Goal: Transaction & Acquisition: Purchase product/service

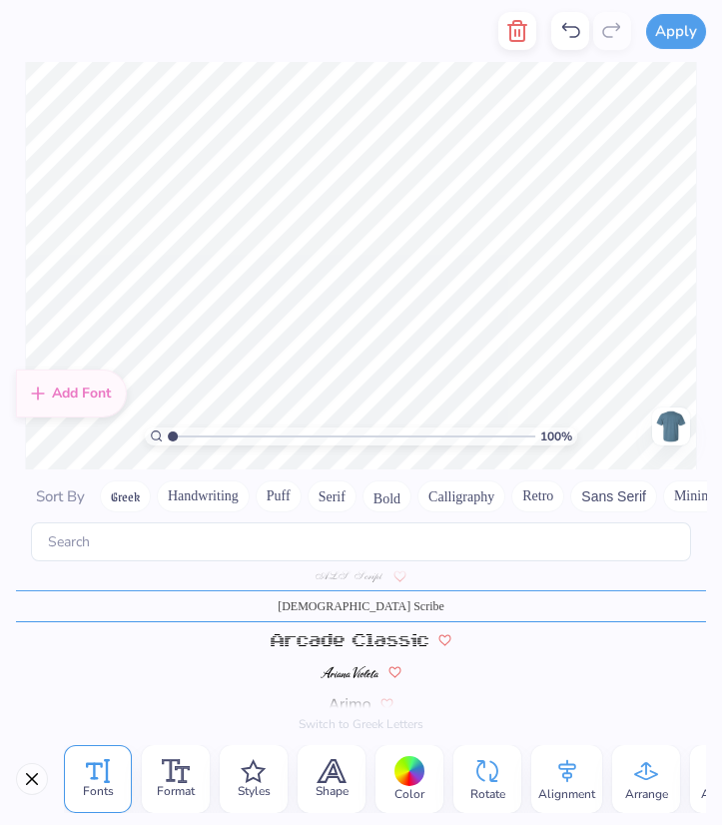
scroll to position [0, 4]
type textarea "Z"
type textarea "SDSU Sailing Team"
click at [133, 494] on button "Greek" at bounding box center [125, 496] width 51 height 32
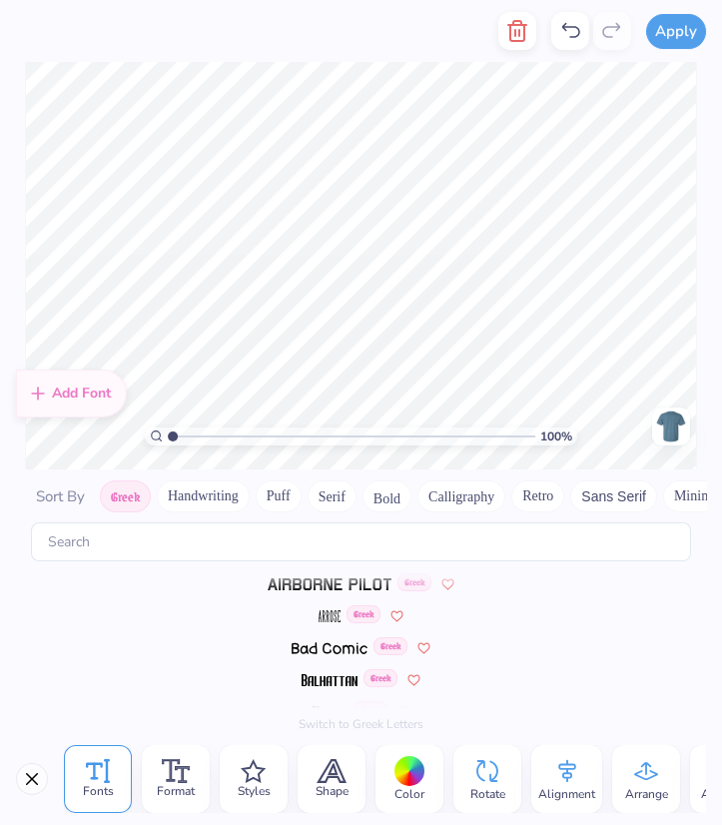
scroll to position [0, 0]
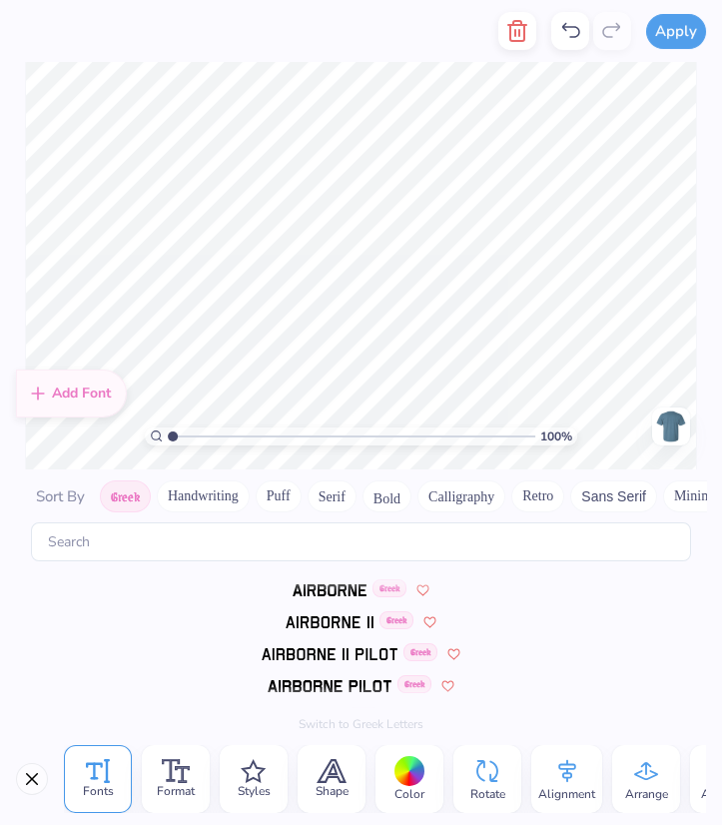
click at [199, 499] on button "Handwriting" at bounding box center [203, 496] width 93 height 32
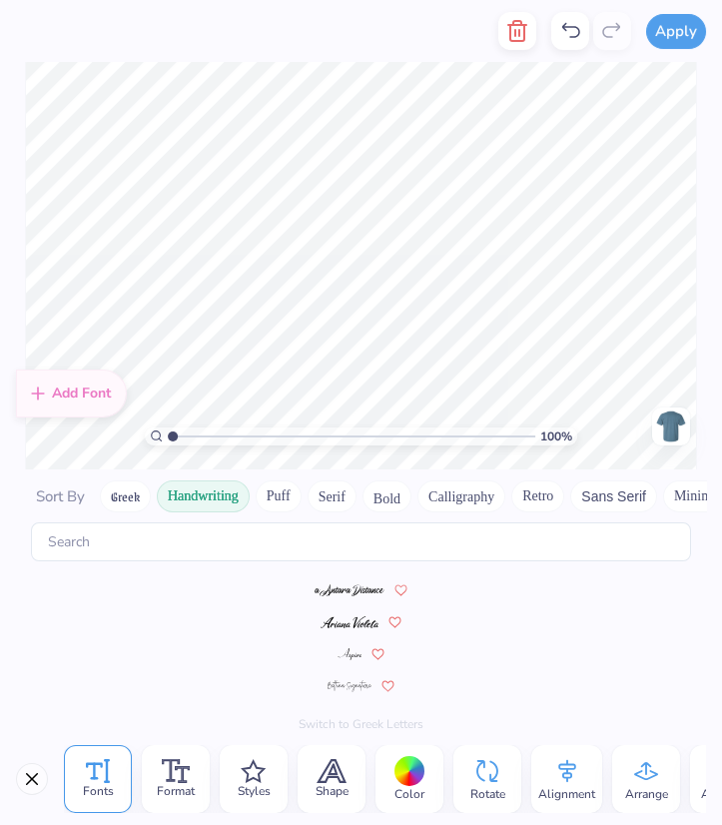
click at [348, 654] on img at bounding box center [350, 654] width 25 height 12
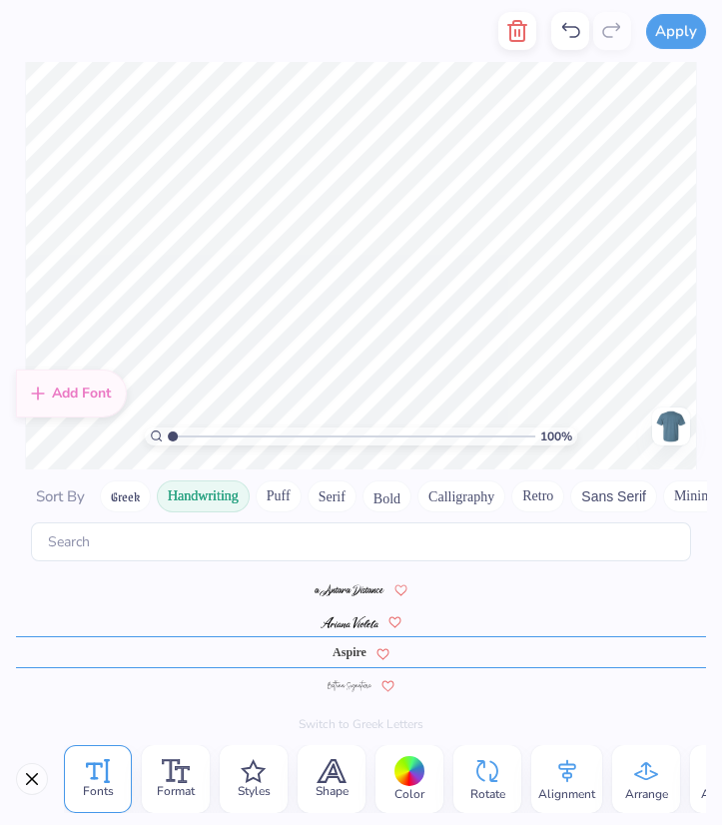
click at [285, 499] on button "Puff" at bounding box center [279, 496] width 46 height 32
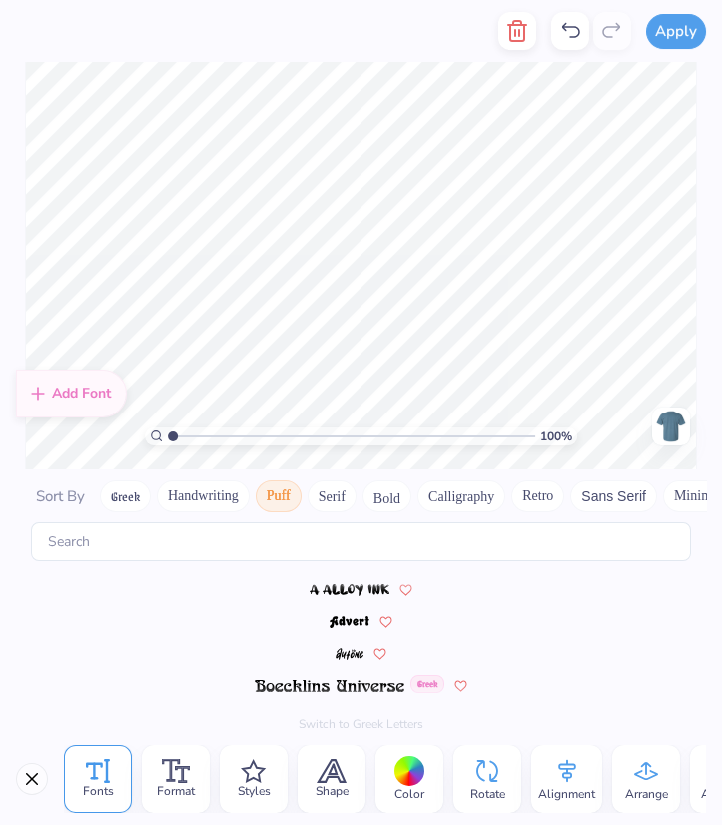
click at [315, 498] on button "Serif" at bounding box center [332, 496] width 49 height 32
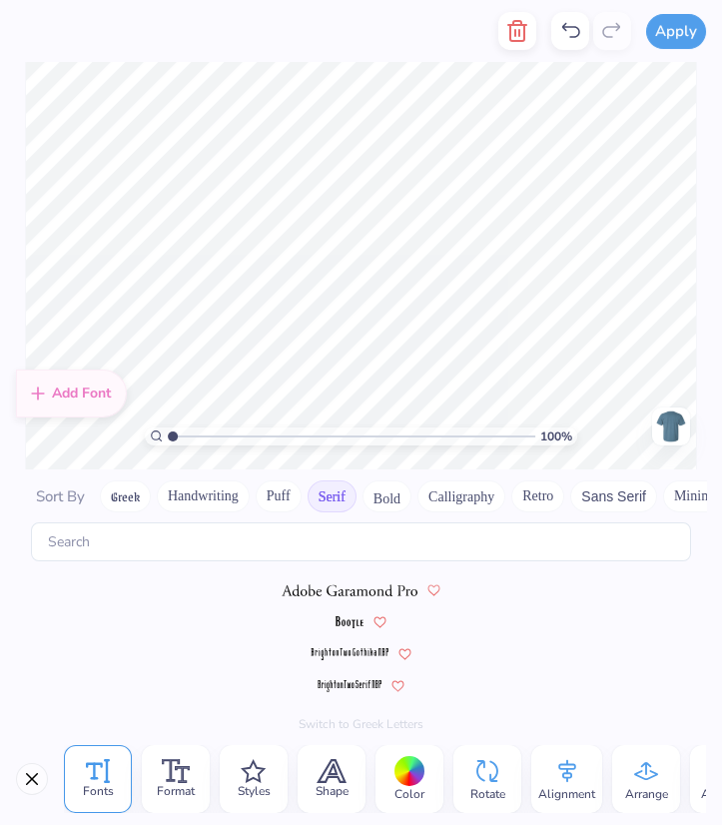
click at [402, 508] on button "Bold" at bounding box center [387, 496] width 49 height 32
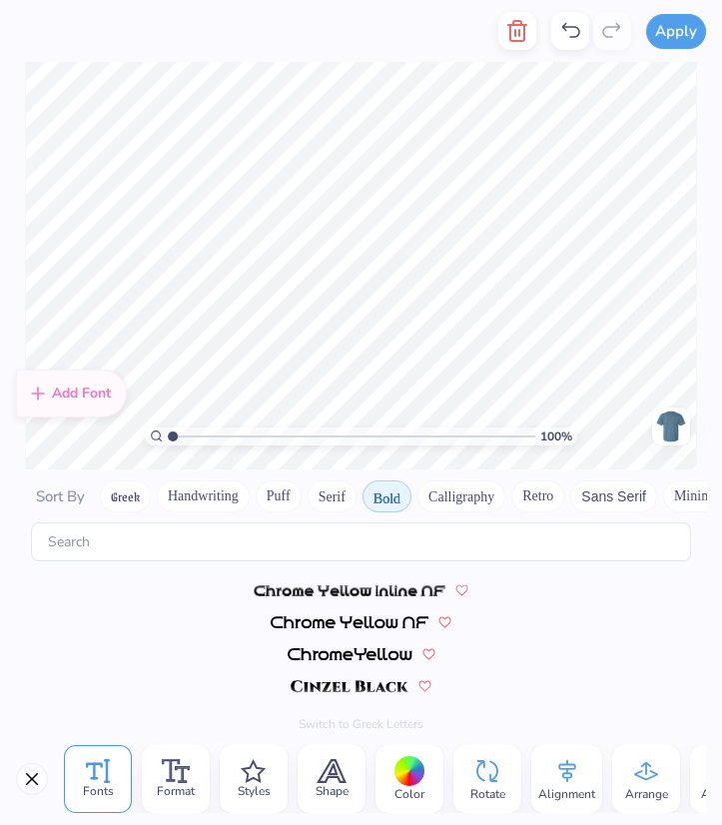
click at [472, 493] on button "Calligraphy" at bounding box center [461, 496] width 88 height 32
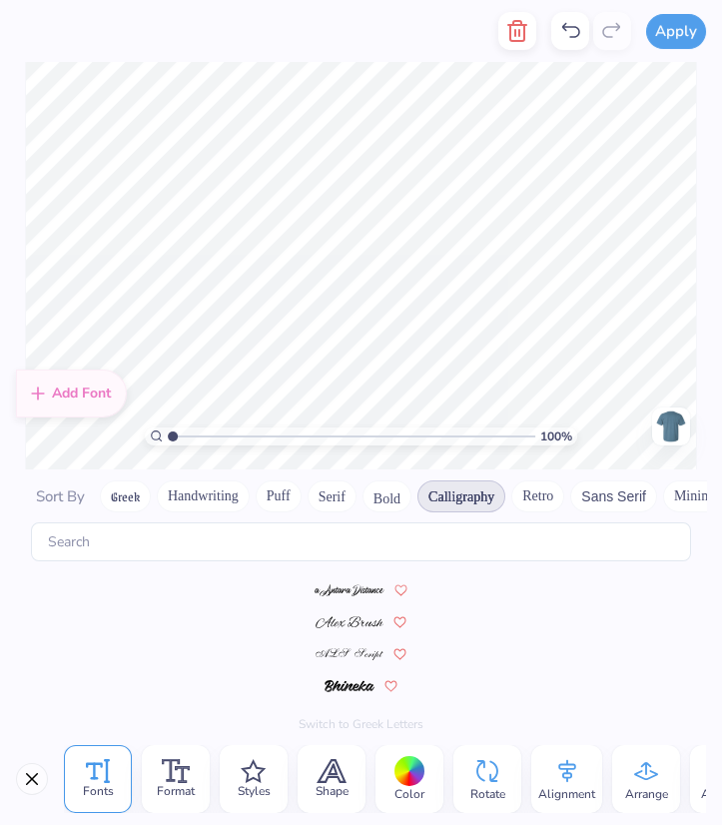
click at [350, 619] on img at bounding box center [350, 622] width 68 height 12
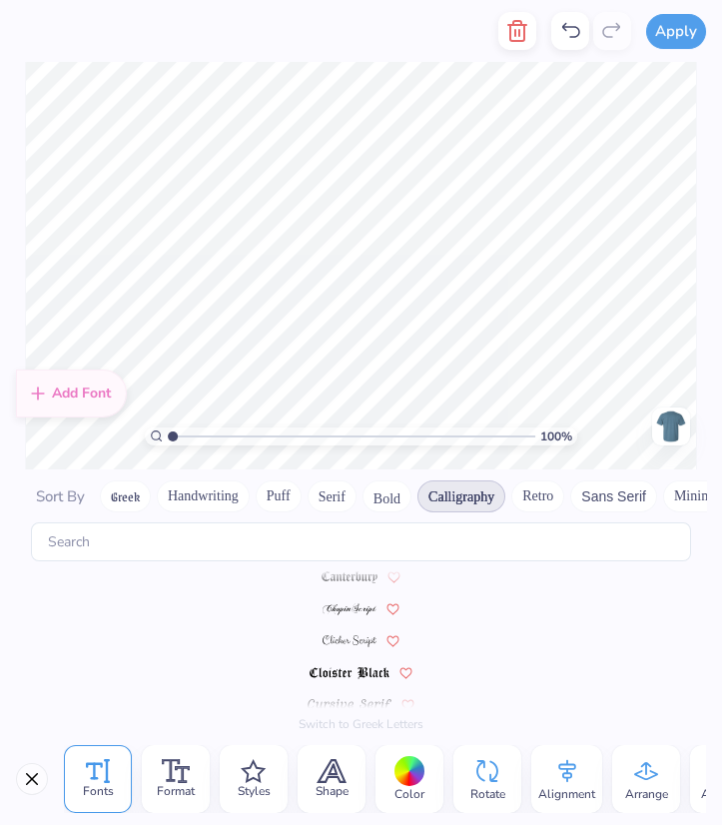
scroll to position [270, 0]
click at [220, 483] on button "Handwriting" at bounding box center [203, 496] width 93 height 32
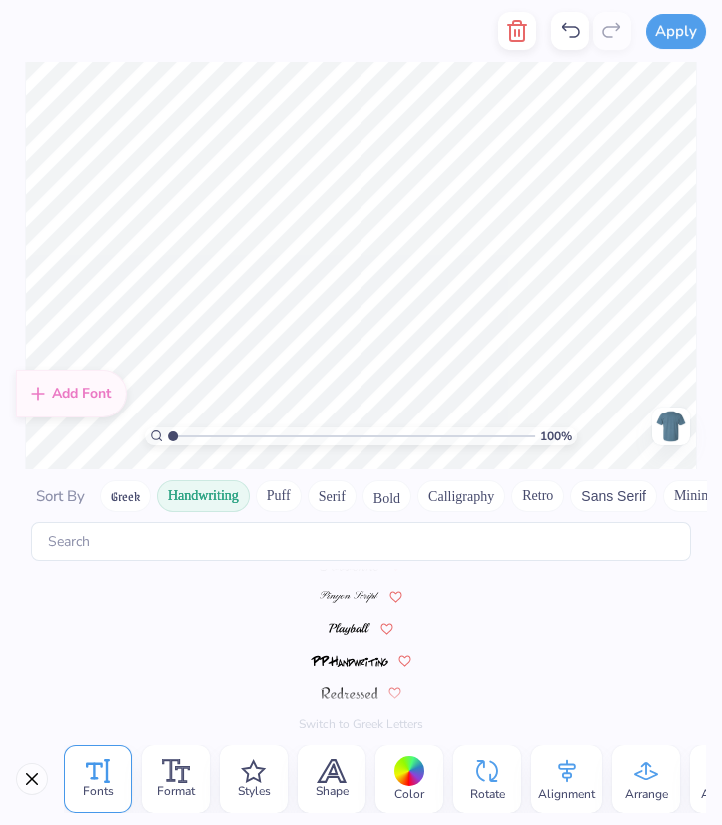
scroll to position [589, 0]
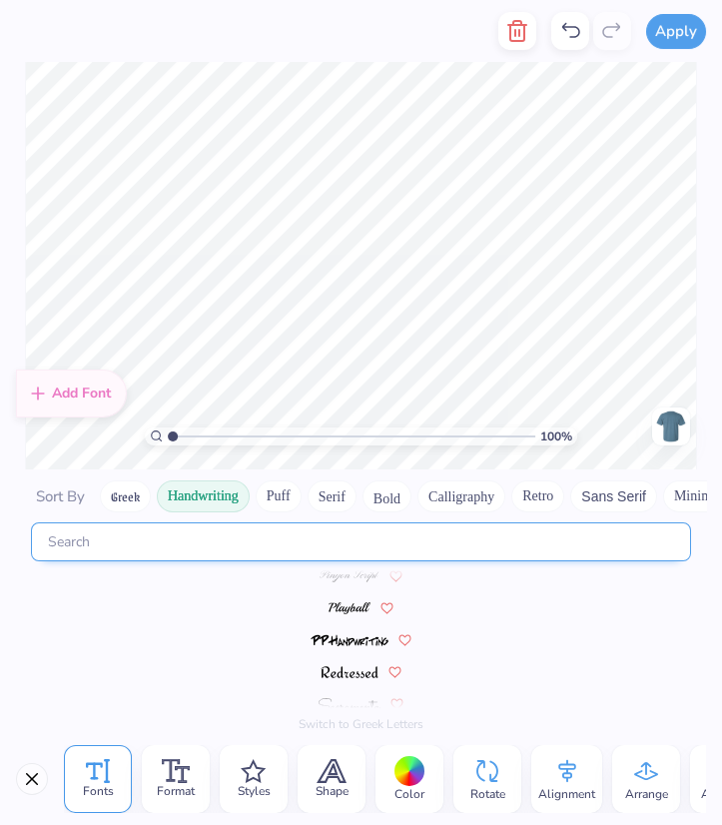
click at [225, 539] on input "text" at bounding box center [361, 541] width 660 height 39
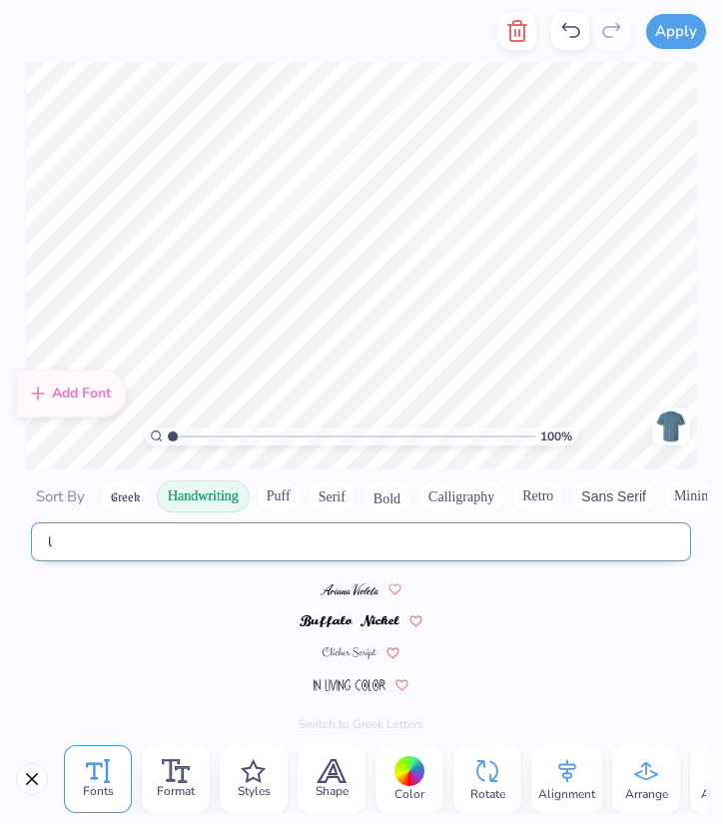
scroll to position [0, 0]
type input "lamb"
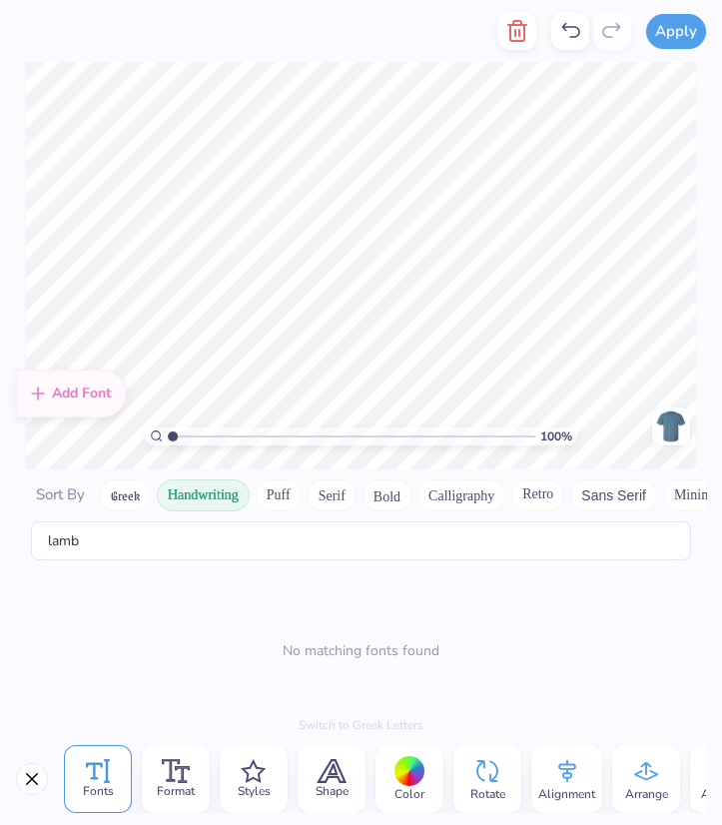
click at [49, 497] on span "Sort By" at bounding box center [60, 494] width 49 height 20
click at [448, 490] on button "Calligraphy" at bounding box center [461, 495] width 88 height 32
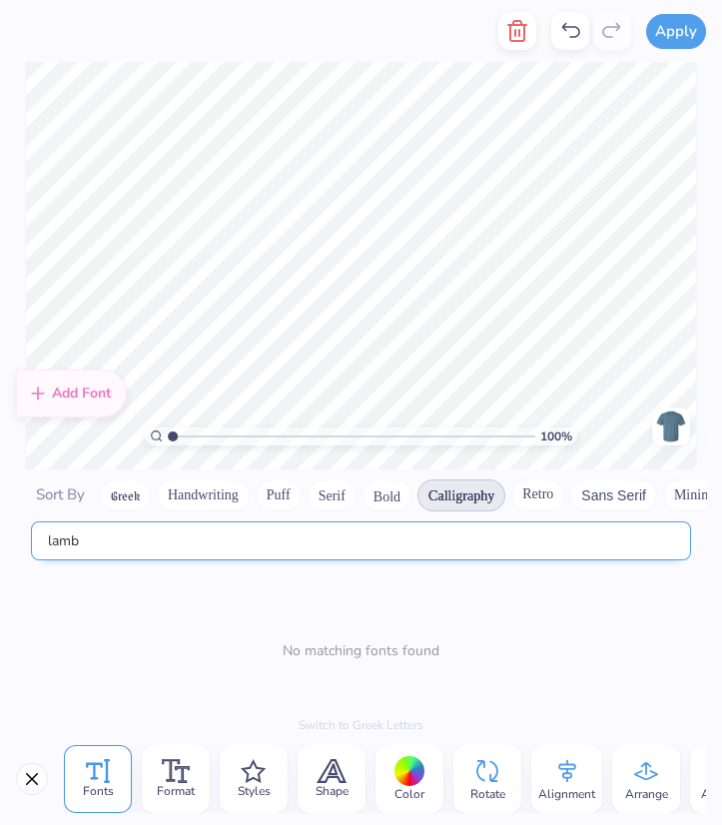
drag, startPoint x: 175, startPoint y: 522, endPoint x: 230, endPoint y: 548, distance: 60.8
click at [230, 548] on input "lamb" at bounding box center [361, 540] width 660 height 39
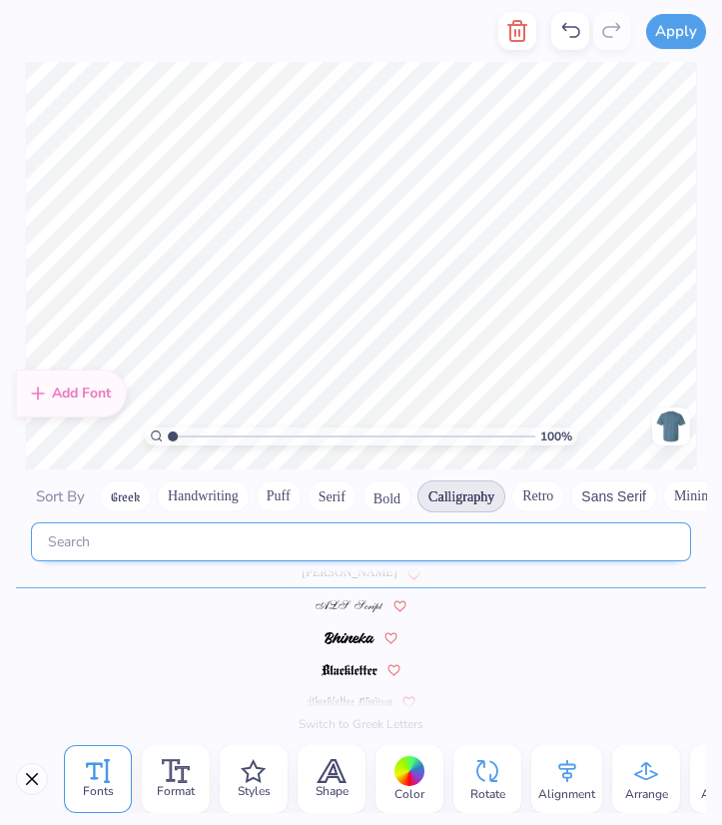
scroll to position [46, 0]
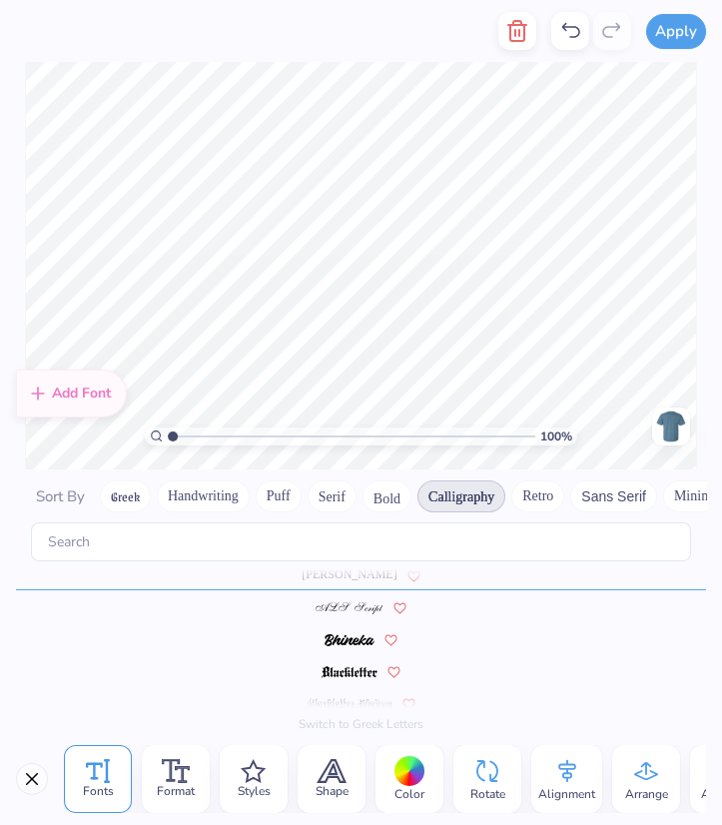
click at [352, 604] on img at bounding box center [350, 608] width 68 height 12
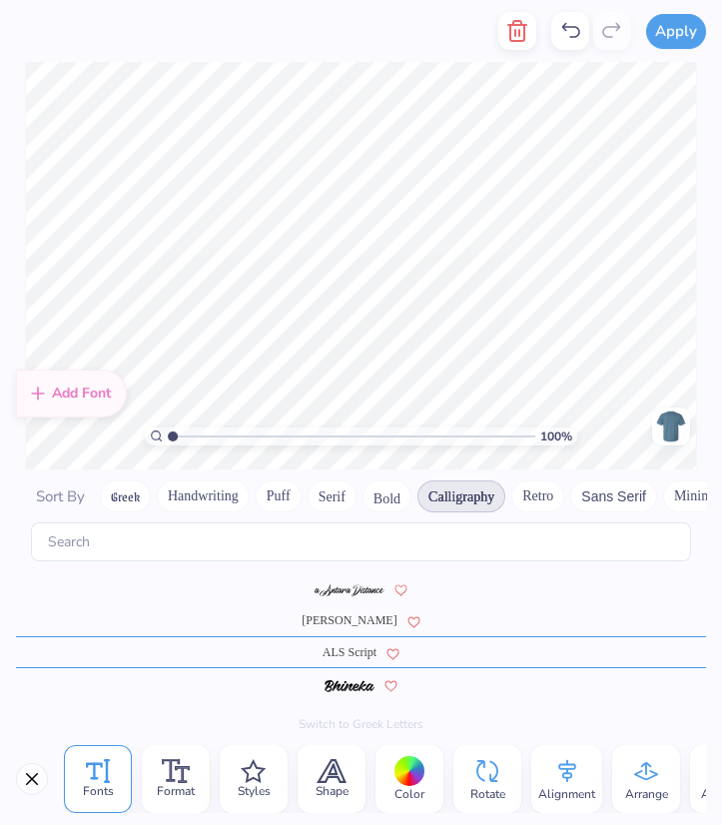
click at [354, 617] on span "Alex Brush" at bounding box center [349, 620] width 95 height 18
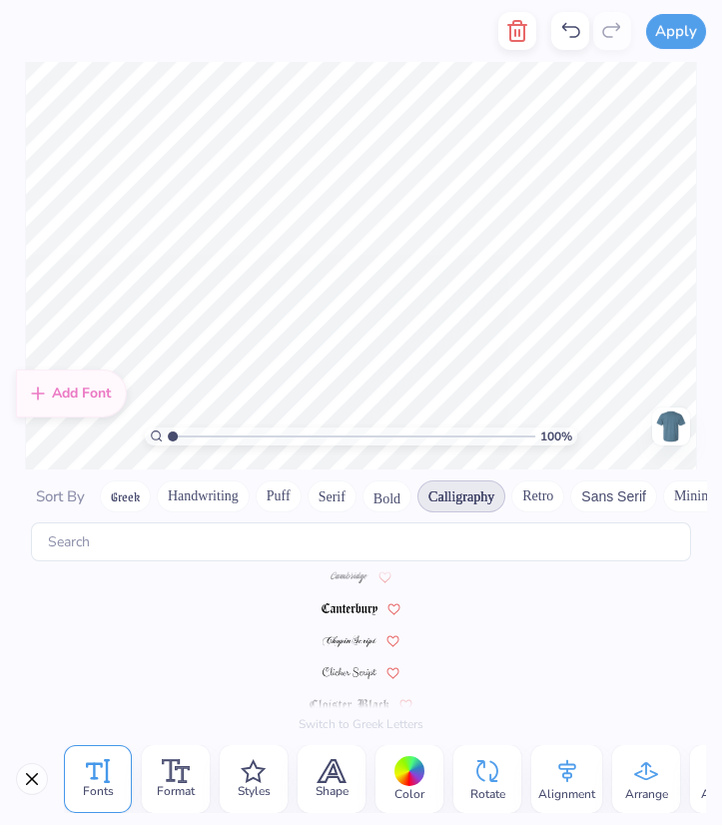
scroll to position [238, 0]
click at [357, 667] on img at bounding box center [350, 672] width 55 height 12
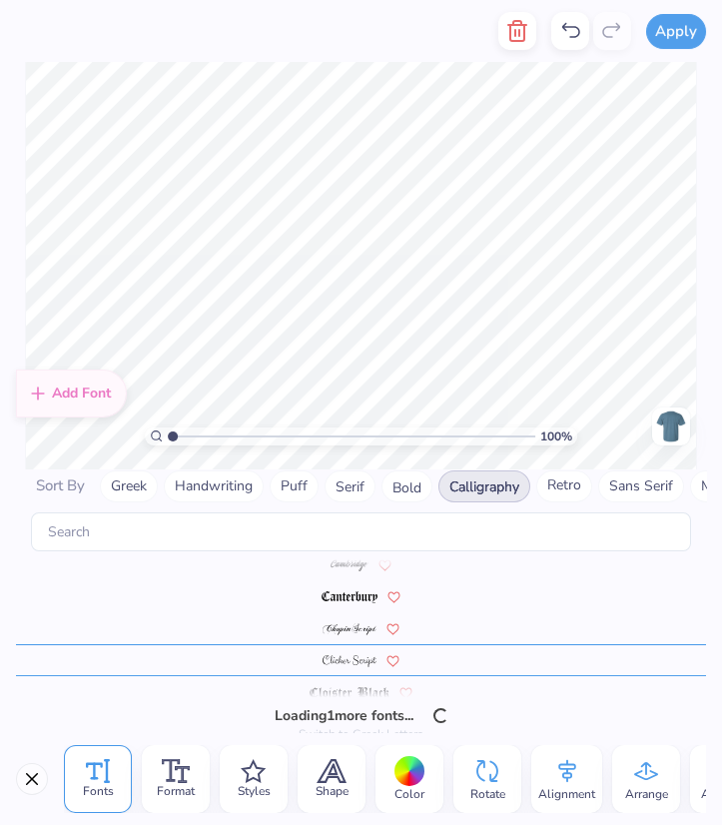
scroll to position [270, 0]
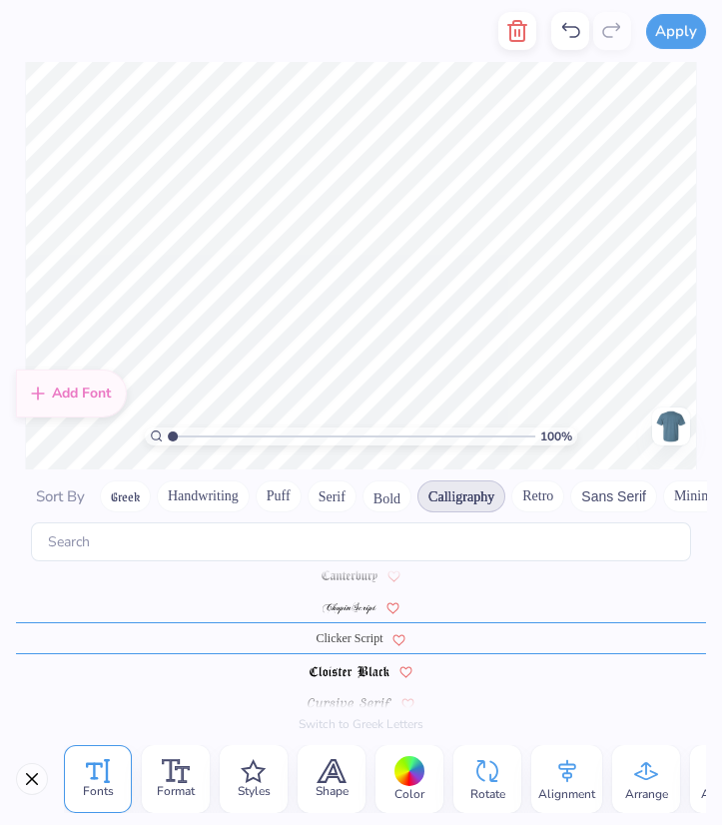
click at [357, 616] on div at bounding box center [361, 606] width 690 height 32
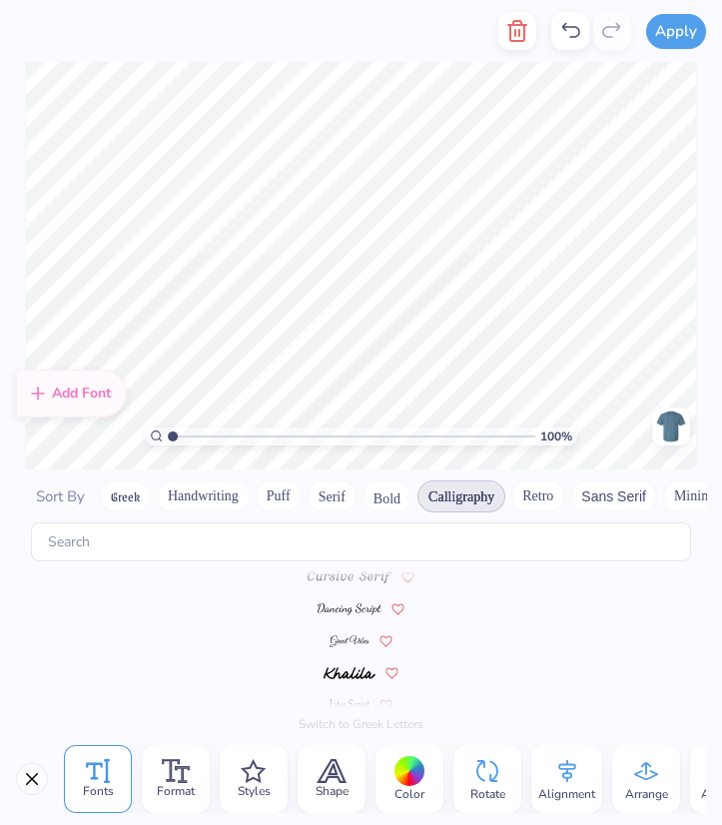
scroll to position [398, 0]
click at [355, 635] on img at bounding box center [350, 640] width 41 height 12
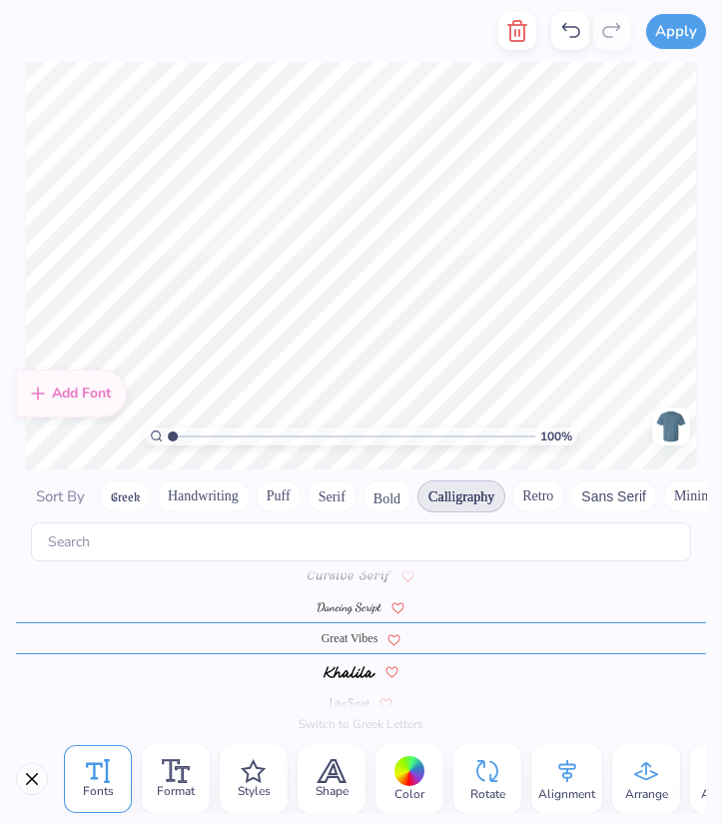
click at [351, 612] on img at bounding box center [349, 608] width 63 height 12
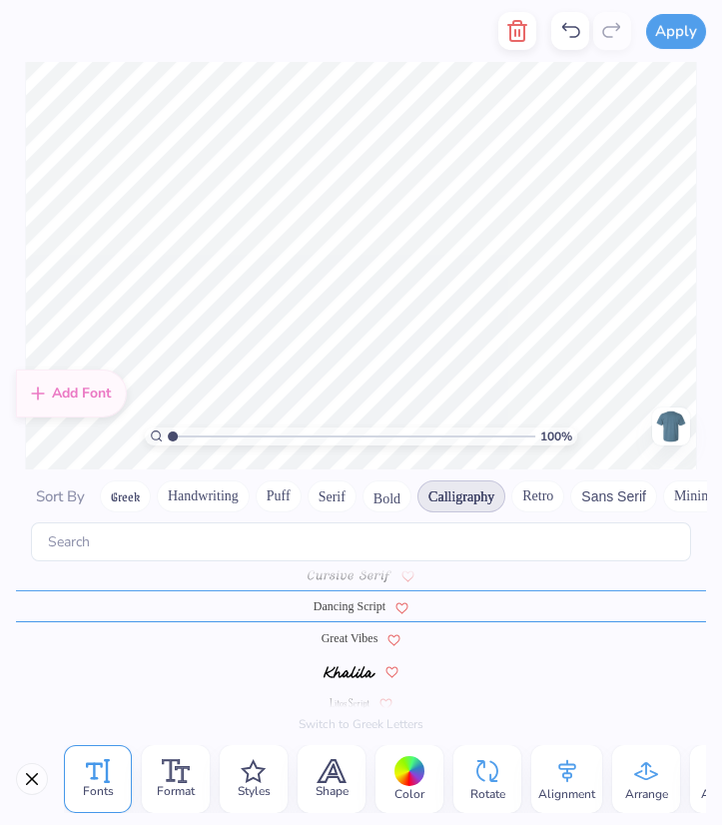
scroll to position [366, 0]
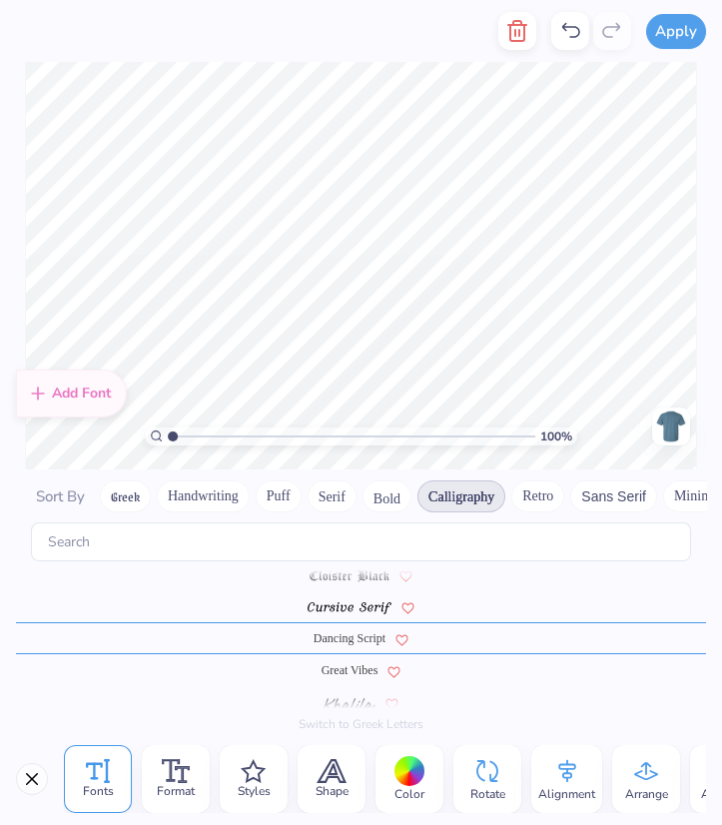
click at [519, 493] on button "Retro" at bounding box center [537, 496] width 53 height 32
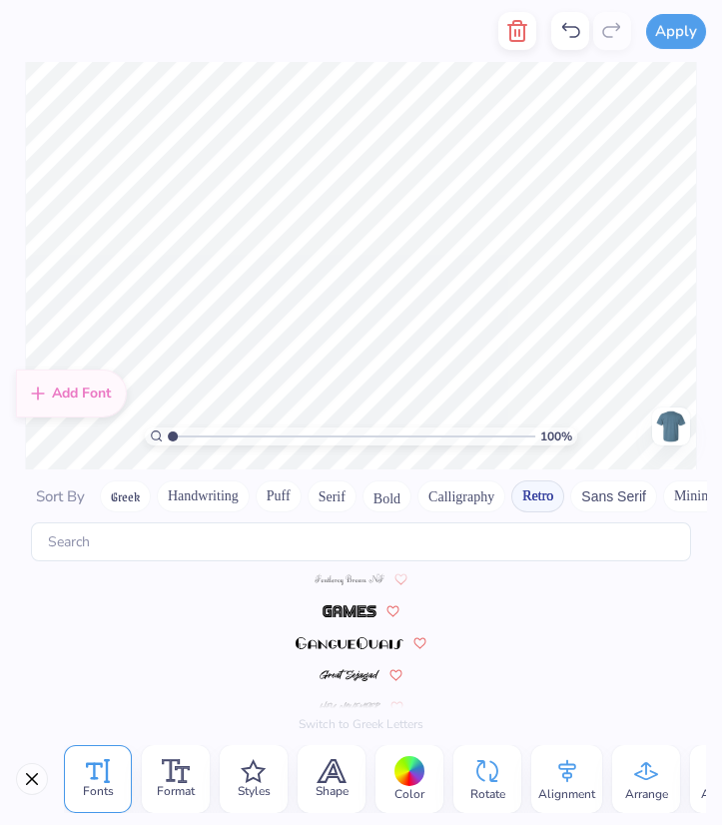
scroll to position [1101, 0]
click at [605, 504] on button "Sans Serif" at bounding box center [613, 496] width 87 height 32
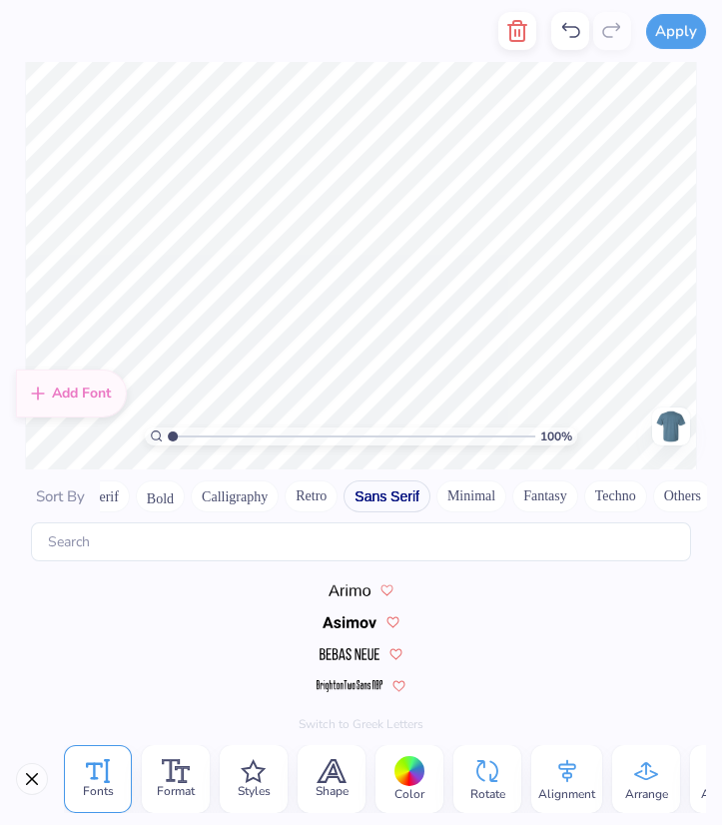
scroll to position [0, 226]
click at [468, 491] on button "Minimal" at bounding box center [472, 496] width 70 height 32
click at [353, 598] on div at bounding box center [361, 588] width 690 height 32
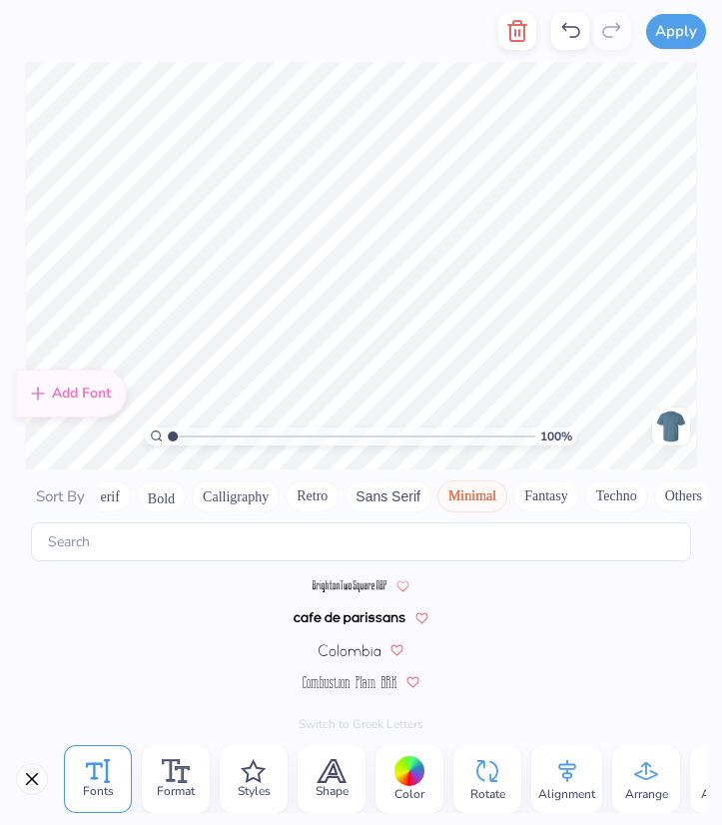
scroll to position [0, 0]
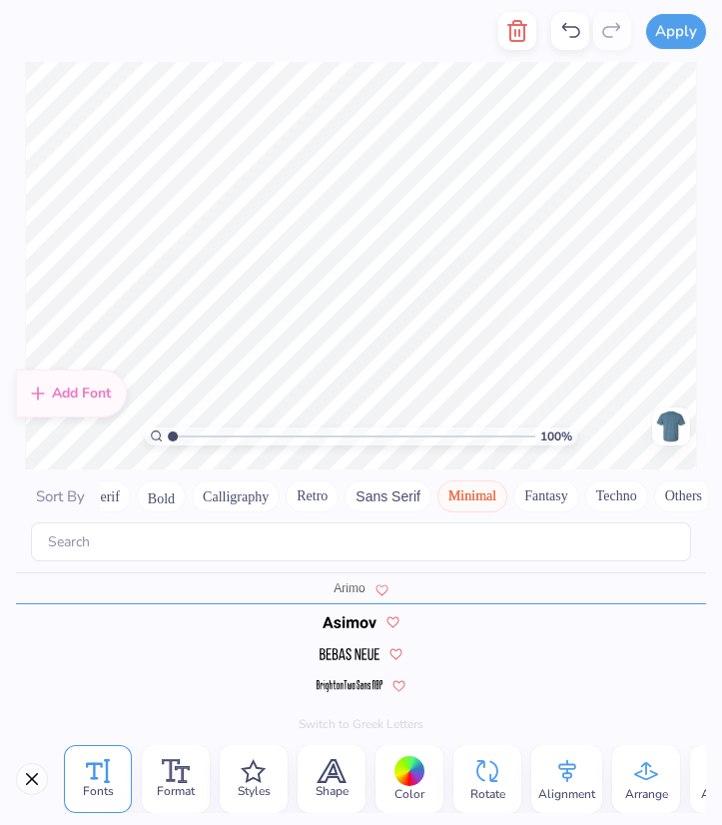
click at [526, 491] on button "Fantasy" at bounding box center [546, 496] width 66 height 32
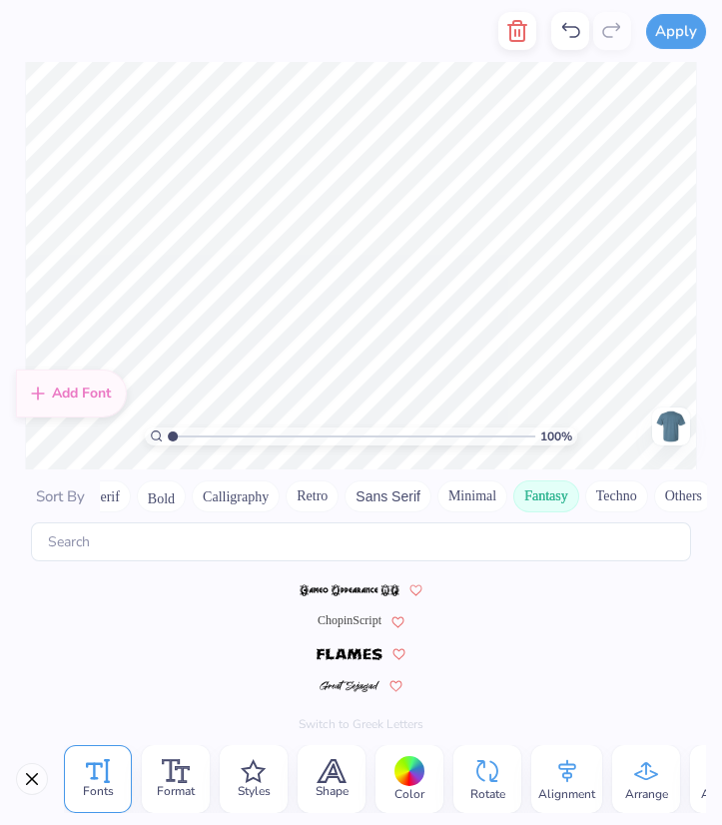
click at [438, 496] on button "Minimal" at bounding box center [472, 496] width 70 height 32
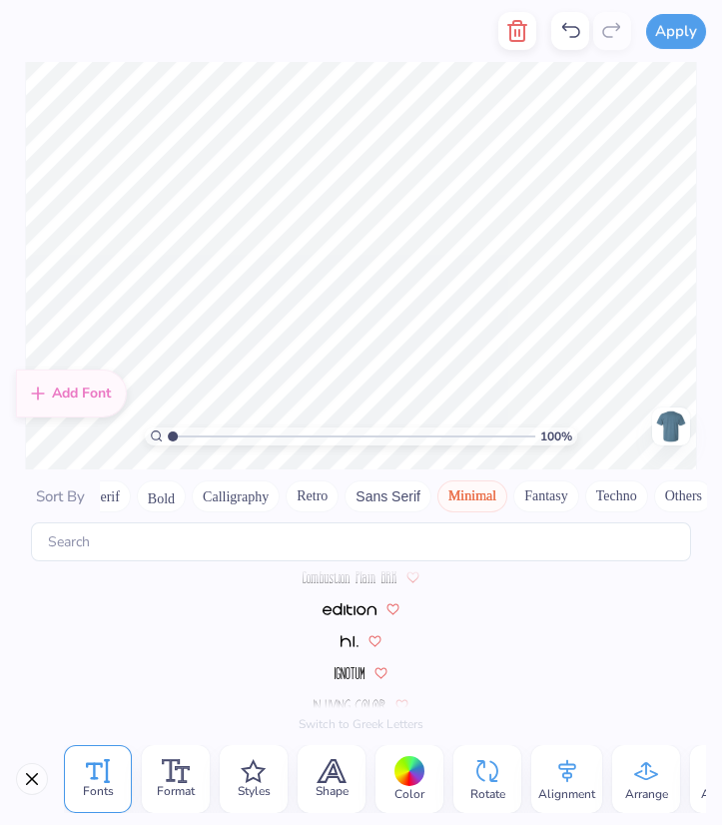
scroll to position [270, 0]
click at [294, 495] on button "Retro" at bounding box center [312, 496] width 53 height 32
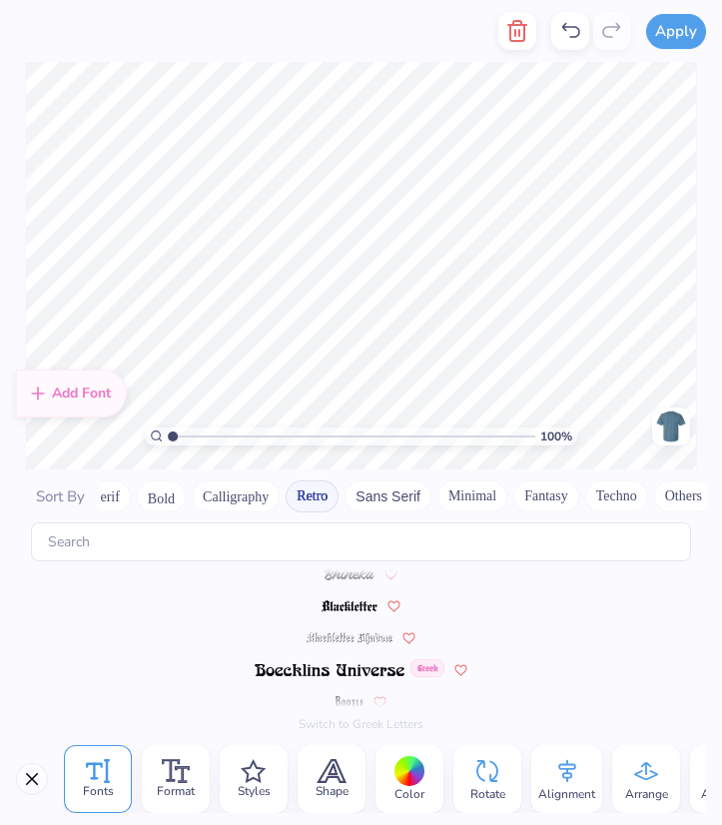
scroll to position [0, 0]
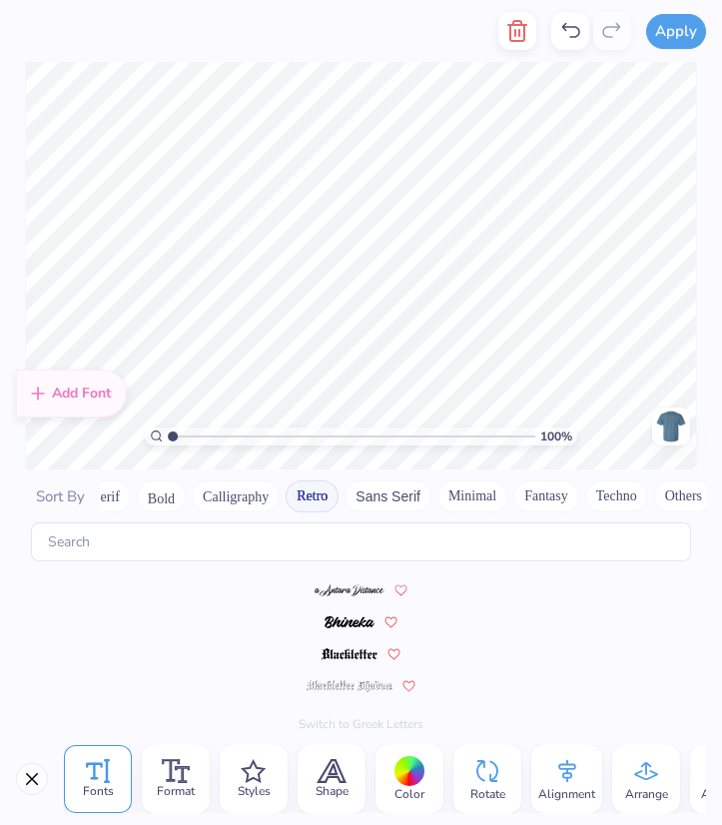
click at [235, 494] on button "Calligraphy" at bounding box center [236, 496] width 88 height 32
click at [338, 643] on span "ALS Script" at bounding box center [350, 652] width 54 height 18
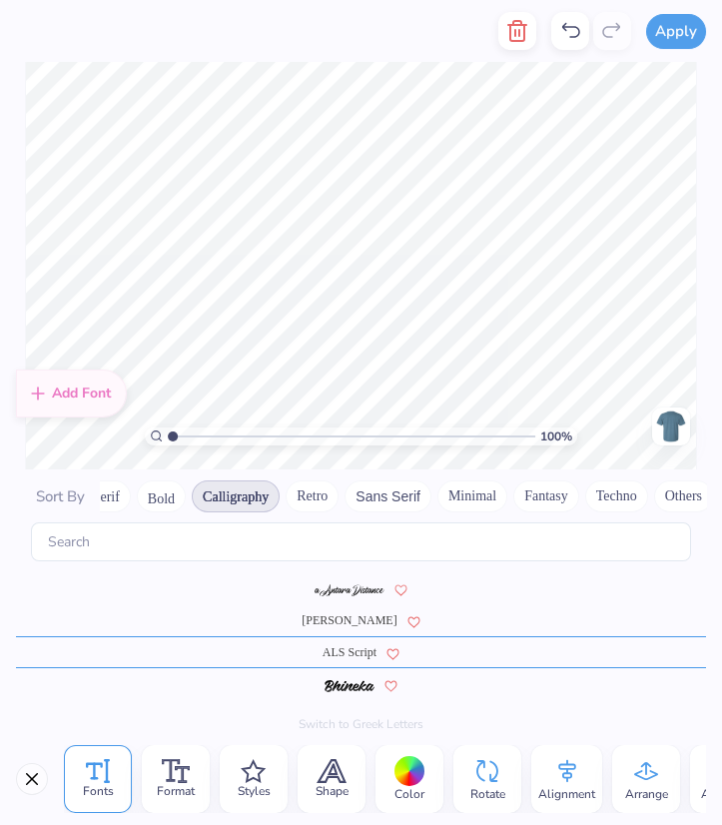
click at [344, 589] on img at bounding box center [350, 590] width 70 height 12
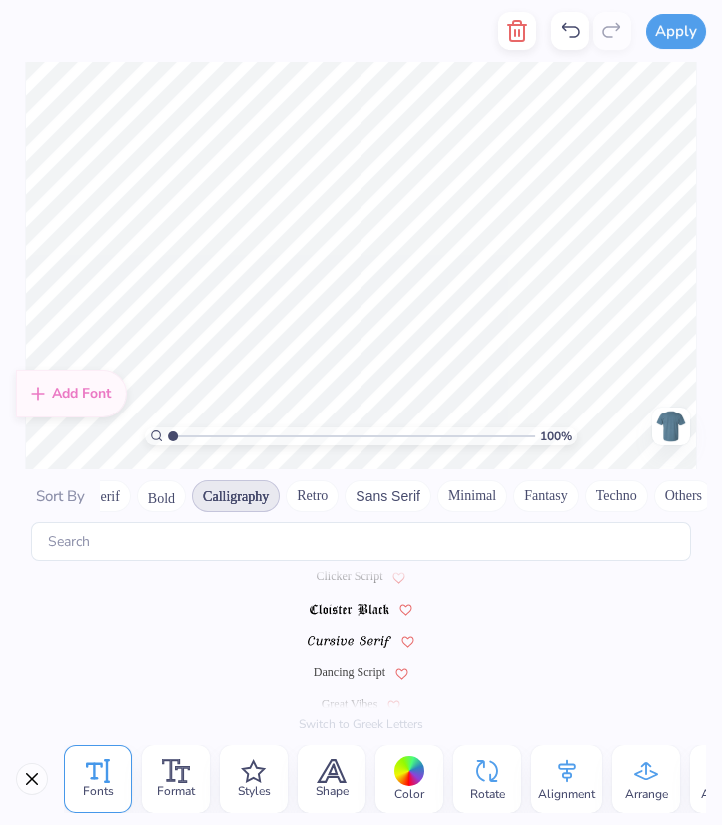
scroll to position [334, 0]
click at [346, 644] on img at bounding box center [350, 640] width 84 height 12
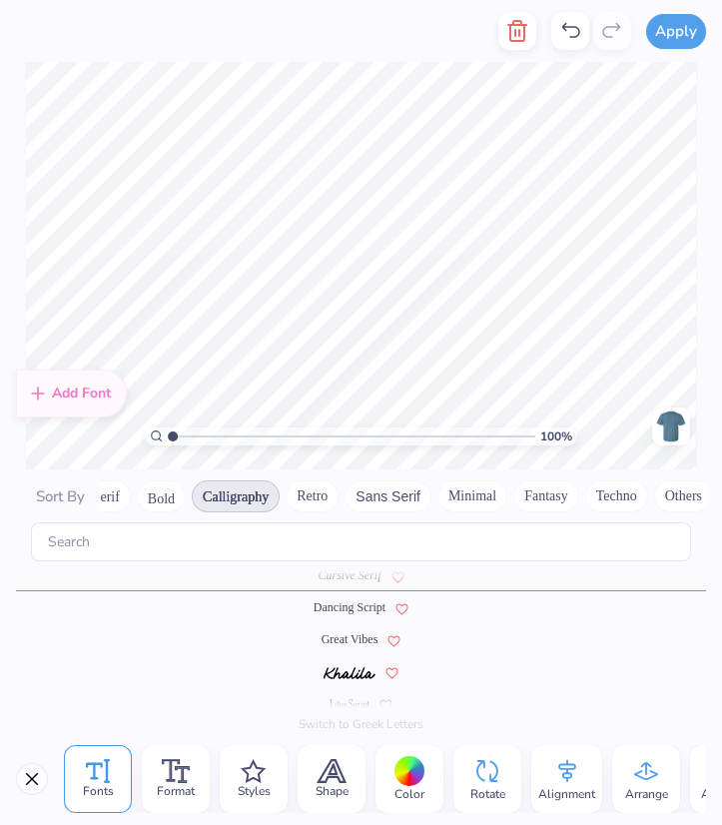
scroll to position [398, 0]
click at [352, 638] on span "Great Vibes" at bounding box center [350, 638] width 57 height 18
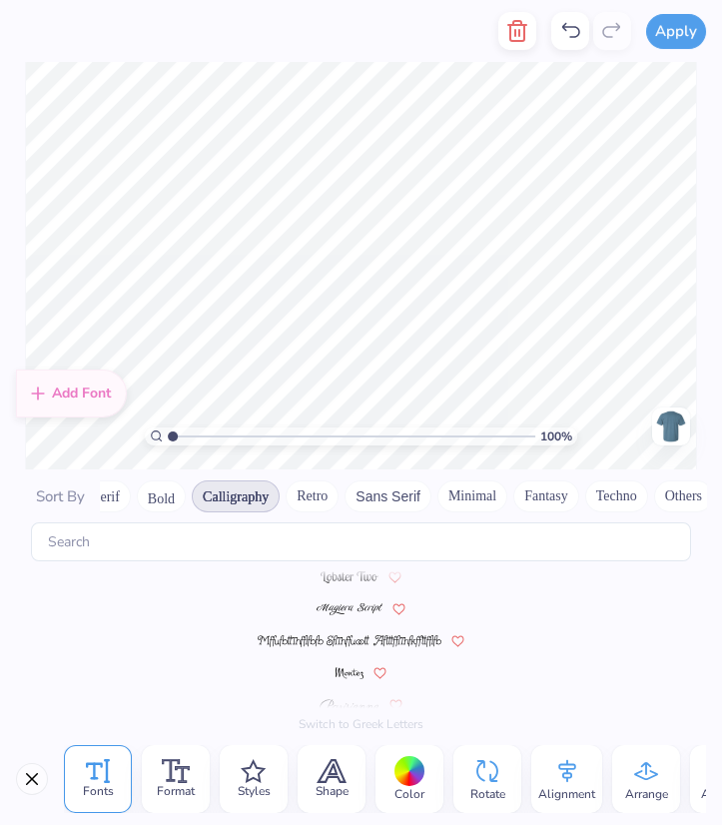
scroll to position [589, 0]
click at [350, 603] on img at bounding box center [349, 608] width 65 height 12
click at [346, 603] on img at bounding box center [349, 608] width 59 height 12
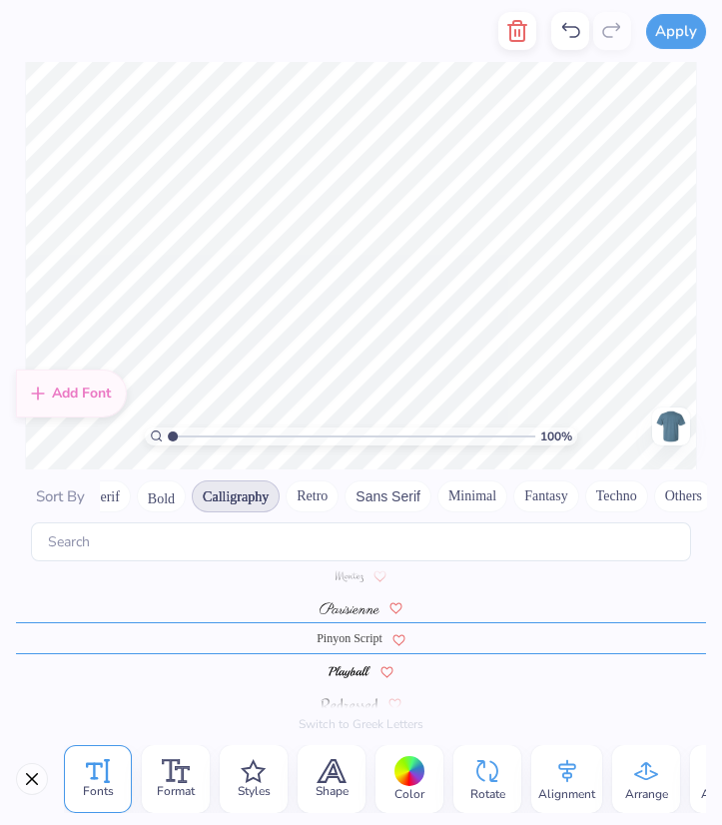
scroll to position [0, 1]
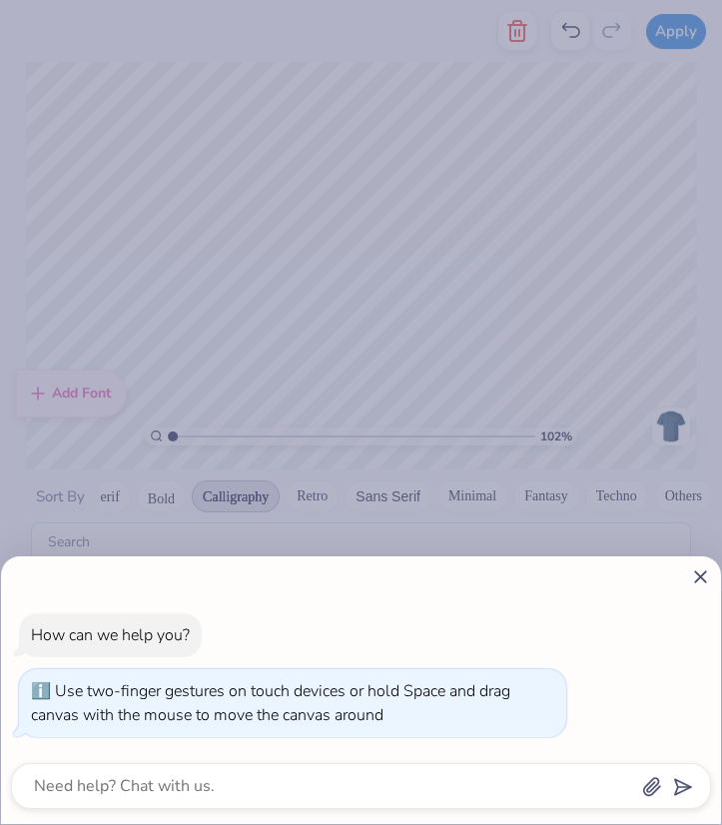
type input "1.35"
type textarea "x"
type input "1.02"
click at [173, 430] on body "Apply Fonts Format Styles Shape Color Rotate Alignment Arrange Advance Personal…" at bounding box center [361, 412] width 722 height 825
click at [540, 460] on div "How can we help you? Use two-finger gestures on touch devices or hold Space and…" at bounding box center [361, 412] width 722 height 825
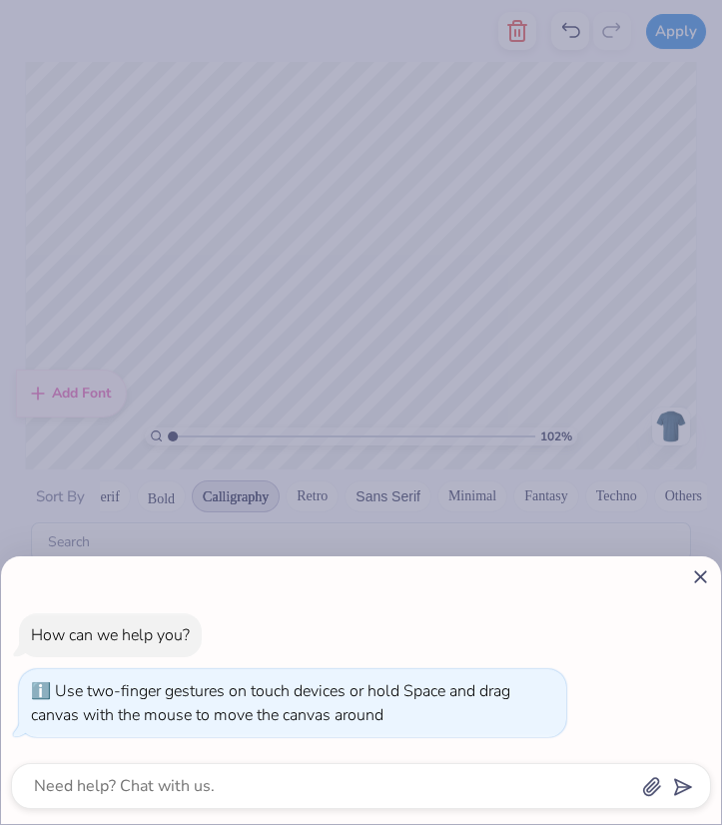
type textarea "x"
click at [696, 580] on div "How can we help you? Use two-finger gestures on touch devices or hold Space and…" at bounding box center [361, 412] width 722 height 825
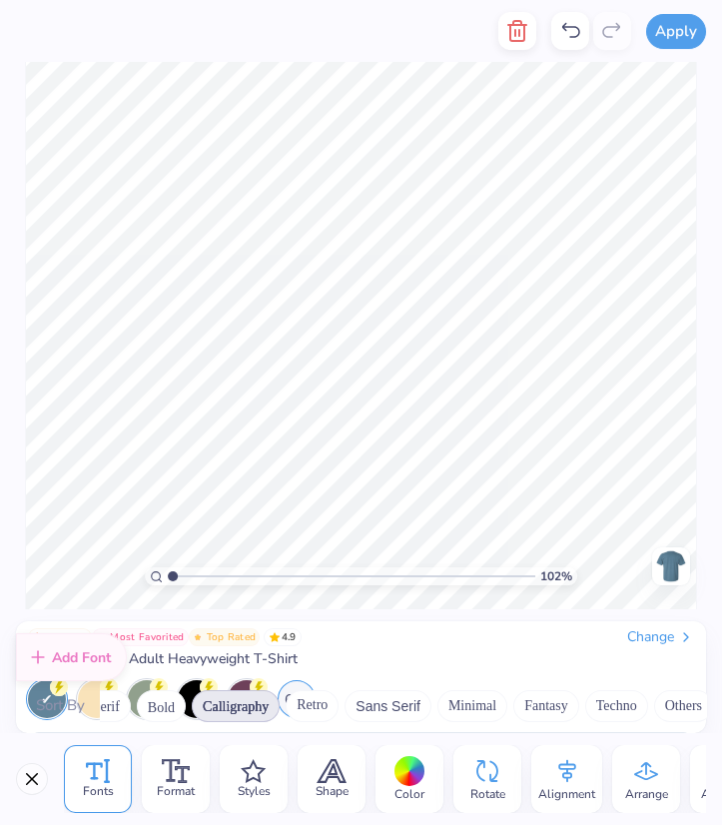
scroll to position [674, 0]
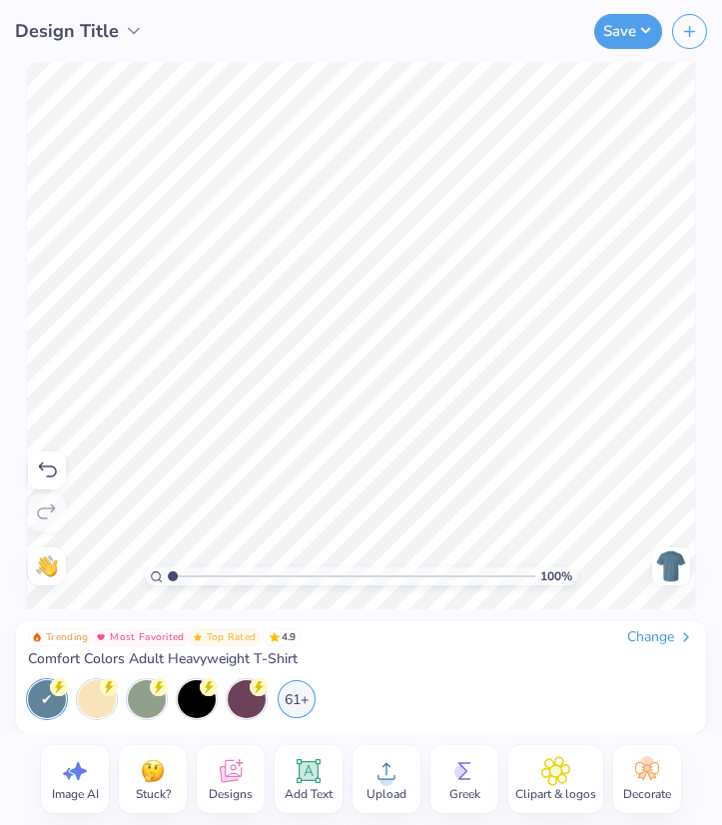
type input "1"
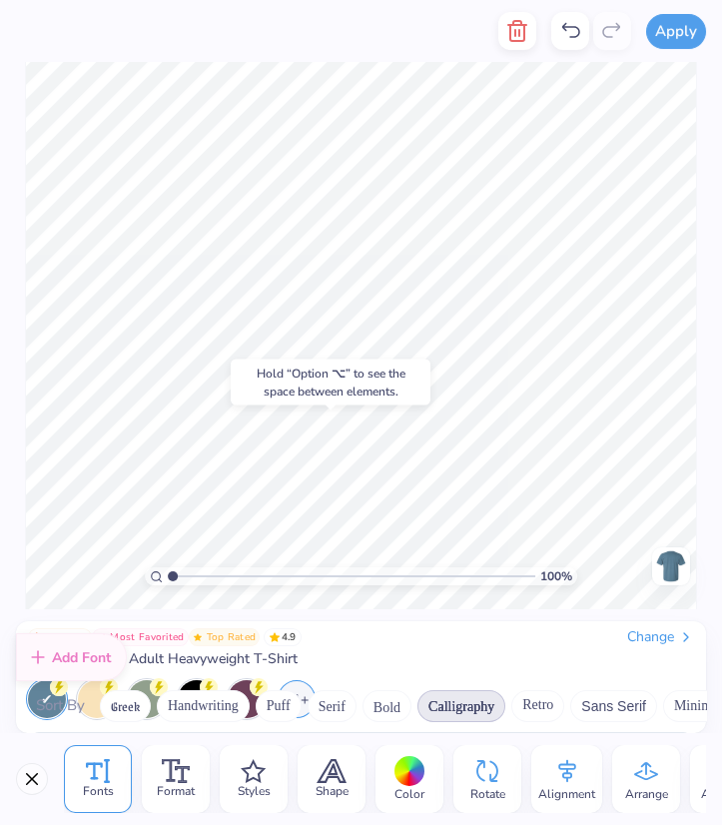
scroll to position [751, 0]
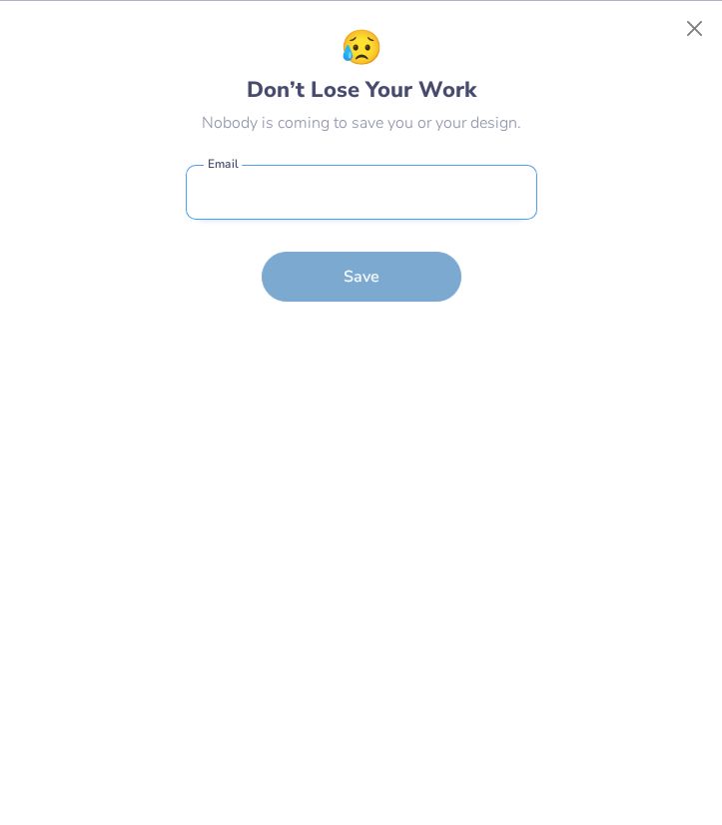
click at [338, 214] on input "email" at bounding box center [362, 192] width 352 height 55
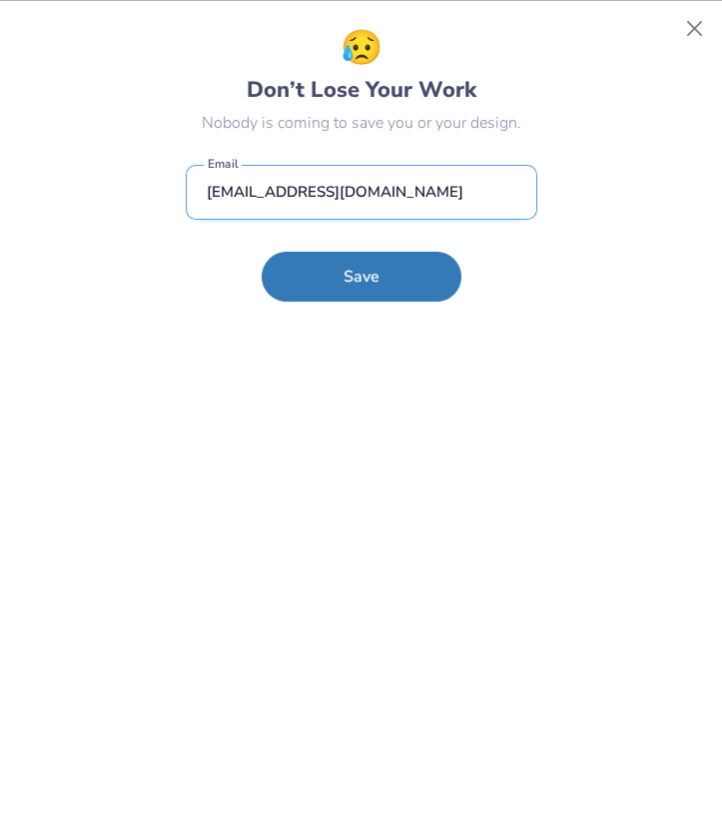
click at [248, 188] on input "Smarjnerstein@gmail.com" at bounding box center [362, 192] width 352 height 55
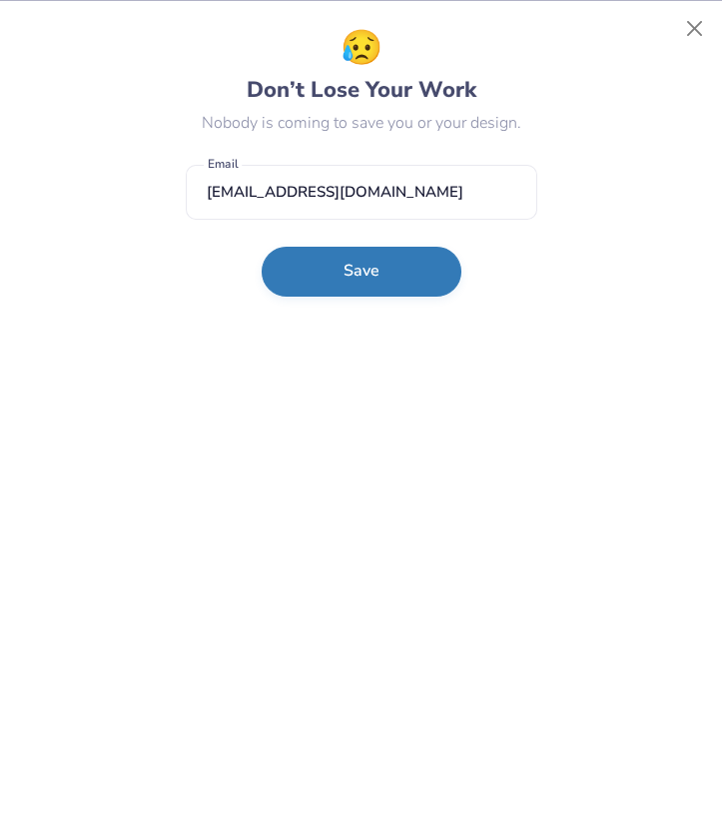
type input "Smarinerstein@gmail.com"
click at [402, 283] on button "Save" at bounding box center [362, 272] width 200 height 50
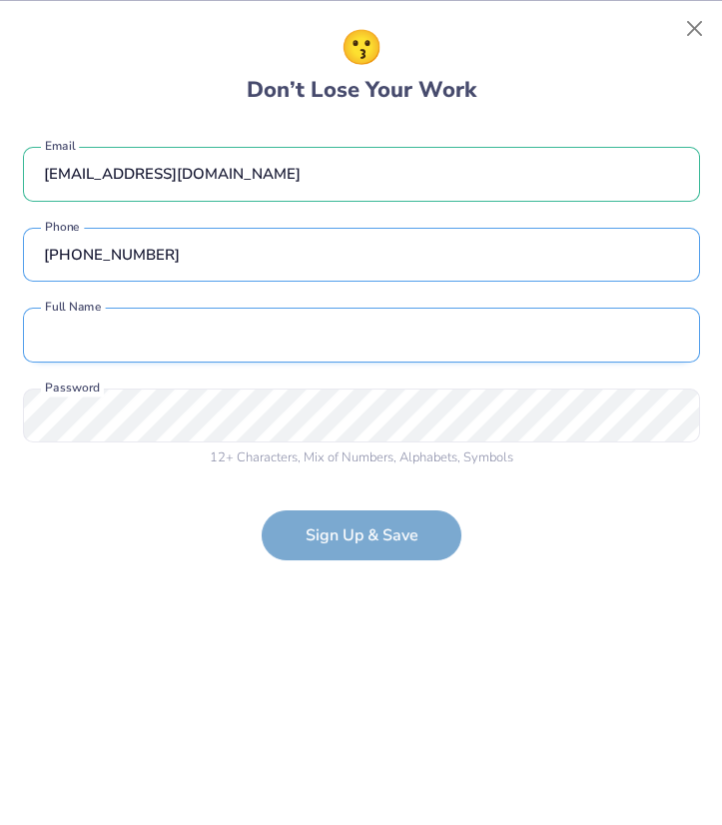
type input "(415) 244-0387"
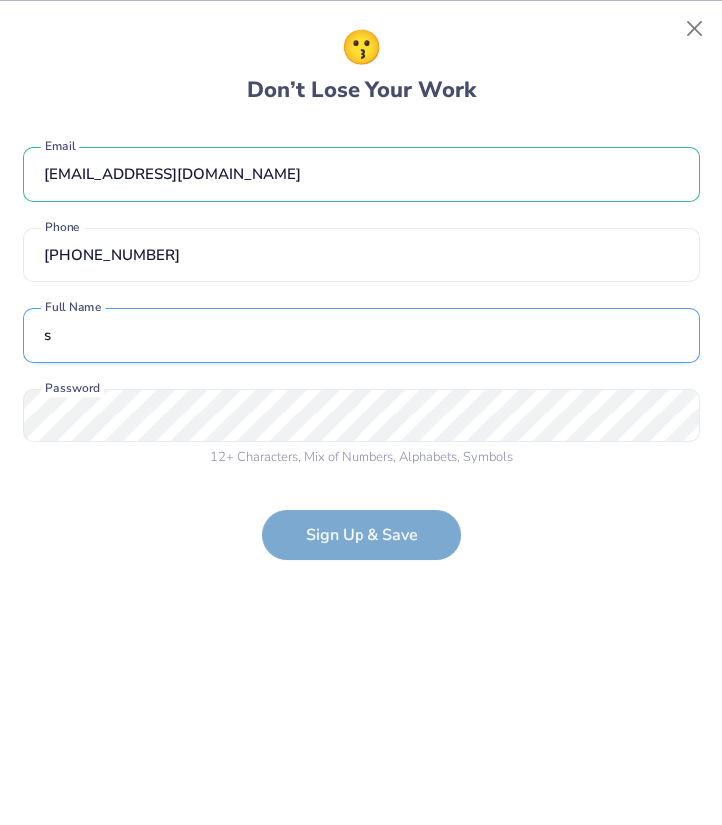
type input "Sadie Marinerstein"
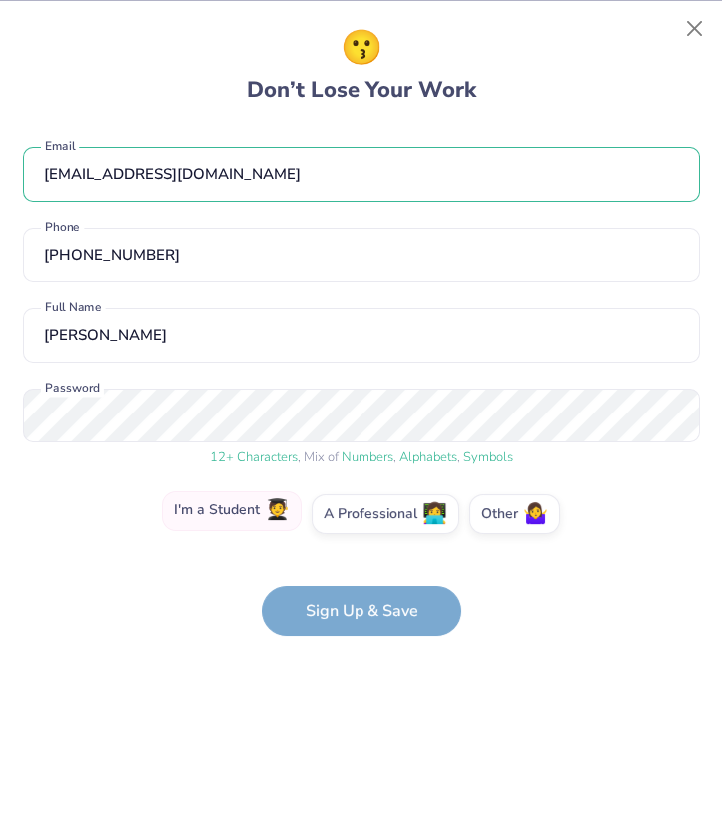
click at [266, 514] on label "I'm a Student 🧑‍🎓" at bounding box center [232, 511] width 140 height 40
click at [355, 514] on input "I'm a Student 🧑‍🎓" at bounding box center [361, 518] width 13 height 13
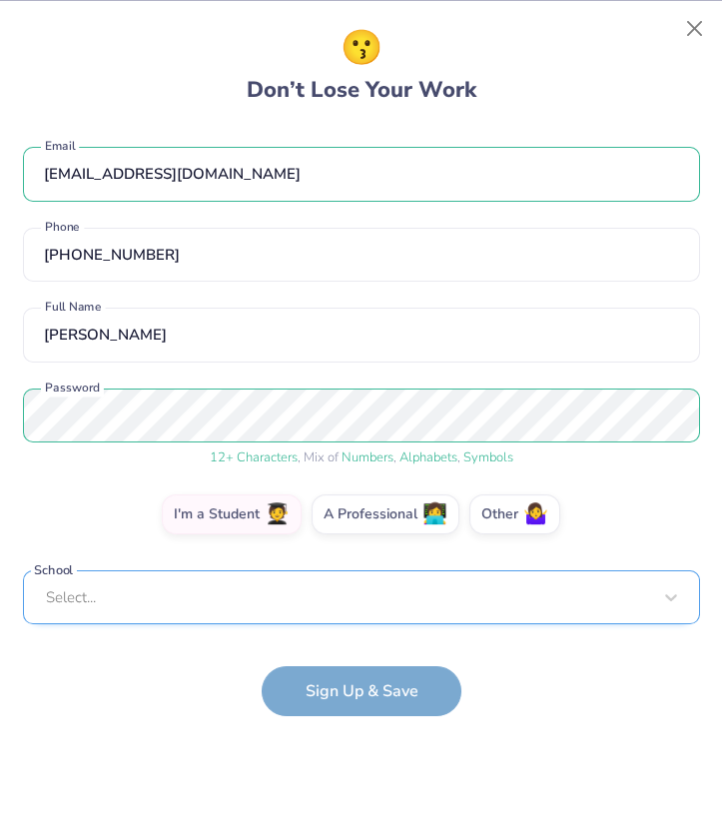
click at [279, 603] on div "Select..." at bounding box center [361, 597] width 677 height 55
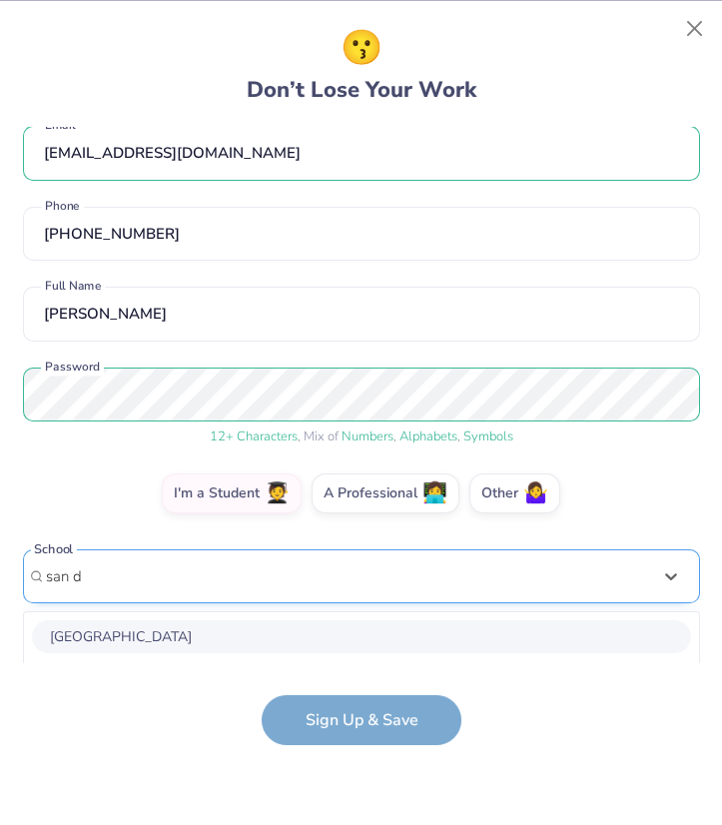
scroll to position [271, 0]
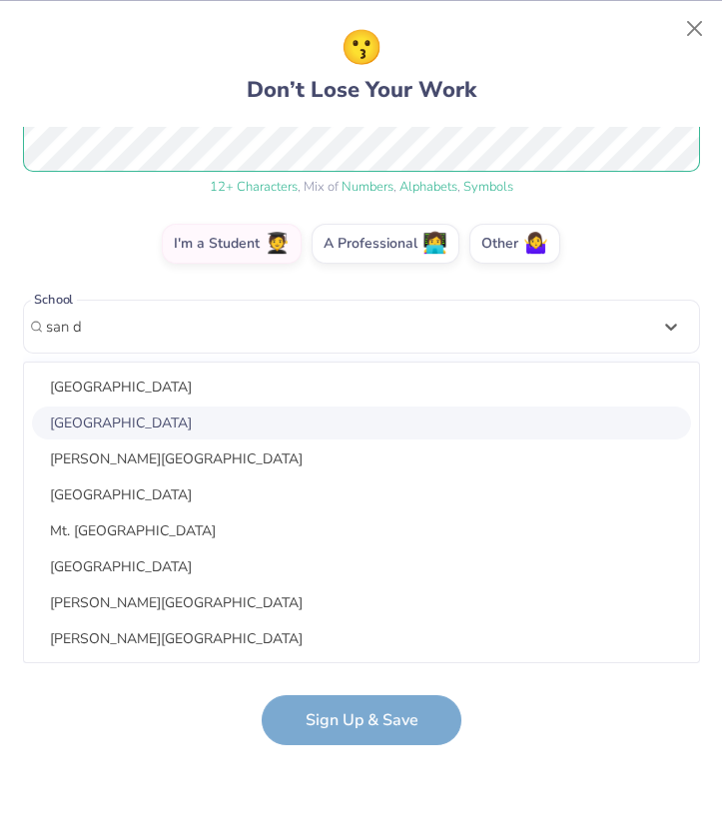
click at [179, 424] on div "San Diego State University" at bounding box center [361, 423] width 659 height 33
type input "san d"
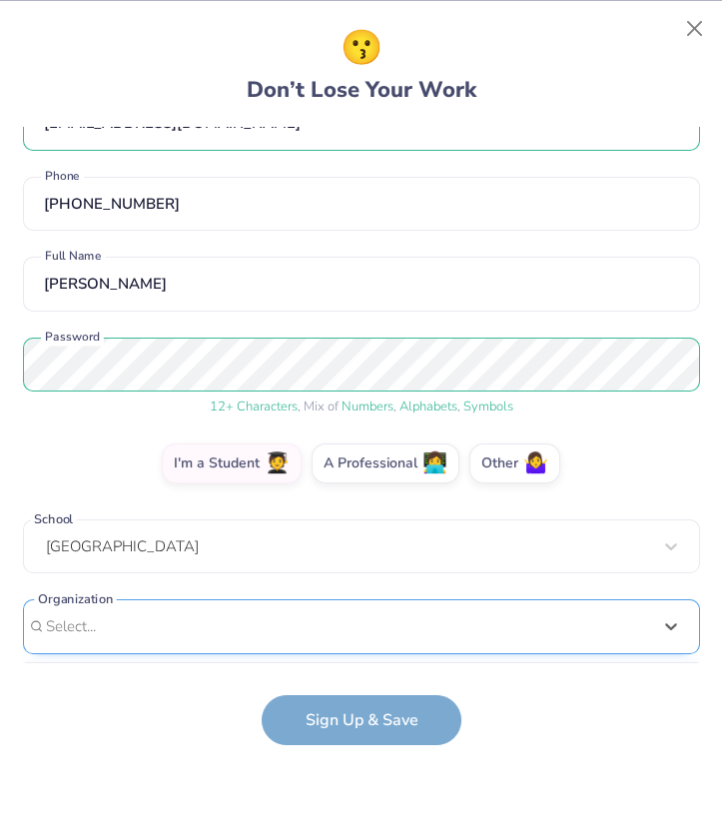
click at [234, 649] on div "Smarinerstein@gmail.com Email (415) 244-0387 Phone Sadie Marinerstein Full Name…" at bounding box center [361, 395] width 677 height 536
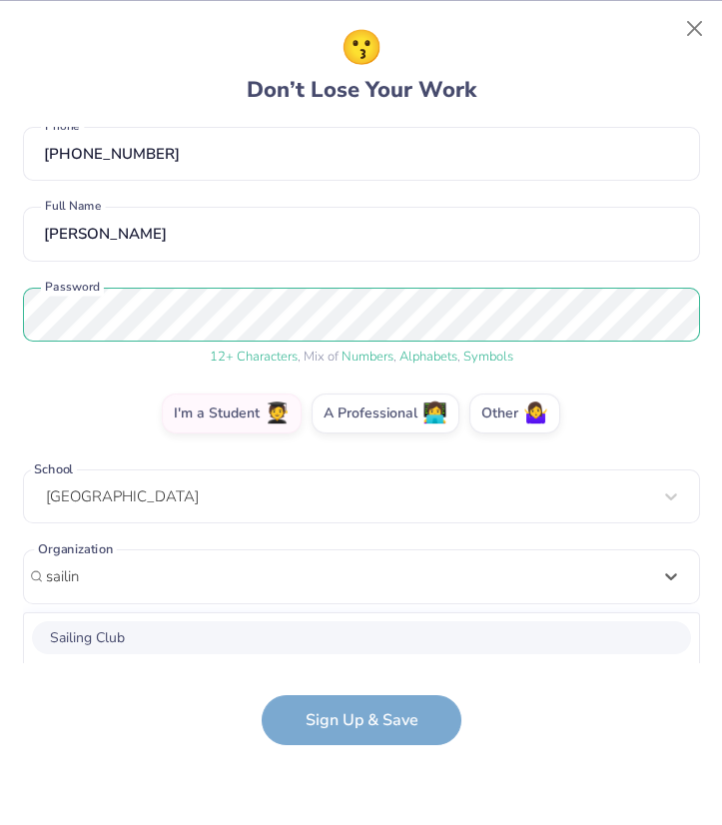
scroll to position [351, 0]
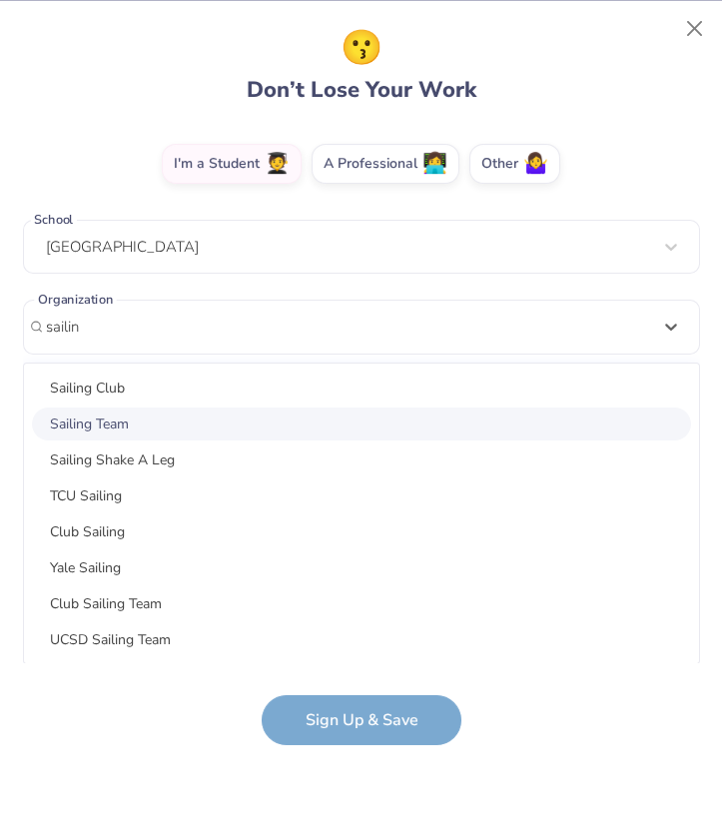
click at [175, 417] on div "Sailing Team" at bounding box center [361, 424] width 659 height 33
type input "sailin"
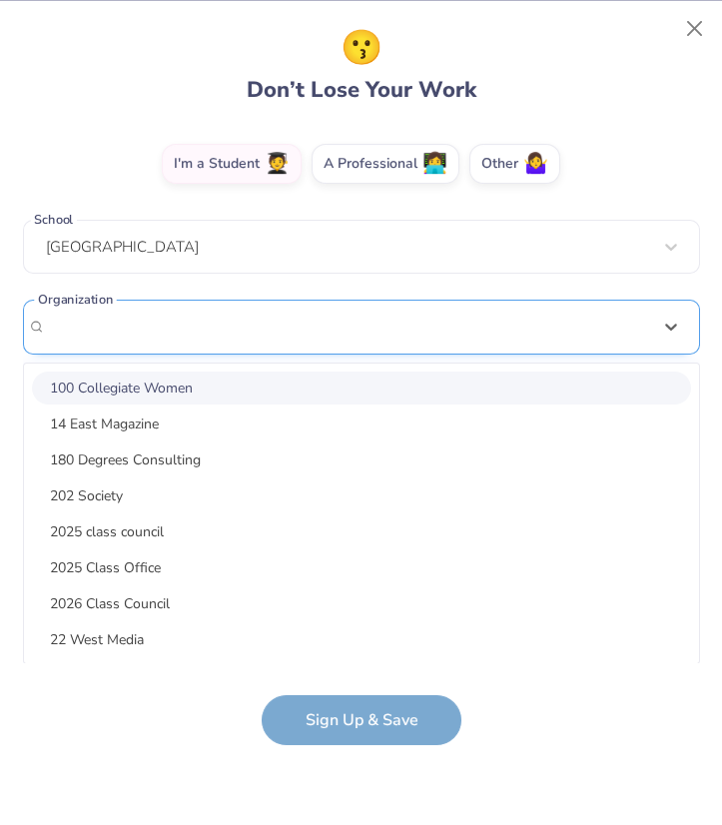
click at [176, 537] on div "option focused, 1 of 15. 15 results available. Use Up and Down to choose option…" at bounding box center [361, 482] width 677 height 365
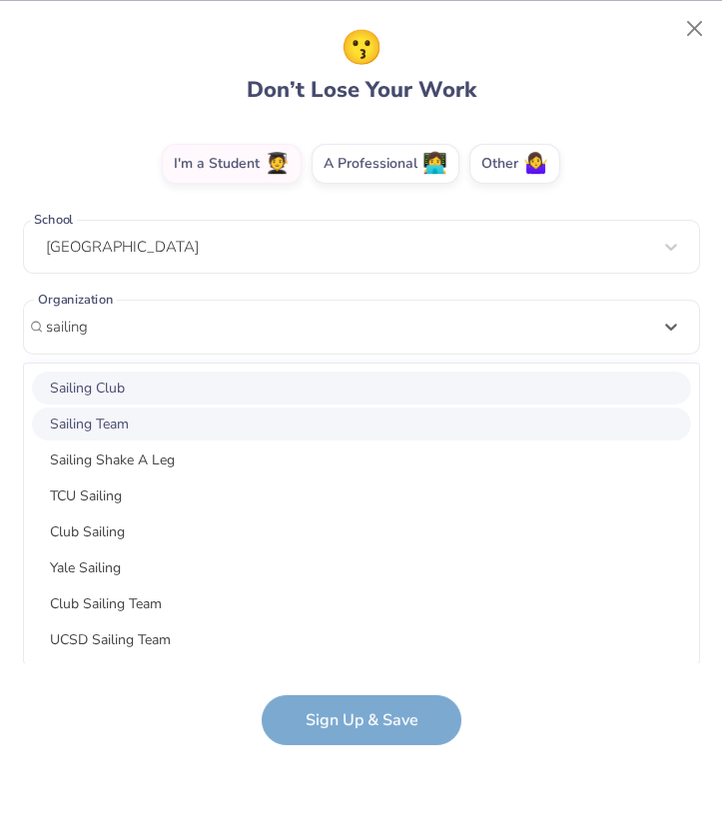
click at [163, 394] on div "Sailing Club" at bounding box center [361, 388] width 659 height 33
type input "sailing"
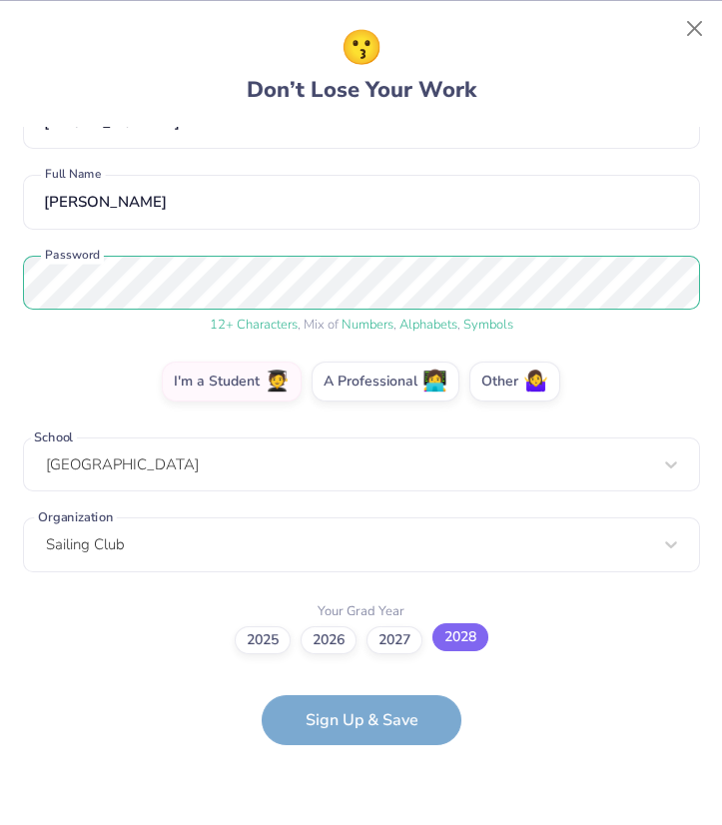
click at [468, 637] on label "2028" at bounding box center [460, 637] width 56 height 28
click at [368, 767] on input "2028" at bounding box center [361, 773] width 13 height 13
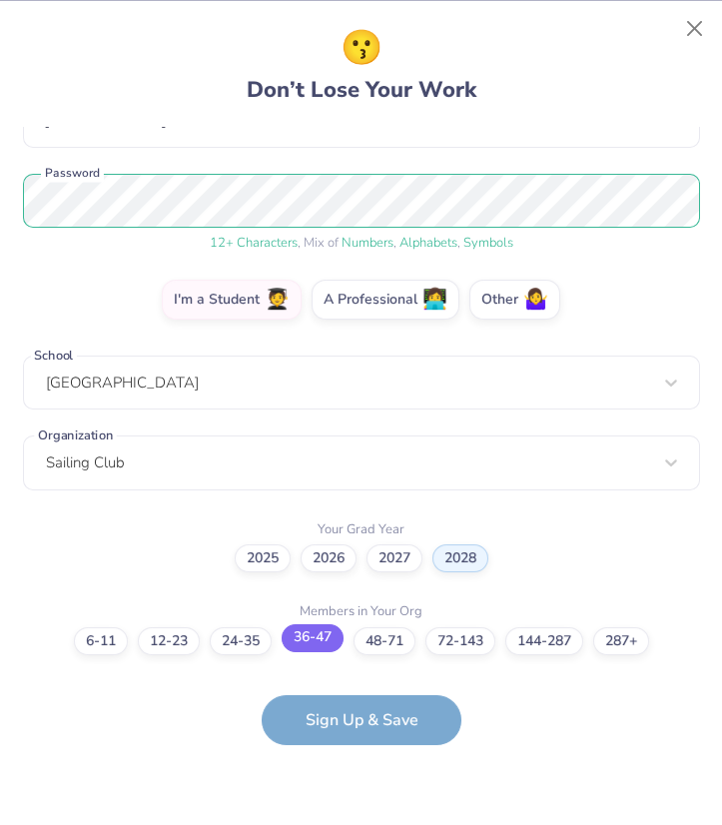
click at [306, 641] on label "36-47" at bounding box center [313, 638] width 62 height 28
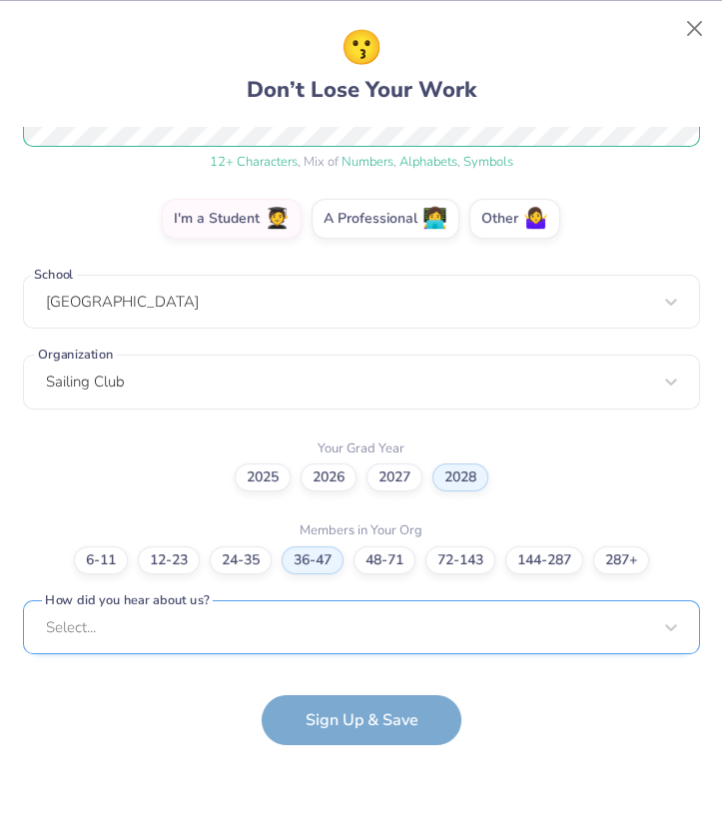
scroll to position [595, 0]
click at [215, 623] on div "Select..." at bounding box center [361, 626] width 677 height 55
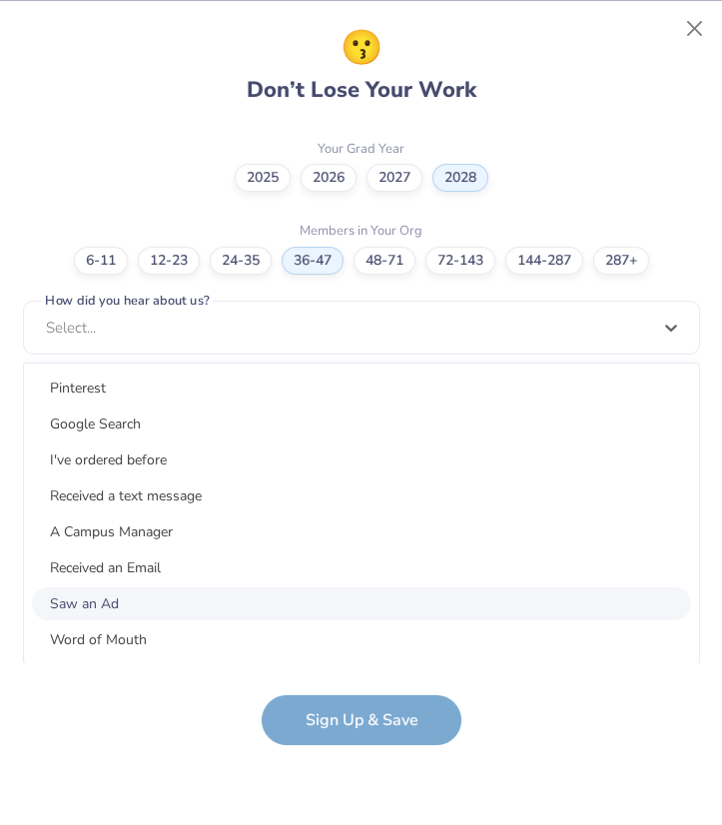
click at [168, 590] on div "Saw an Ad" at bounding box center [361, 603] width 659 height 33
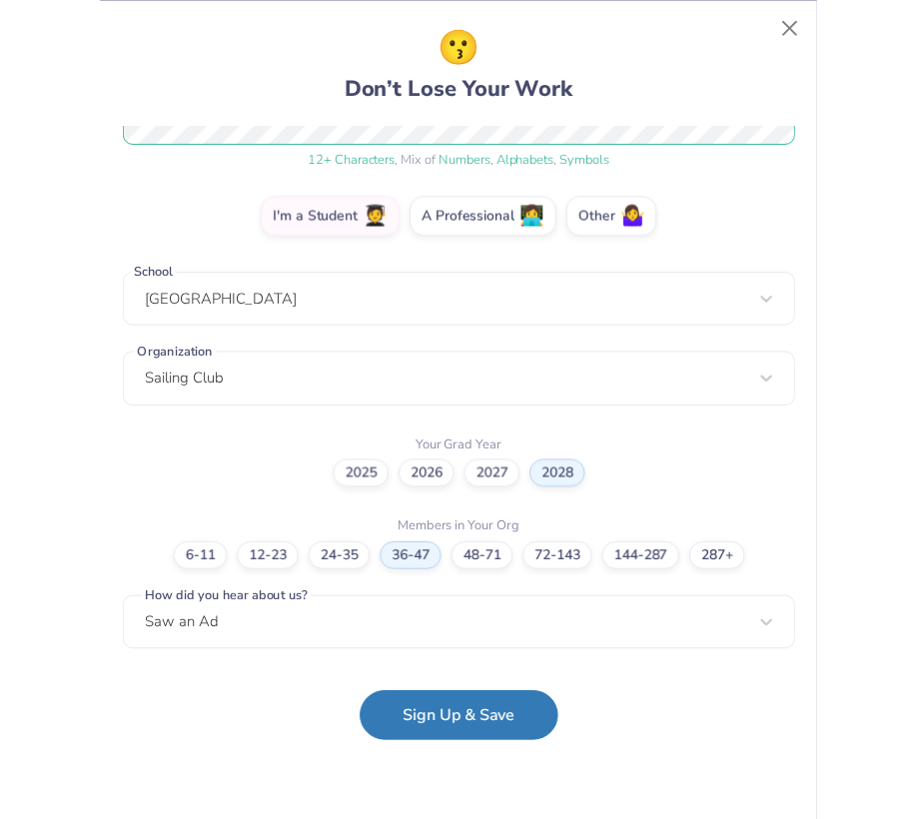
scroll to position [296, 0]
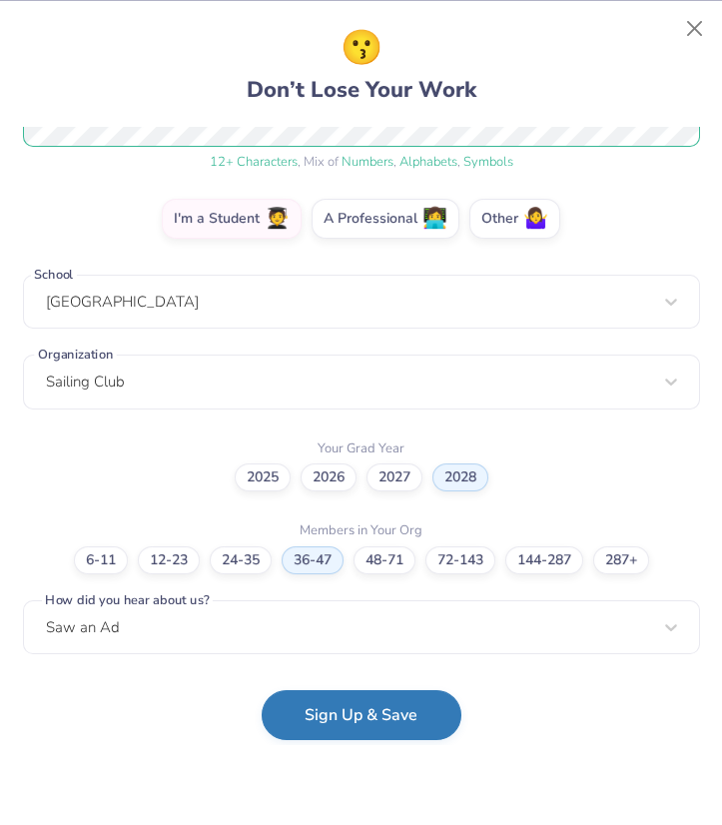
click at [306, 705] on button "Sign Up & Save" at bounding box center [362, 715] width 200 height 50
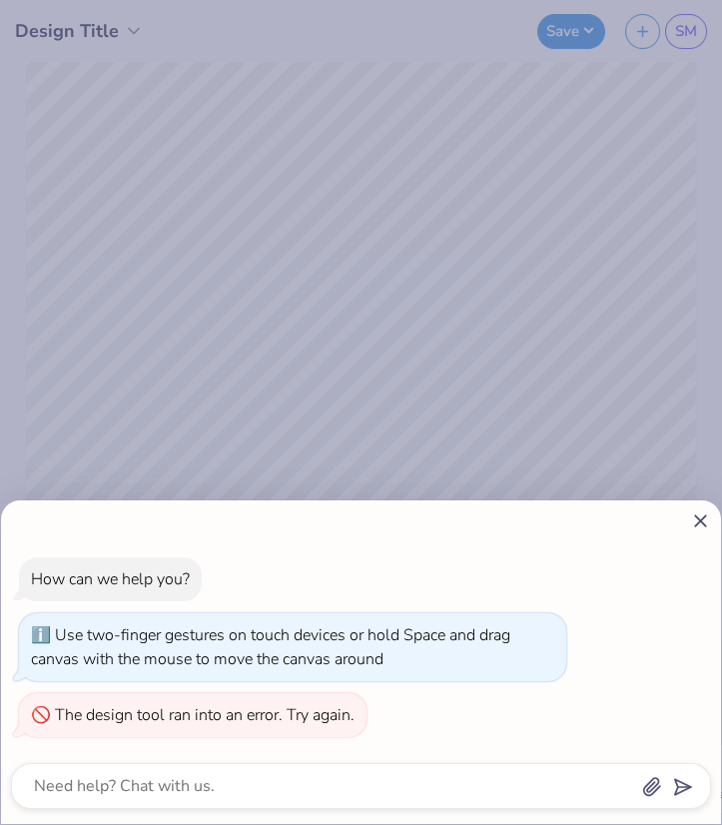
click at [696, 518] on icon at bounding box center [700, 520] width 21 height 21
type textarea "x"
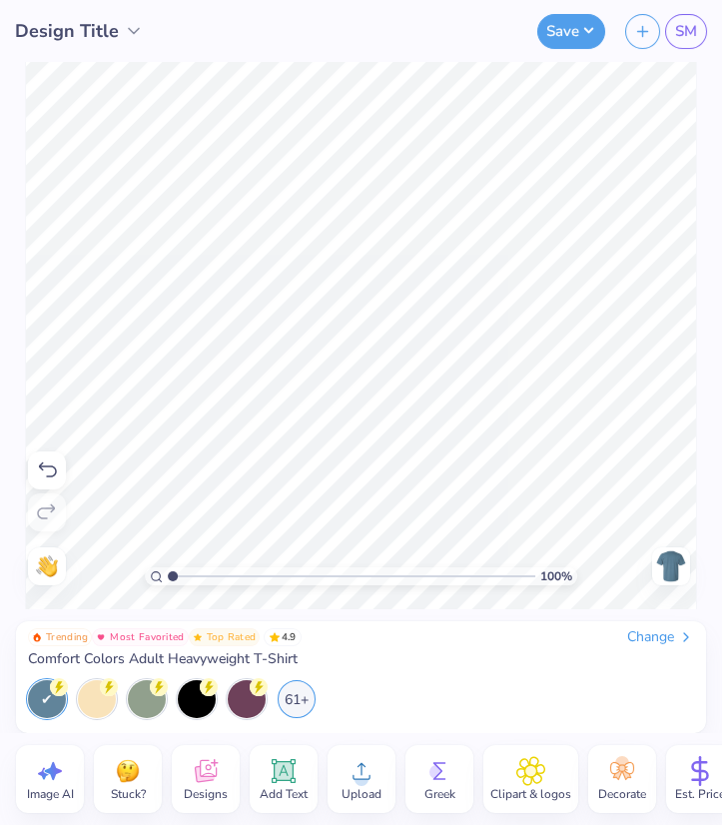
click at [681, 564] on img at bounding box center [671, 566] width 32 height 32
click at [654, 631] on div "Change" at bounding box center [660, 637] width 67 height 18
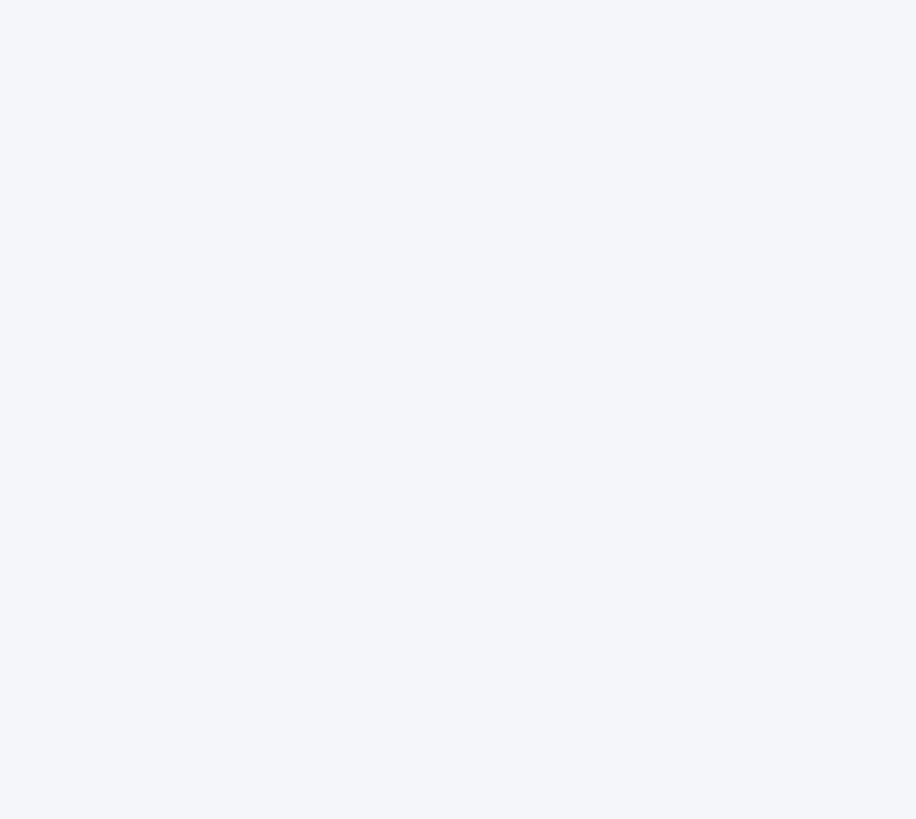
drag, startPoint x: 914, startPoint y: 377, endPoint x: 978, endPoint y: 377, distance: 63.9
click at [721, 377] on html "x" at bounding box center [458, 409] width 916 height 819
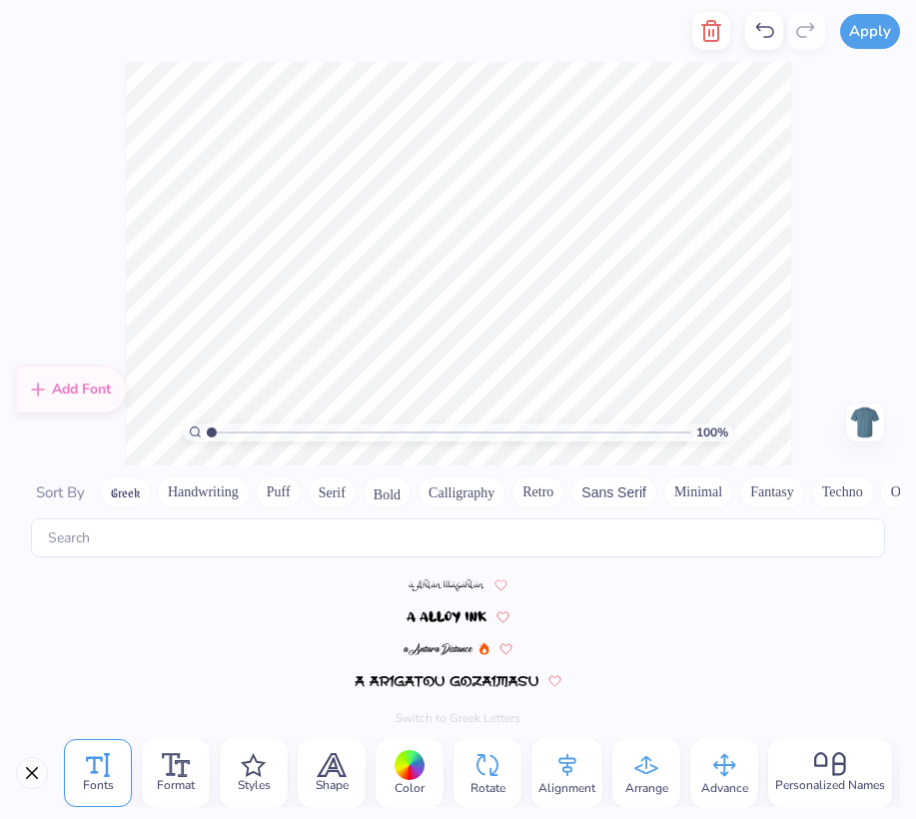
click at [363, 439] on input "range" at bounding box center [448, 432] width 484 height 18
type input "3.89"
click at [363, 439] on input "range" at bounding box center [448, 432] width 484 height 18
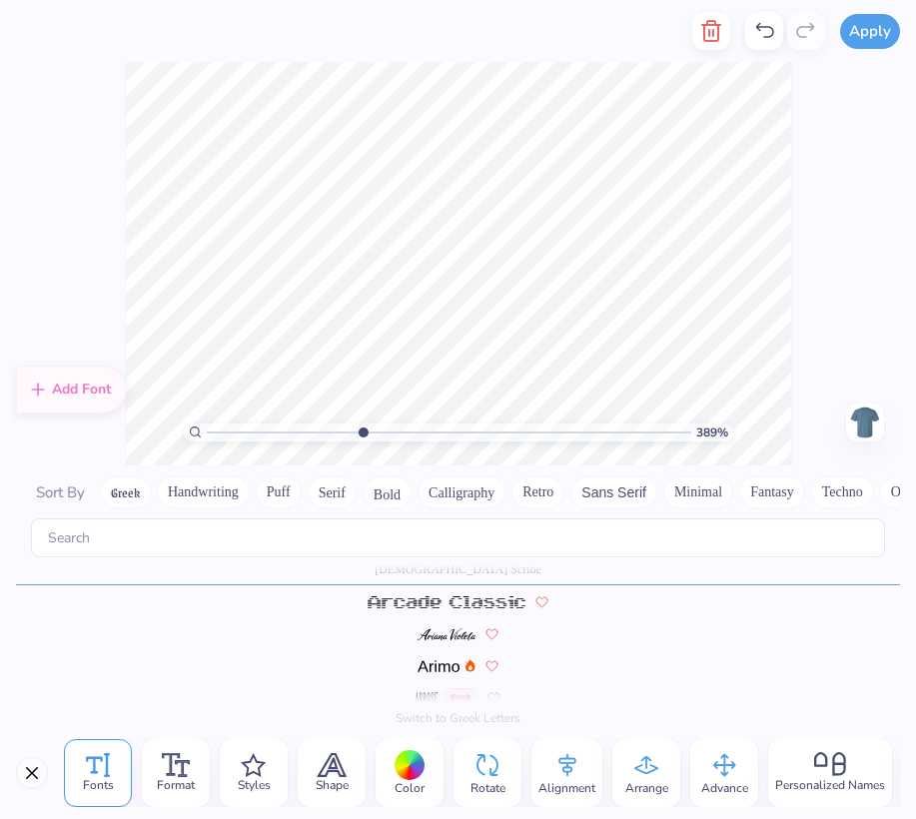
scroll to position [0, 7]
type textarea "SDSU Sailing Team"
drag, startPoint x: 363, startPoint y: 432, endPoint x: 247, endPoint y: 428, distance: 115.9
click at [247, 428] on input "range" at bounding box center [448, 432] width 484 height 18
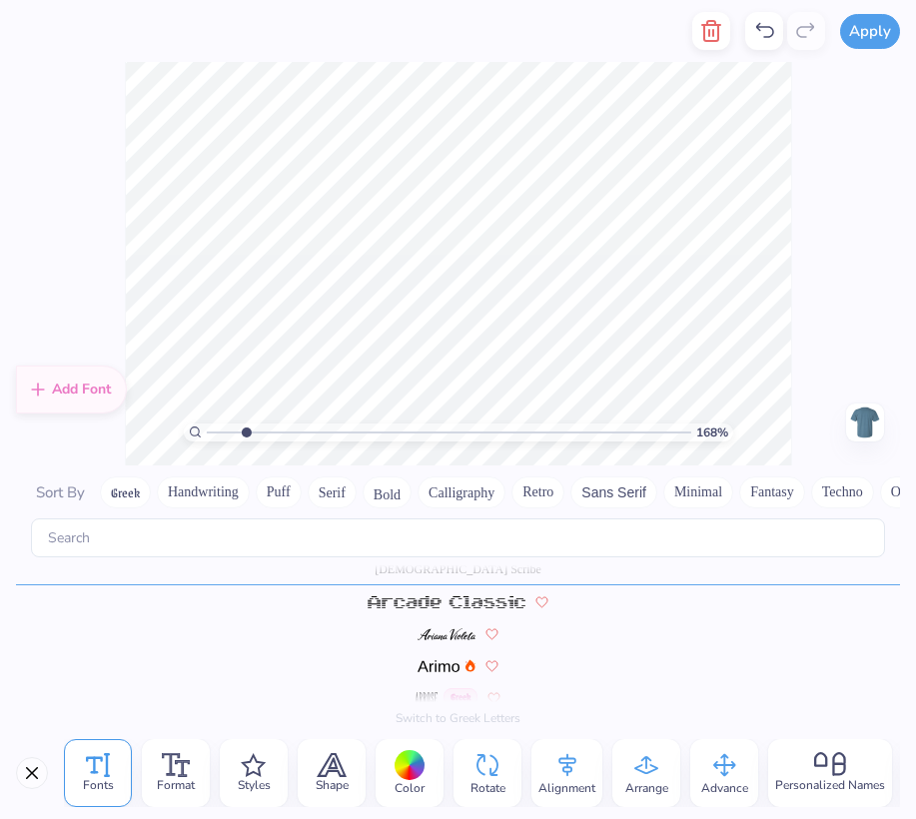
click at [915, 331] on html "Apply Fonts Format Styles Shape Color Rotate Alignment Arrange Advance Personal…" at bounding box center [458, 409] width 916 height 819
click at [459, 490] on button "Calligraphy" at bounding box center [461, 492] width 88 height 32
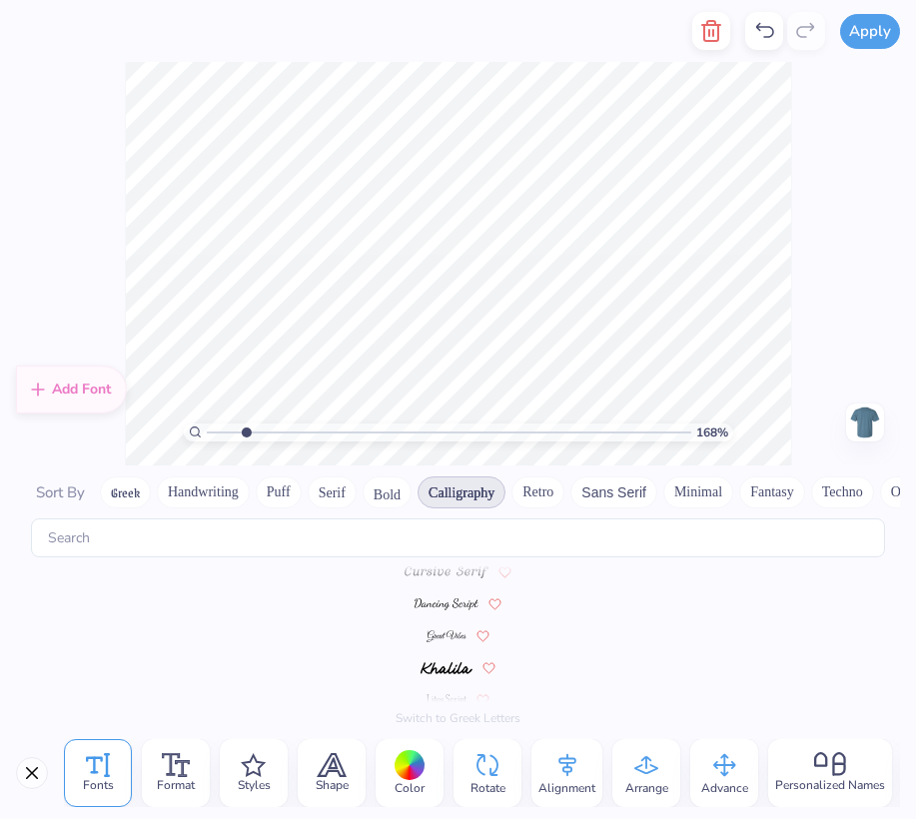
scroll to position [399, 0]
click at [439, 634] on img at bounding box center [446, 634] width 41 height 12
click at [440, 632] on img at bounding box center [445, 634] width 49 height 12
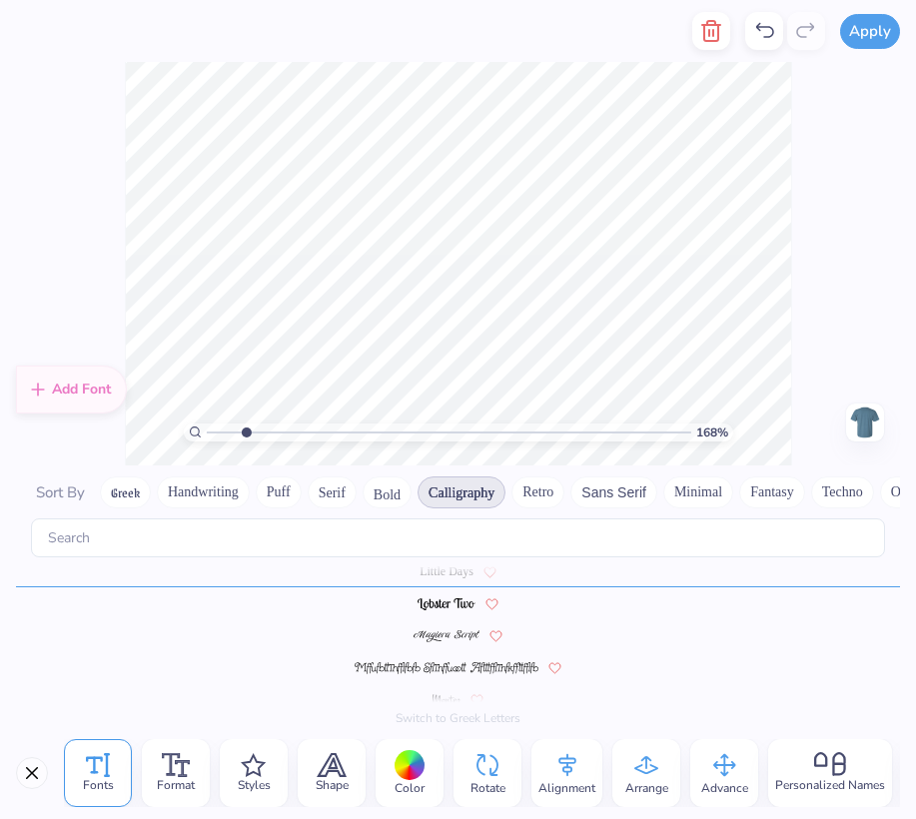
scroll to position [558, 0]
click at [439, 637] on img at bounding box center [446, 634] width 65 height 12
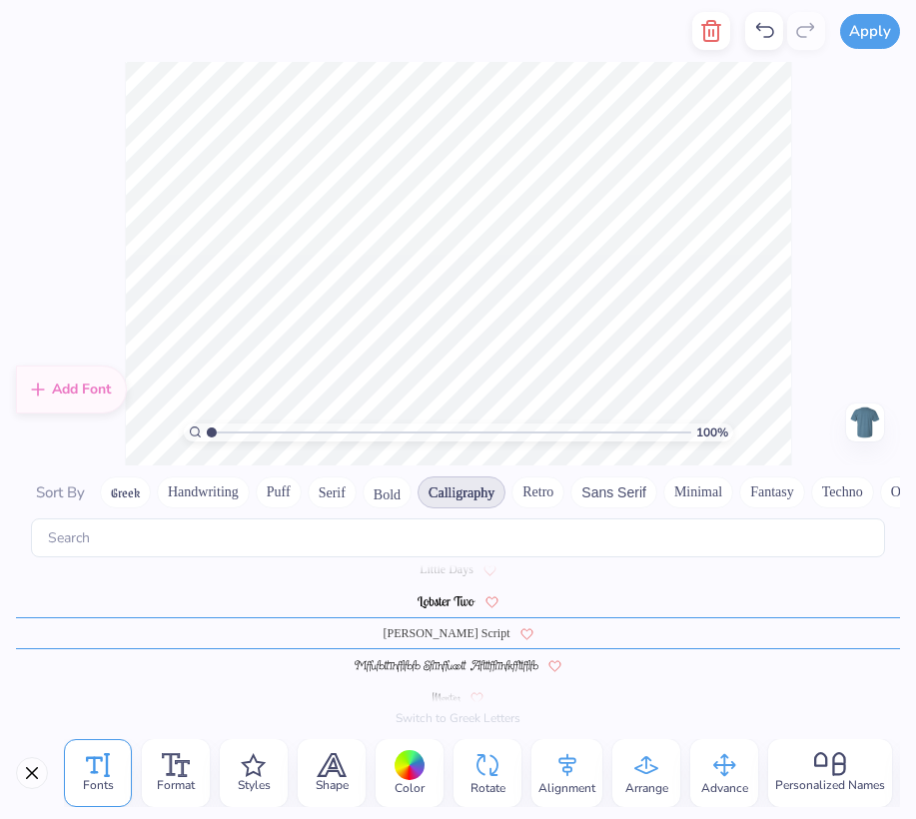
type input "1"
click at [189, 426] on div "100 %" at bounding box center [457, 432] width 549 height 18
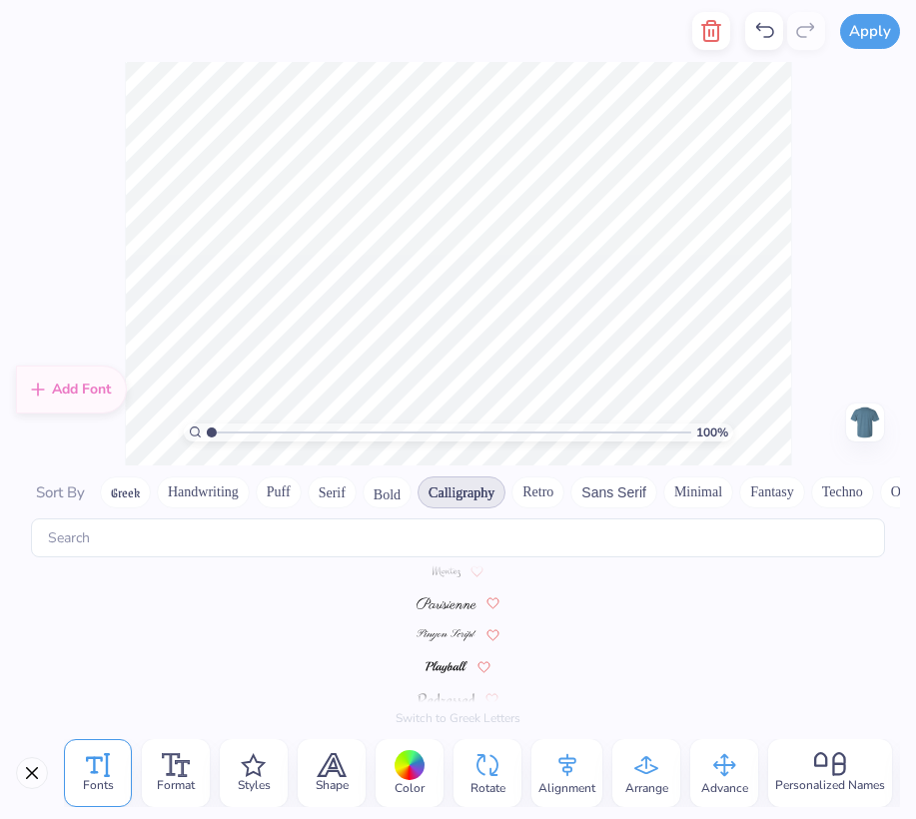
scroll to position [686, 0]
click at [436, 627] on span at bounding box center [445, 633] width 59 height 18
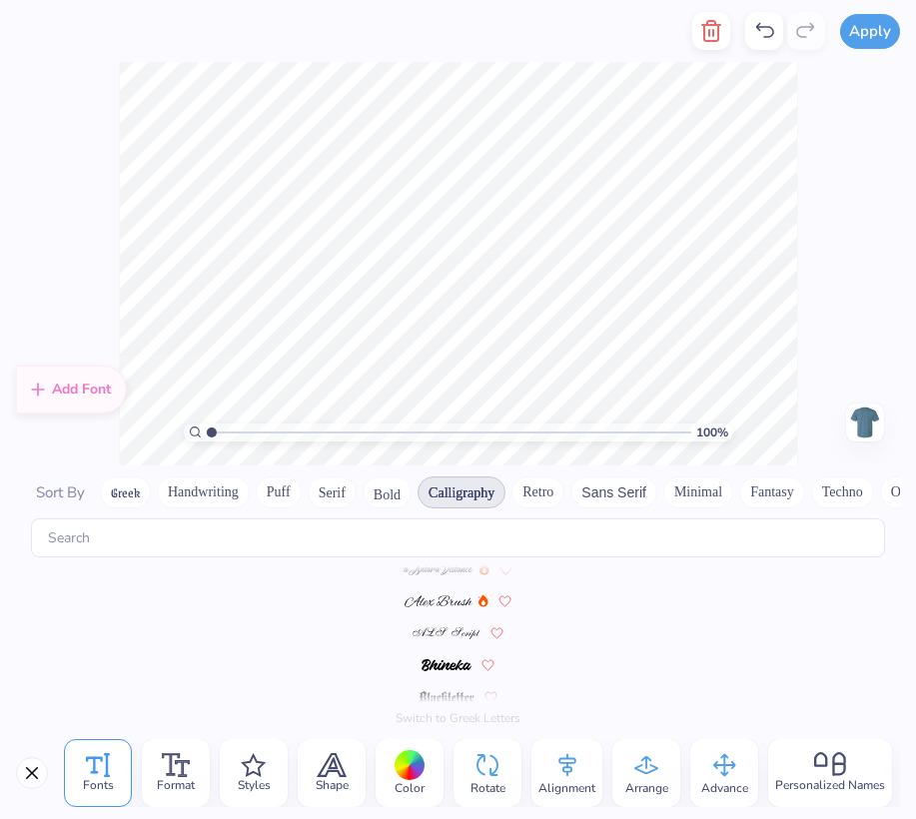
scroll to position [0, 0]
click at [857, 307] on div "100 % Need help? Chat with us. Back" at bounding box center [458, 264] width 916 height 404
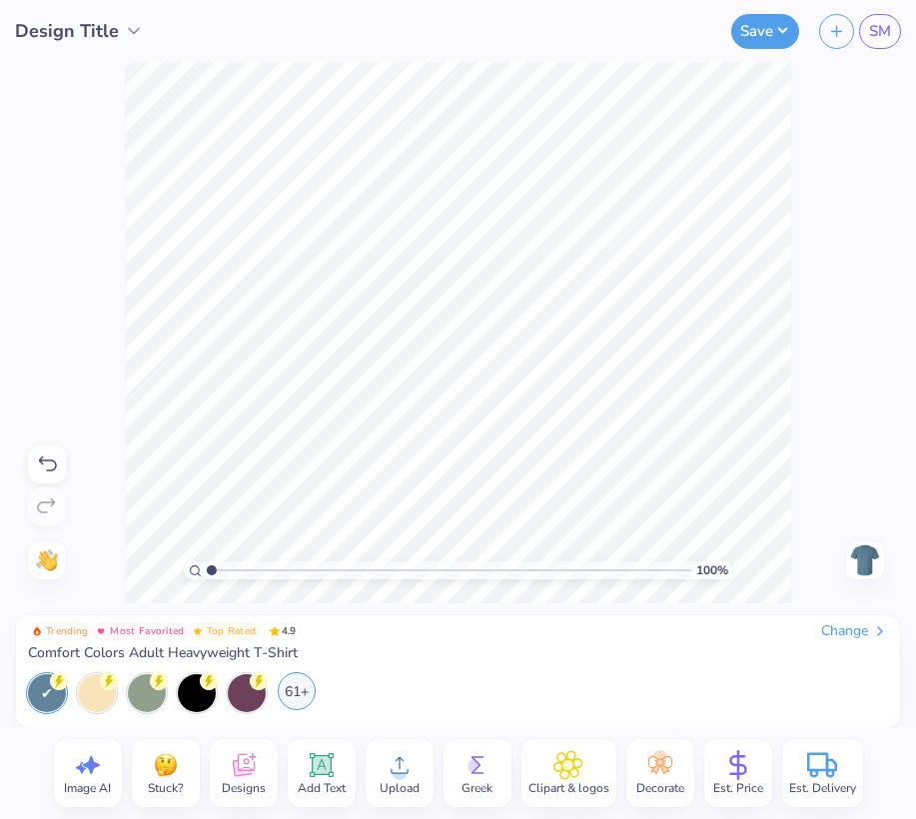
click at [300, 696] on div "61+" at bounding box center [297, 691] width 38 height 38
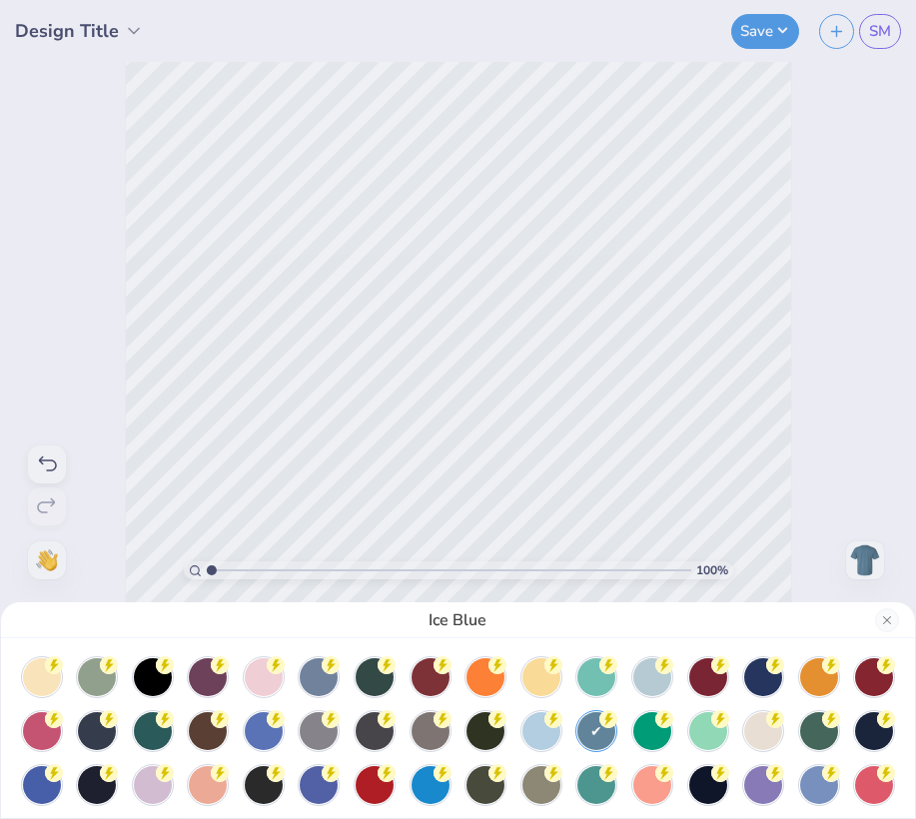
click at [98, 535] on div "Ice Blue" at bounding box center [458, 409] width 916 height 819
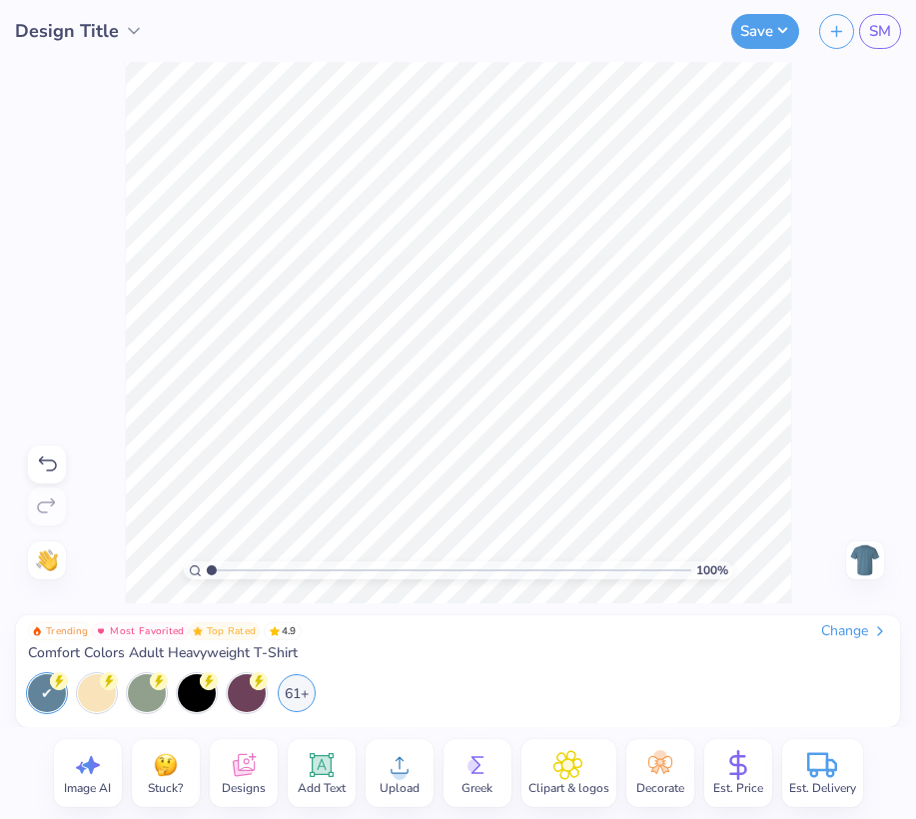
click at [864, 564] on img at bounding box center [865, 560] width 32 height 32
click at [862, 629] on div "Change" at bounding box center [854, 631] width 67 height 18
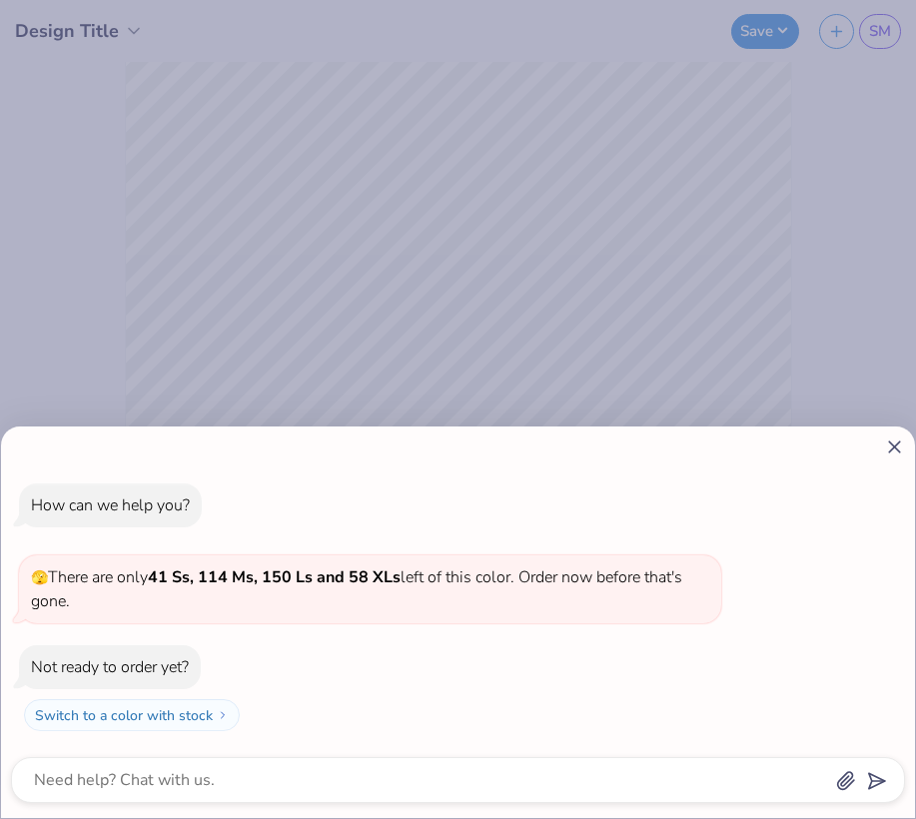
click at [894, 444] on icon at bounding box center [894, 446] width 21 height 21
type textarea "x"
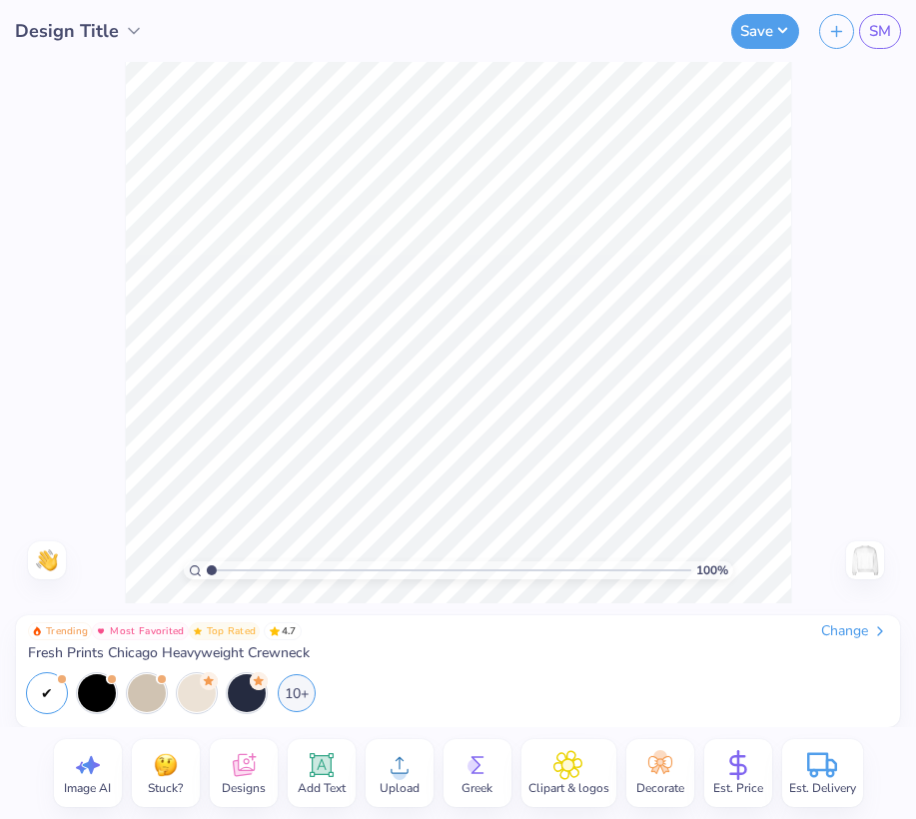
click at [69, 773] on div "Image AI" at bounding box center [88, 773] width 68 height 68
select select "4"
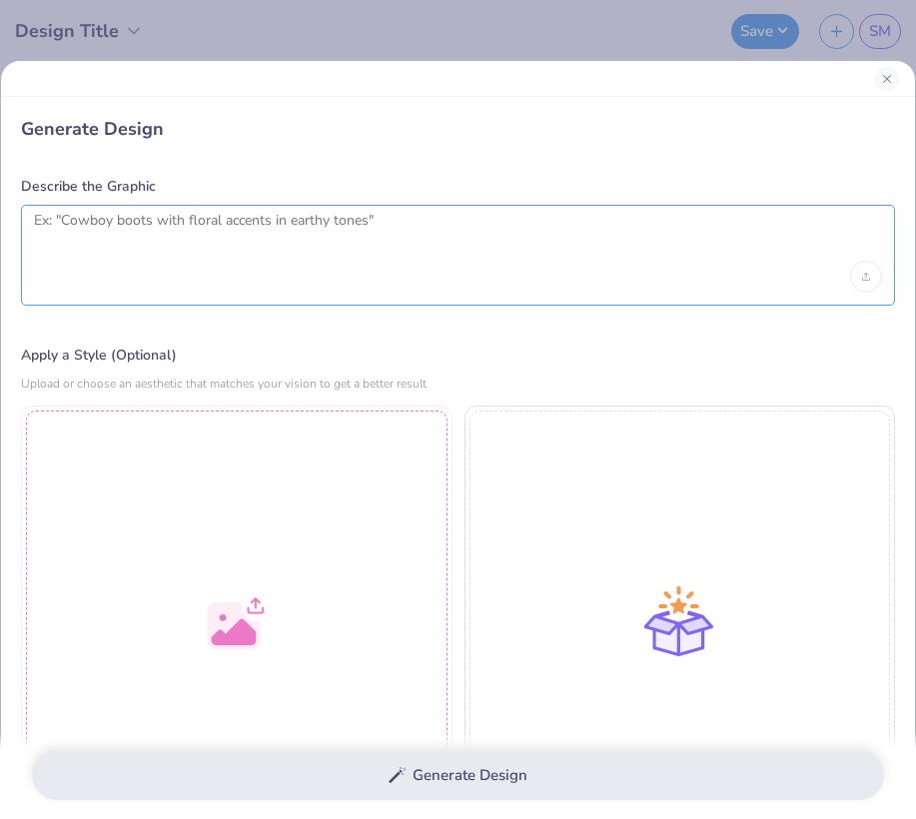
click at [291, 236] on textarea at bounding box center [458, 237] width 848 height 50
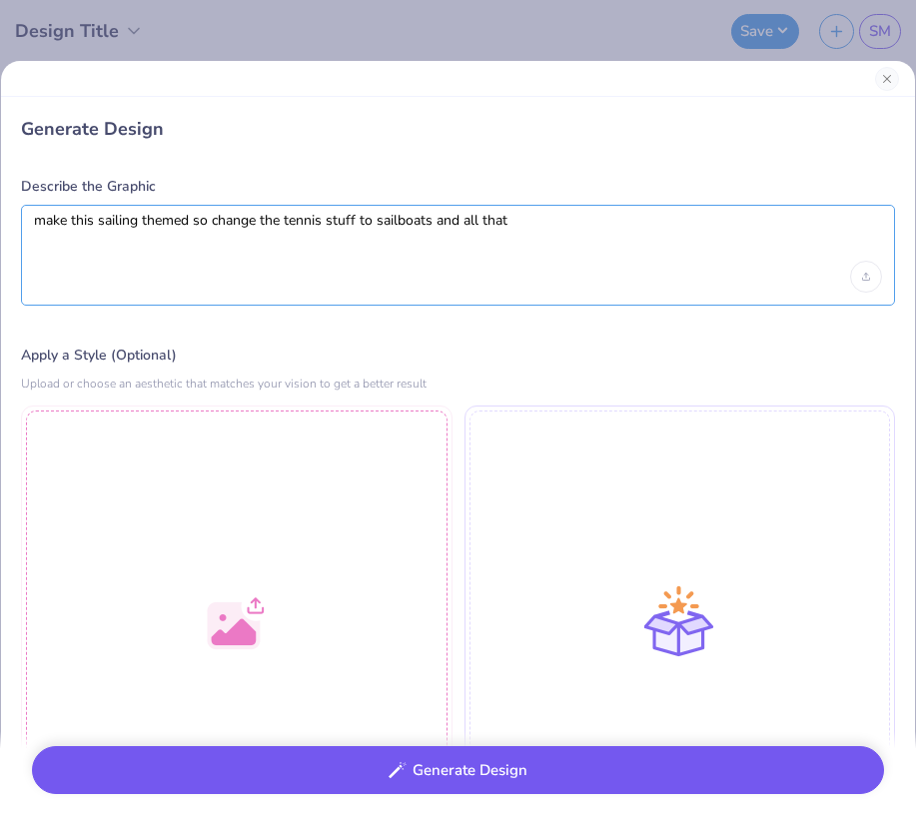
type textarea "make this sailing themed so change the tennis stuff to sailboats and all that"
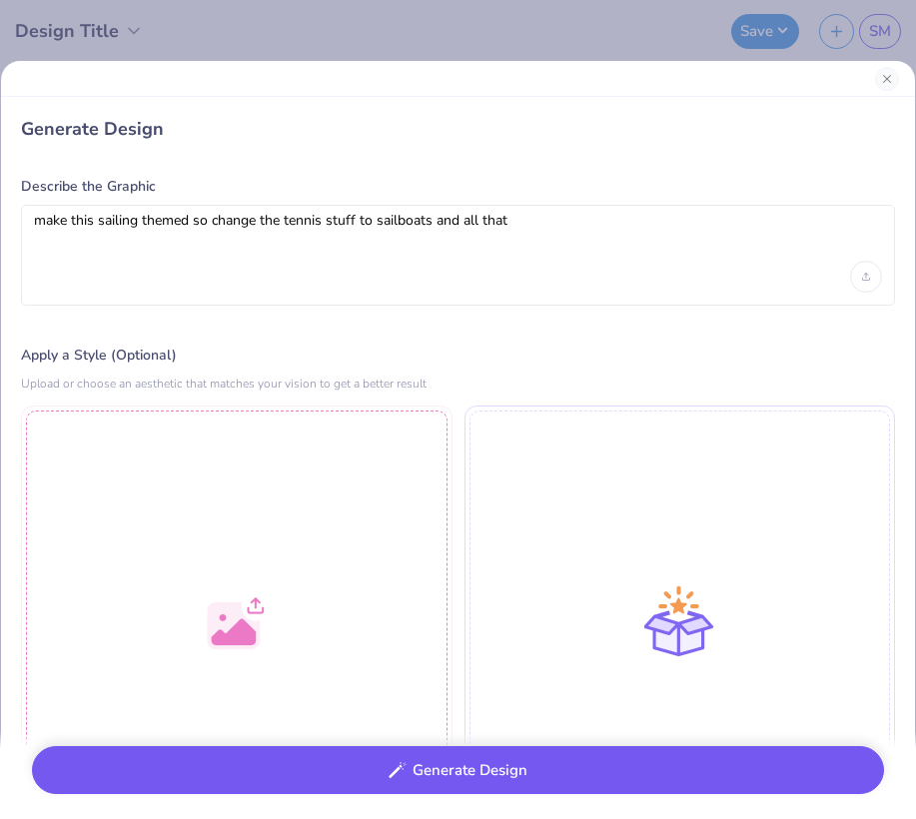
click at [508, 768] on button "Generate Design" at bounding box center [458, 770] width 852 height 49
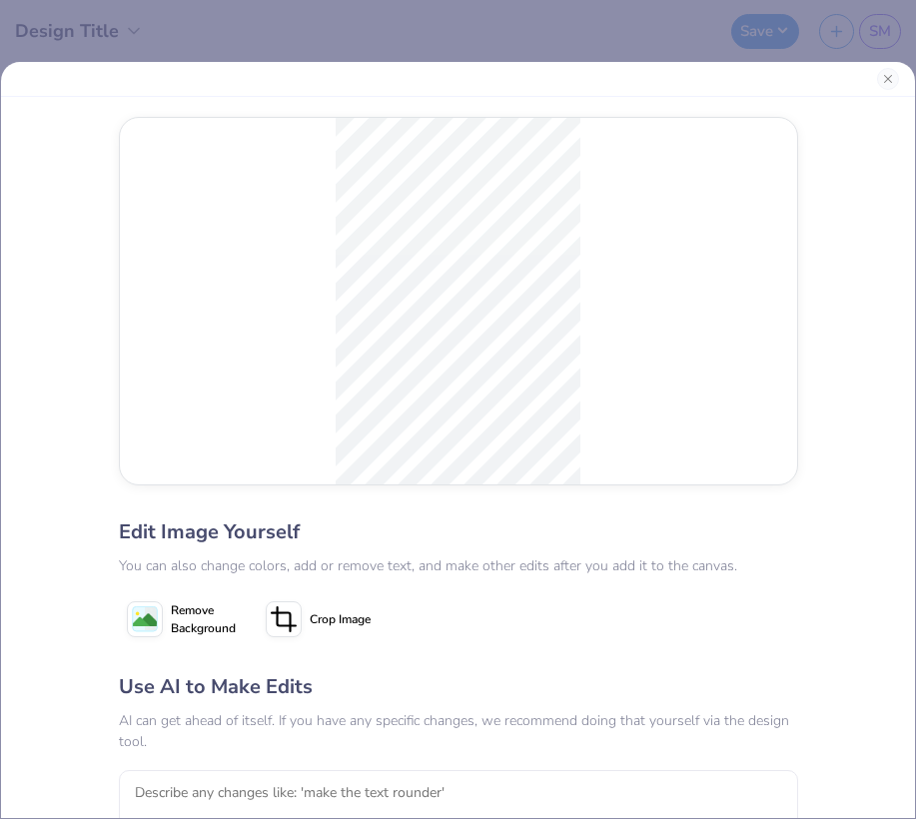
drag, startPoint x: 887, startPoint y: 80, endPoint x: 587, endPoint y: 383, distance: 425.9
click at [587, 382] on div "Edit Image Yourself You can also change colors, add or remove text, and make ot…" at bounding box center [458, 440] width 916 height 758
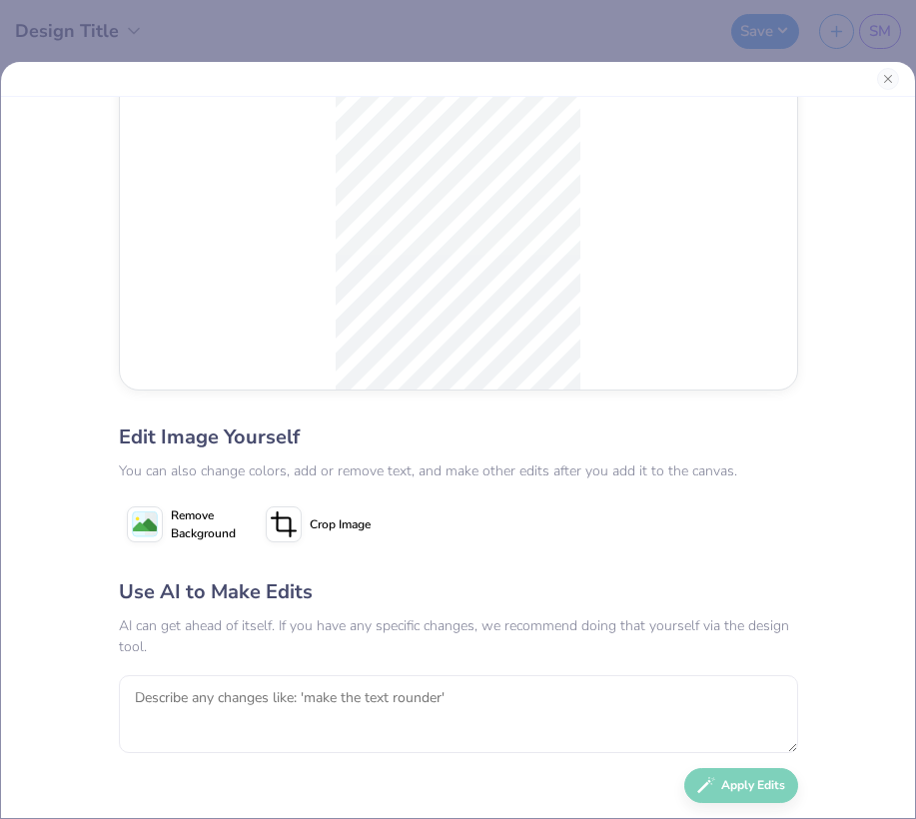
scroll to position [159, 0]
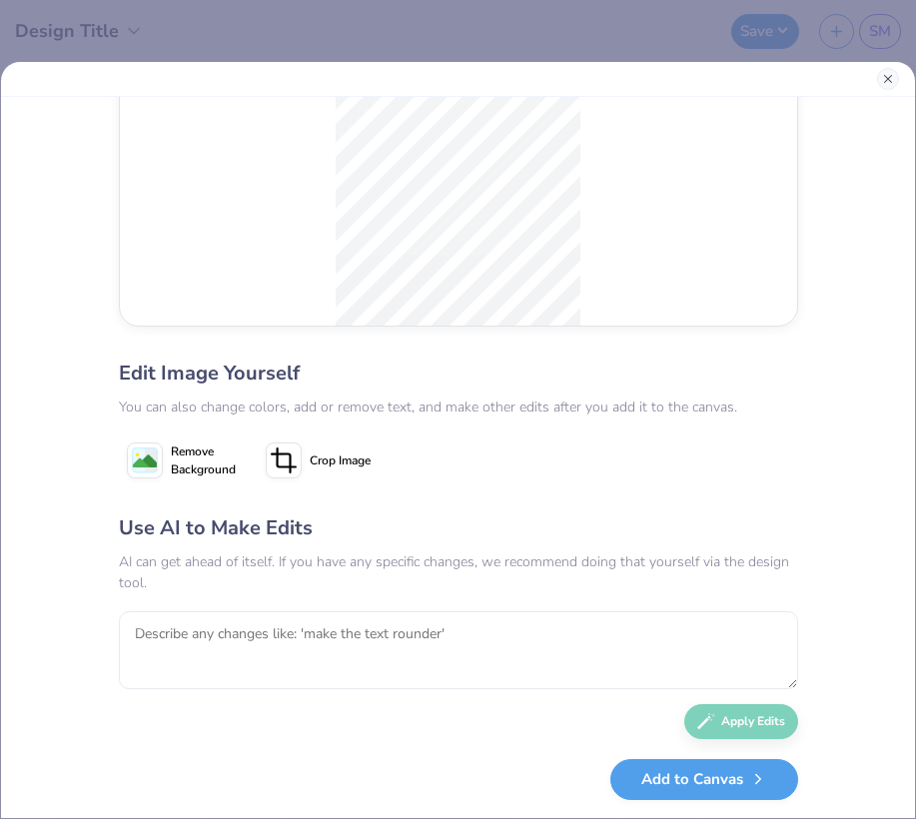
click at [885, 82] on button "Close" at bounding box center [888, 79] width 22 height 22
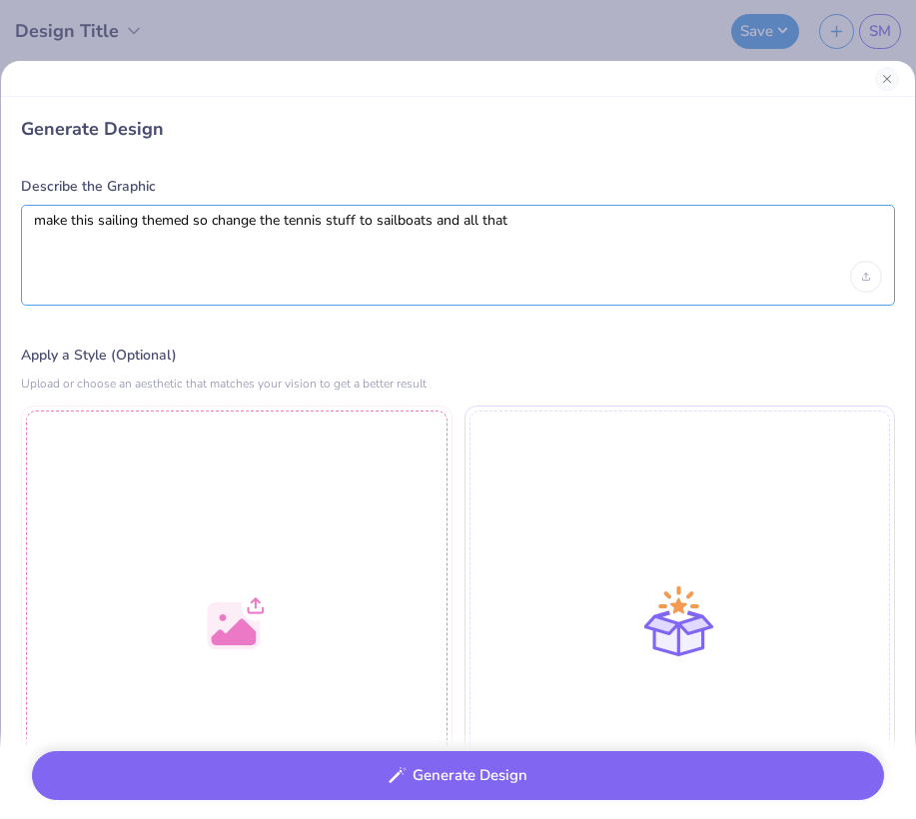
click at [512, 232] on textarea "make this sailing themed so change the tennis stuff to sailboats and all that" at bounding box center [458, 237] width 848 height 50
drag, startPoint x: 512, startPoint y: 232, endPoint x: 33, endPoint y: 220, distance: 479.6
click at [33, 220] on div "make this sailing themed so change the tennis stuff to sailboats and all that" at bounding box center [458, 255] width 874 height 101
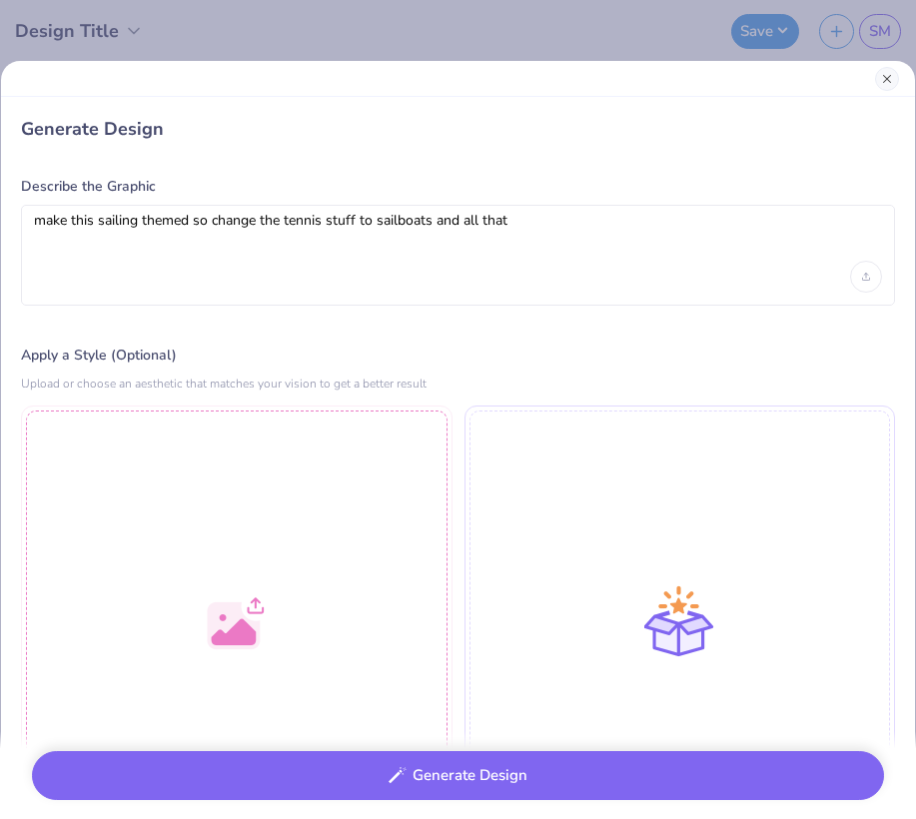
click at [886, 74] on button "Close" at bounding box center [887, 79] width 24 height 24
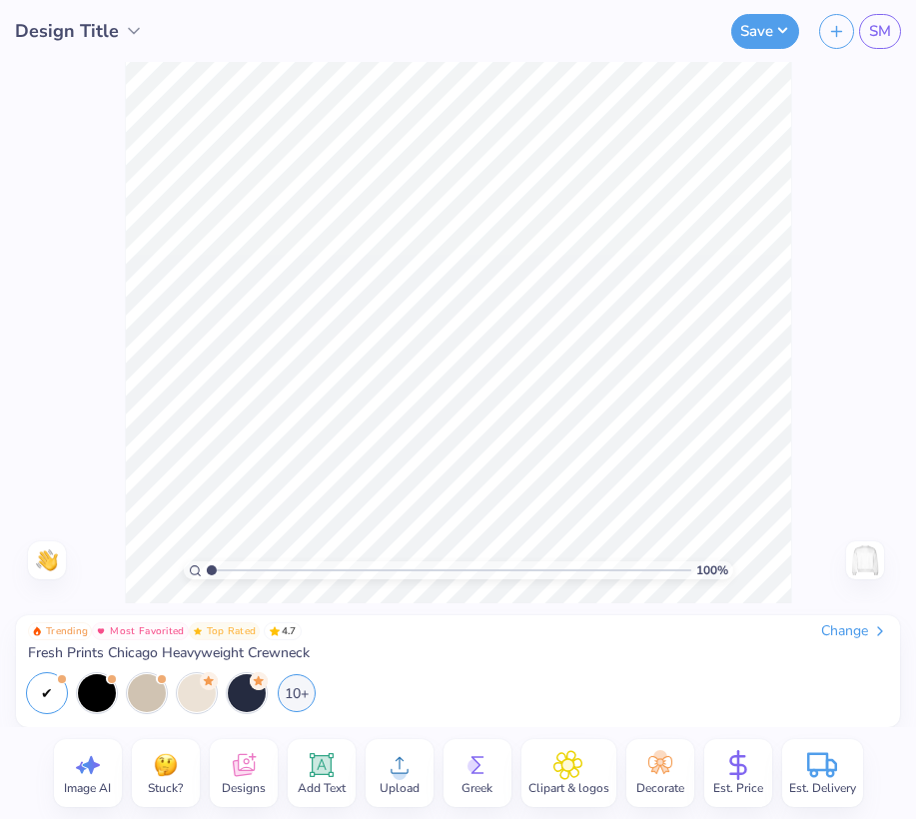
click at [92, 776] on icon at bounding box center [88, 765] width 30 height 30
select select "4"
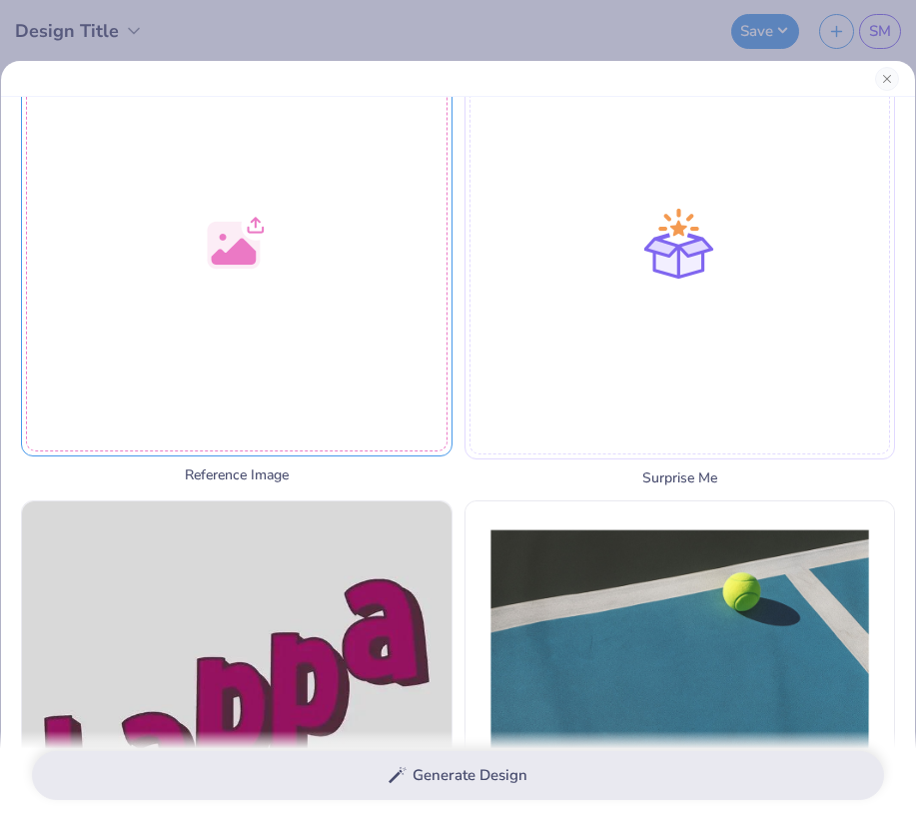
scroll to position [377, 0]
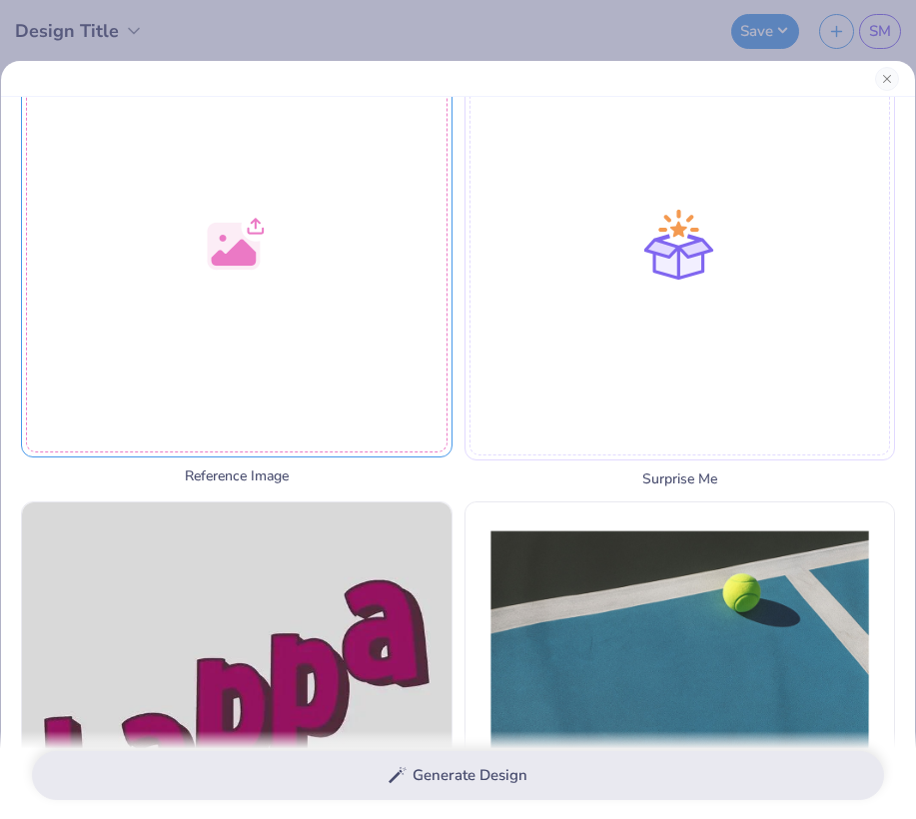
click at [362, 374] on div at bounding box center [236, 241] width 431 height 431
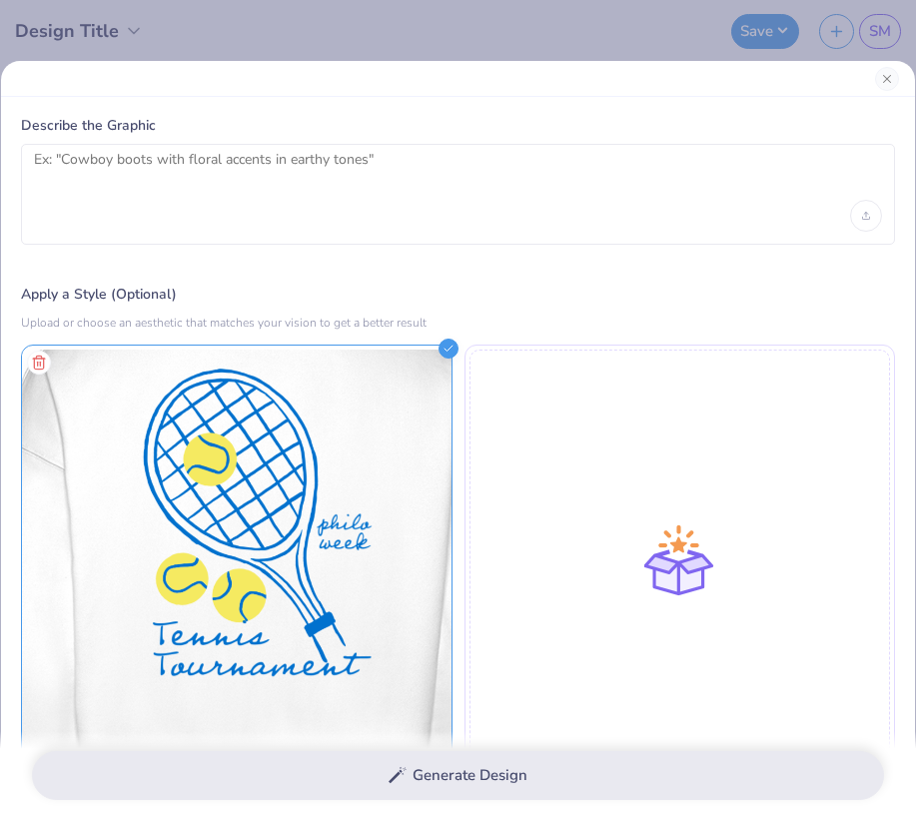
scroll to position [51, 0]
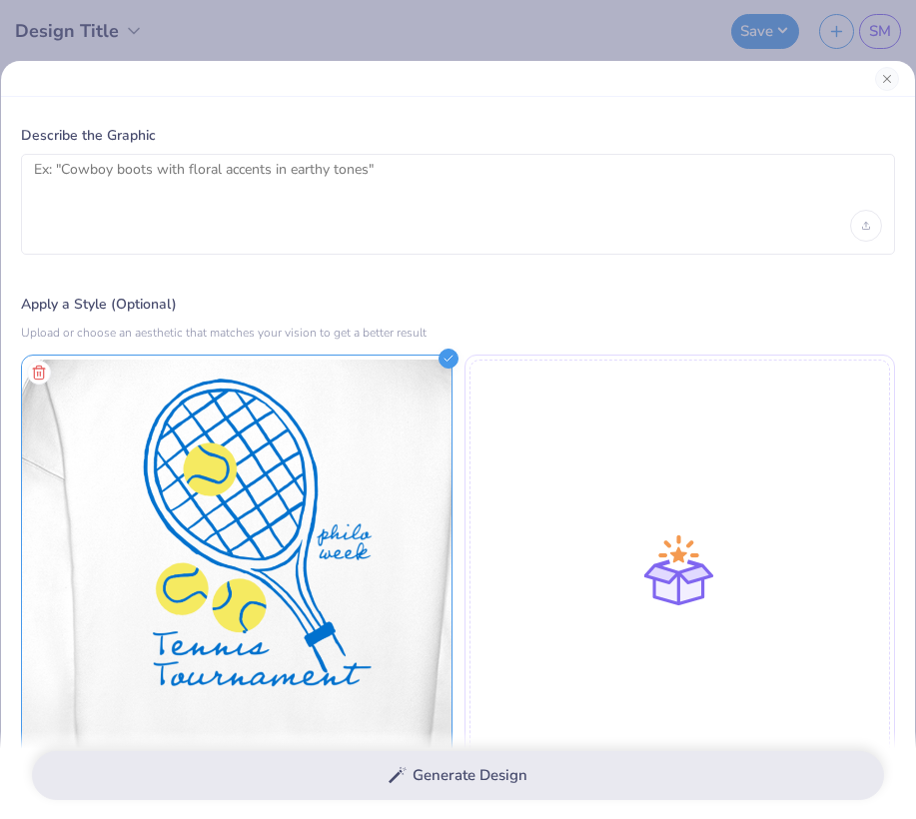
click at [302, 212] on div at bounding box center [458, 204] width 874 height 101
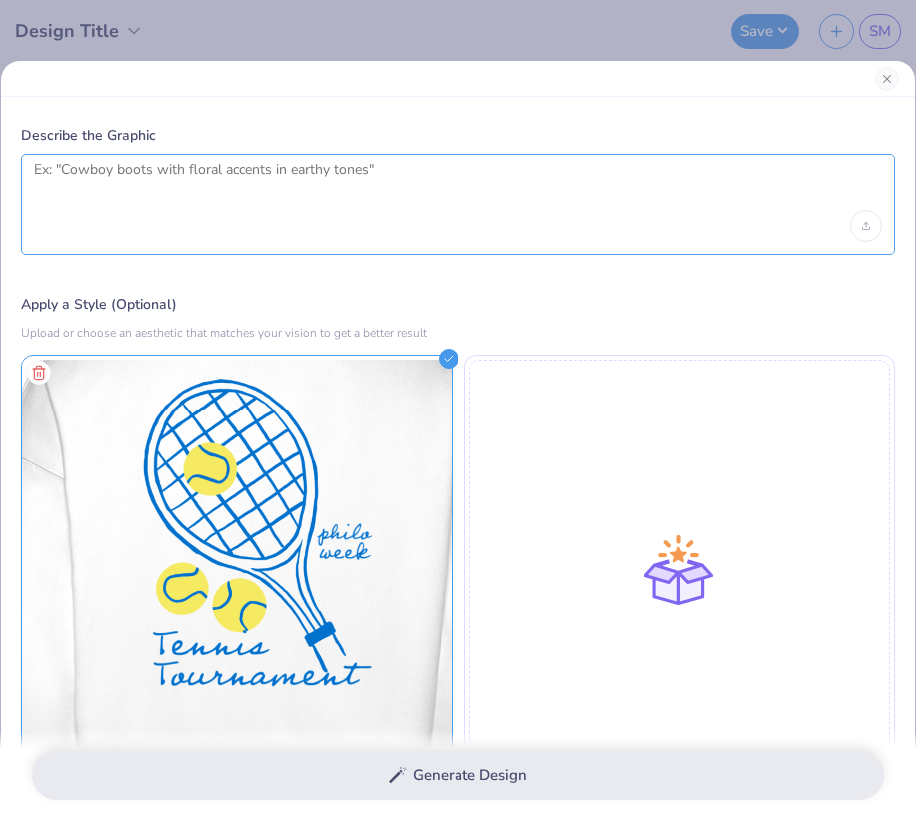
click at [311, 178] on textarea at bounding box center [458, 186] width 848 height 50
paste textarea "make this sailing themed so change the tennis stuff to sailboats and all that"
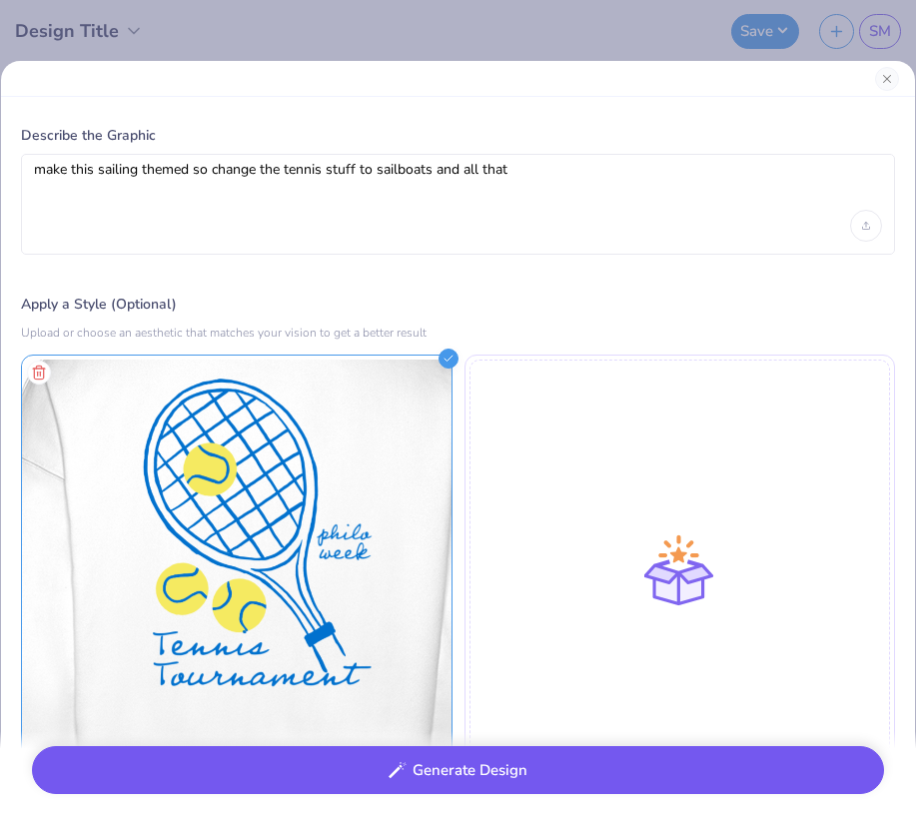
click at [405, 769] on icon "button" at bounding box center [398, 770] width 18 height 18
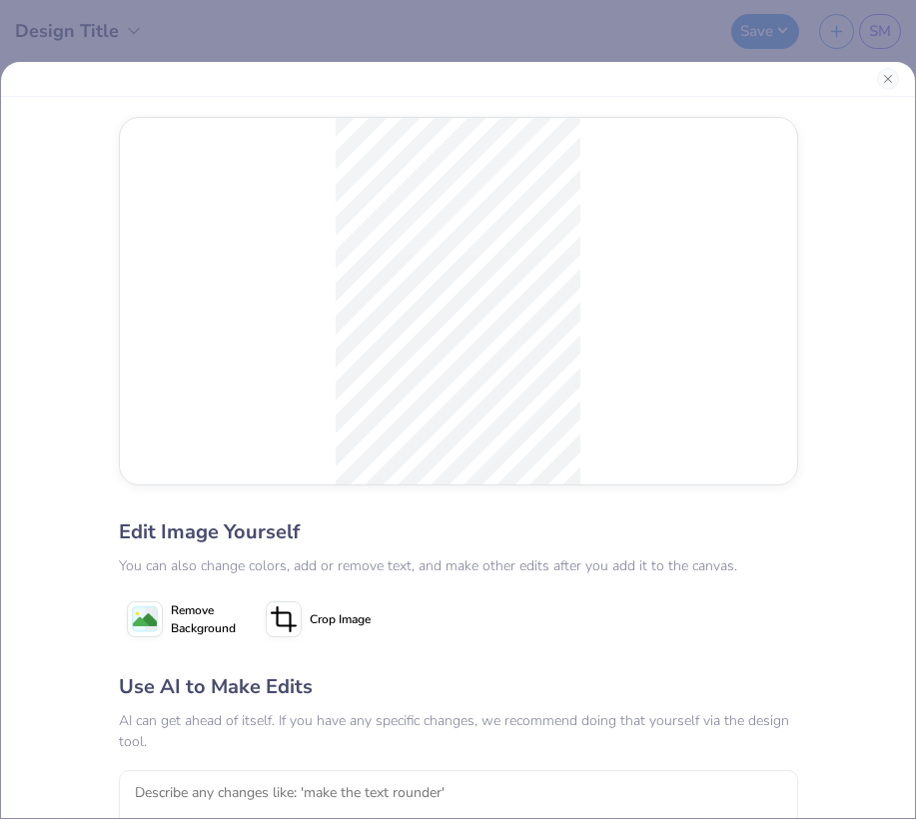
drag, startPoint x: 846, startPoint y: 86, endPoint x: 854, endPoint y: 170, distance: 84.3
click at [854, 170] on div "Edit Image Yourself You can also change colors, add or remove text, and make ot…" at bounding box center [458, 440] width 916 height 758
click at [890, 78] on button "Close" at bounding box center [888, 79] width 22 height 22
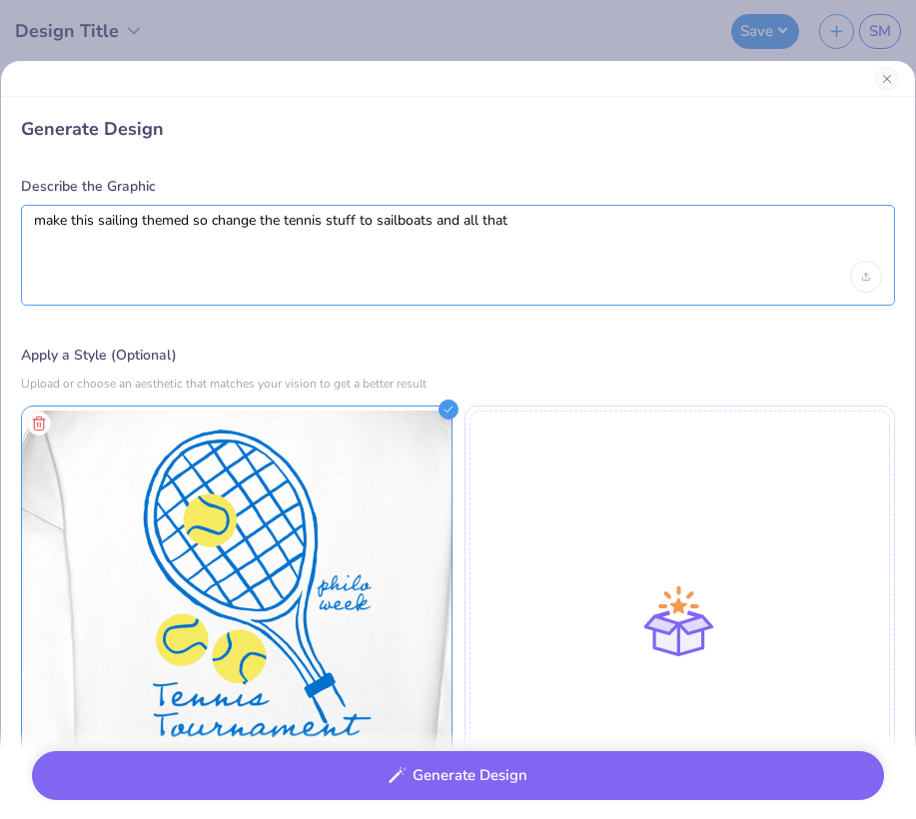
click at [582, 214] on textarea "make this sailing themed so change the tennis stuff to sailboats and all that" at bounding box center [458, 237] width 848 height 50
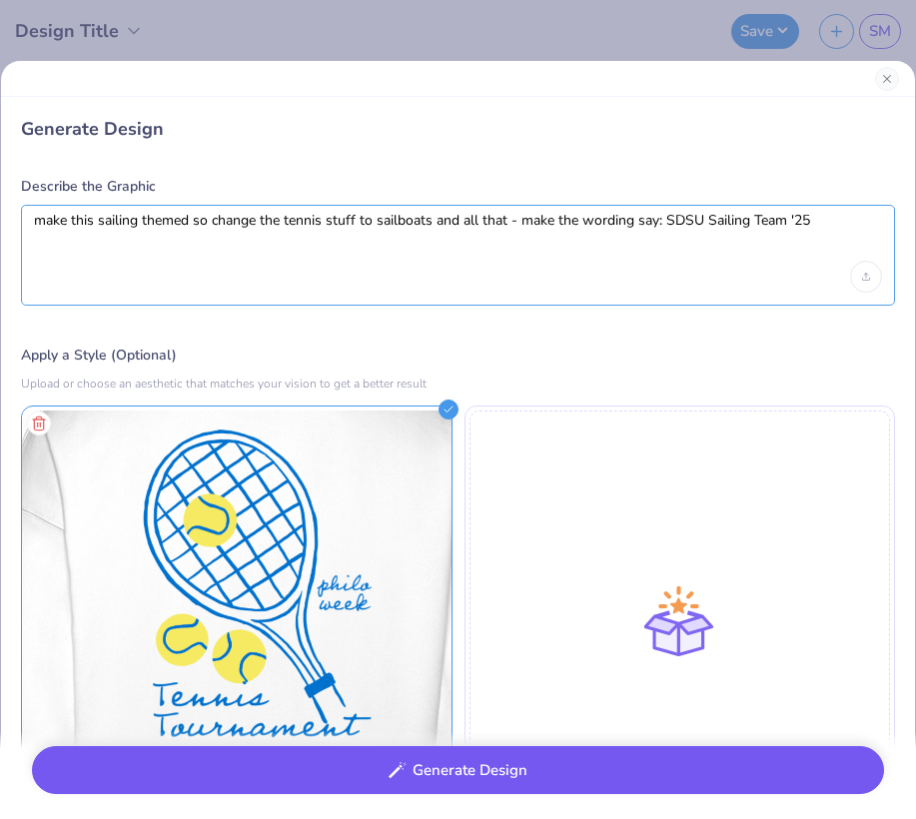
type textarea "make this sailing themed so change the tennis stuff to sailboats and all that -…"
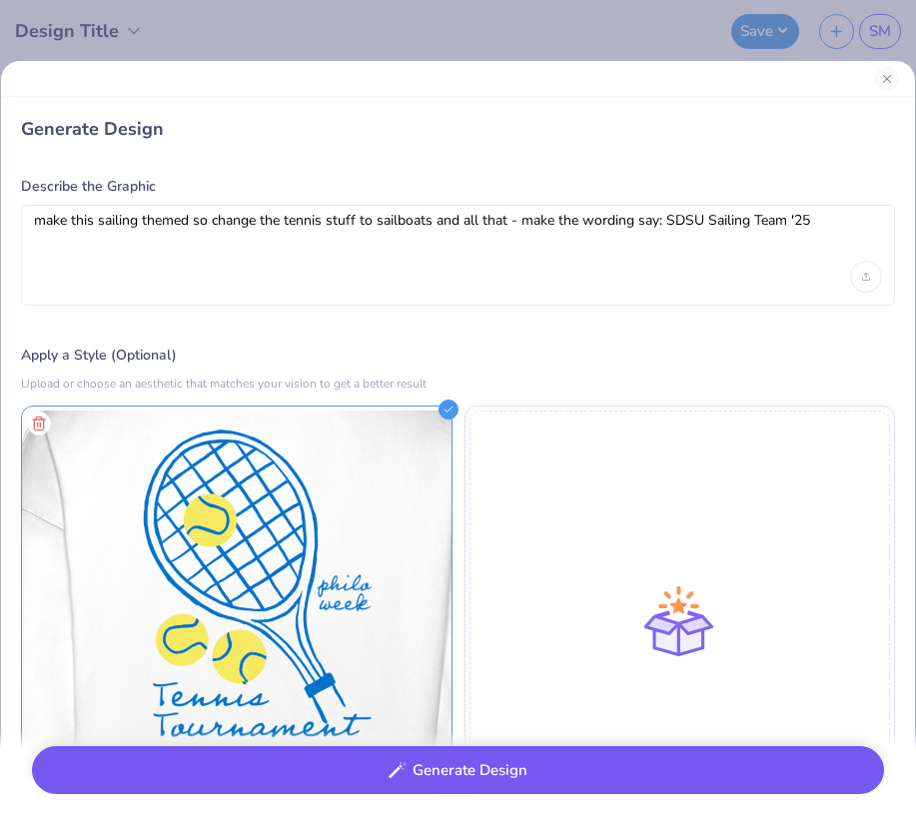
click at [439, 776] on button "Generate Design" at bounding box center [458, 770] width 852 height 49
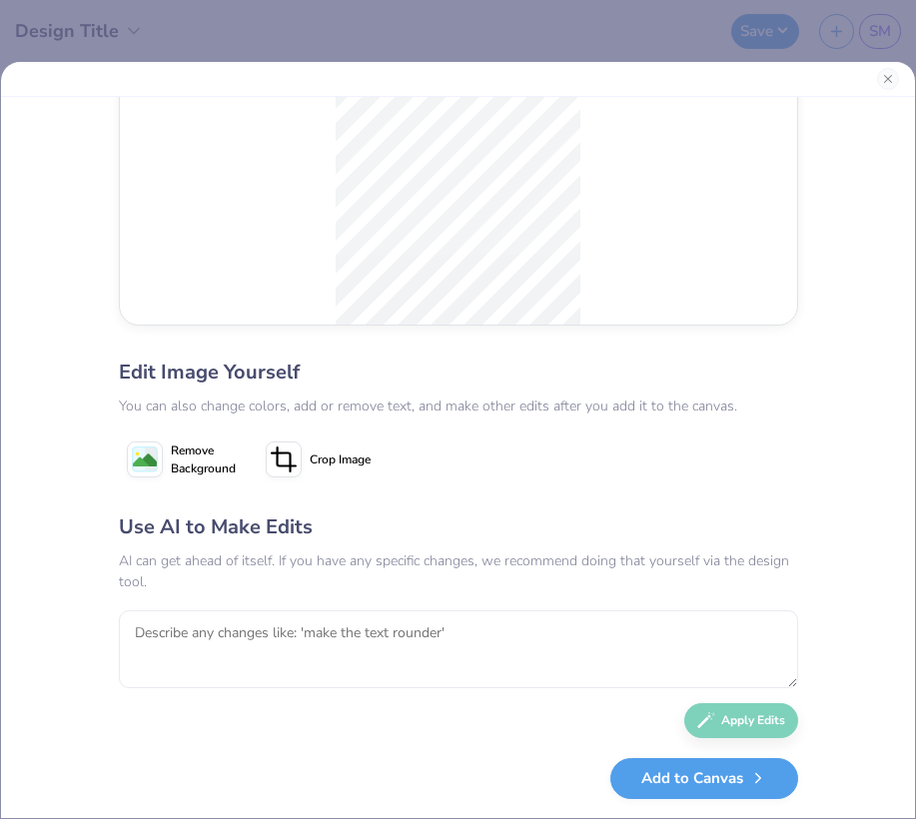
scroll to position [159, 0]
click at [467, 643] on textarea at bounding box center [458, 650] width 679 height 78
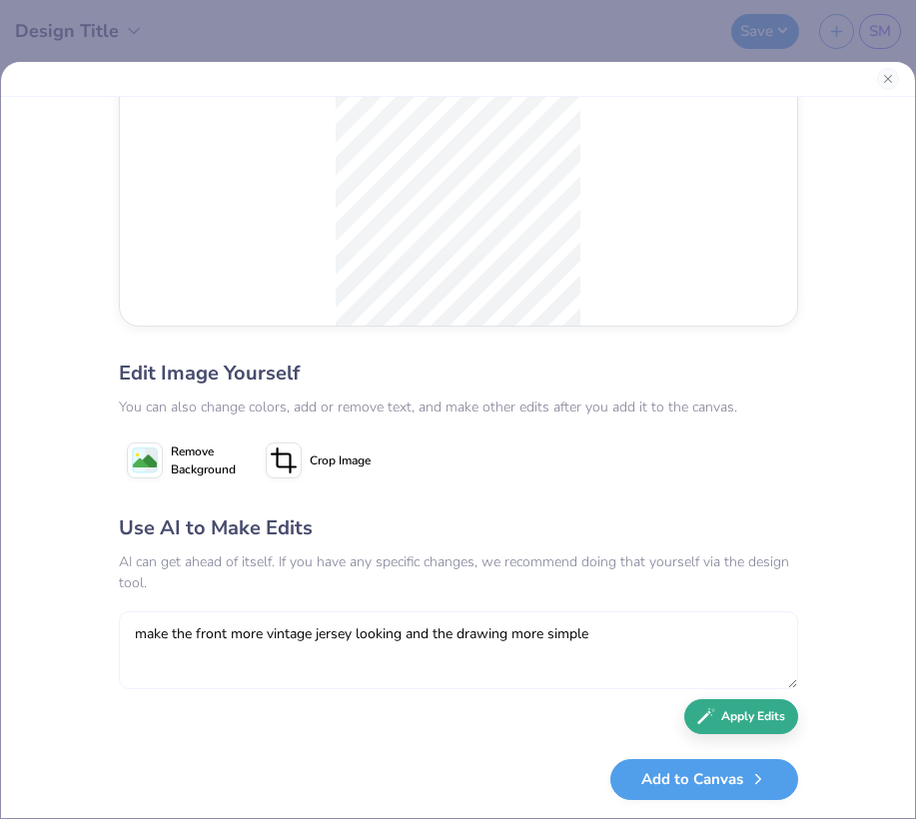
type textarea "make the front more vintage jersey looking and the drawing more simple"
click at [746, 716] on button "Apply Edits" at bounding box center [741, 716] width 114 height 35
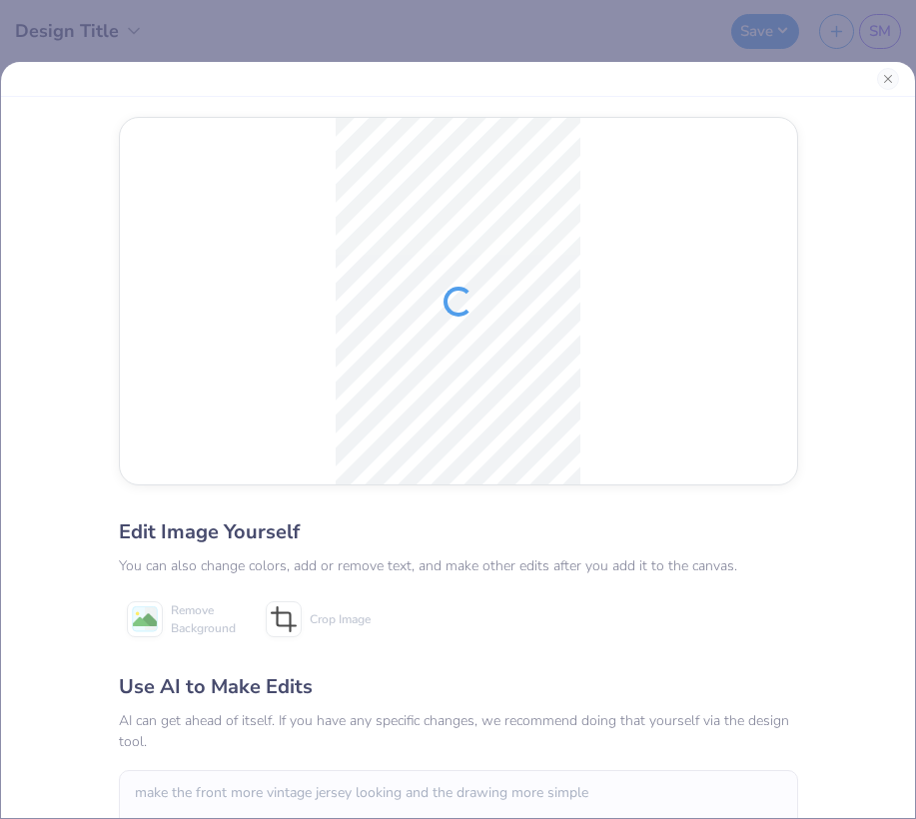
scroll to position [0, 0]
click at [750, 612] on div "Remove Background Crop Image" at bounding box center [458, 619] width 679 height 50
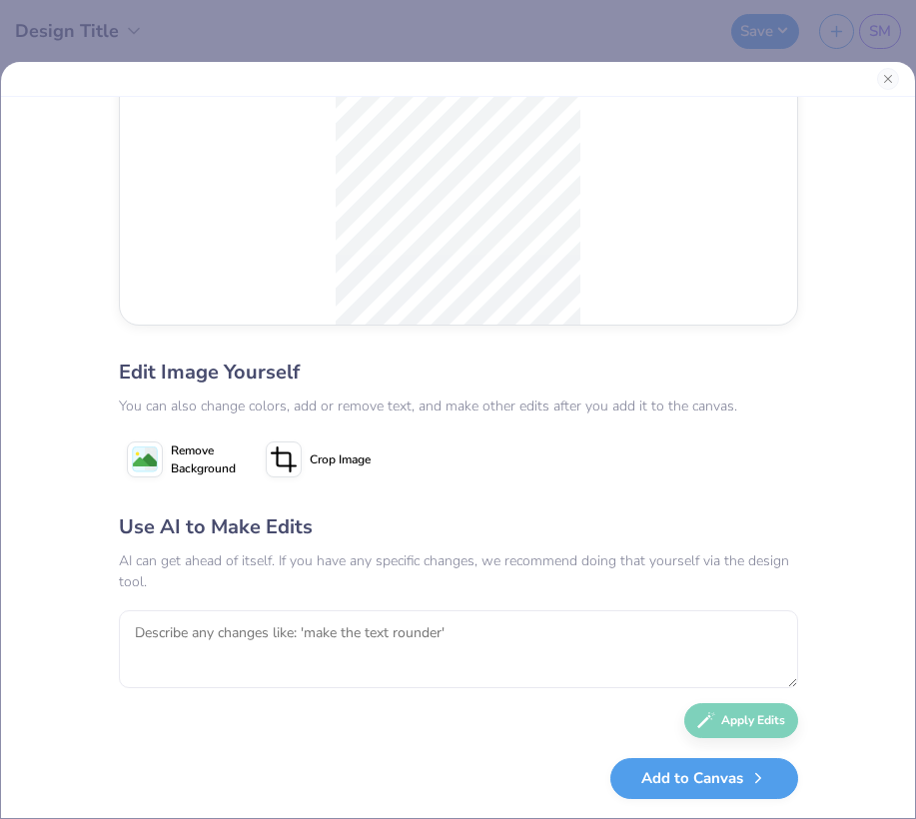
scroll to position [159, 0]
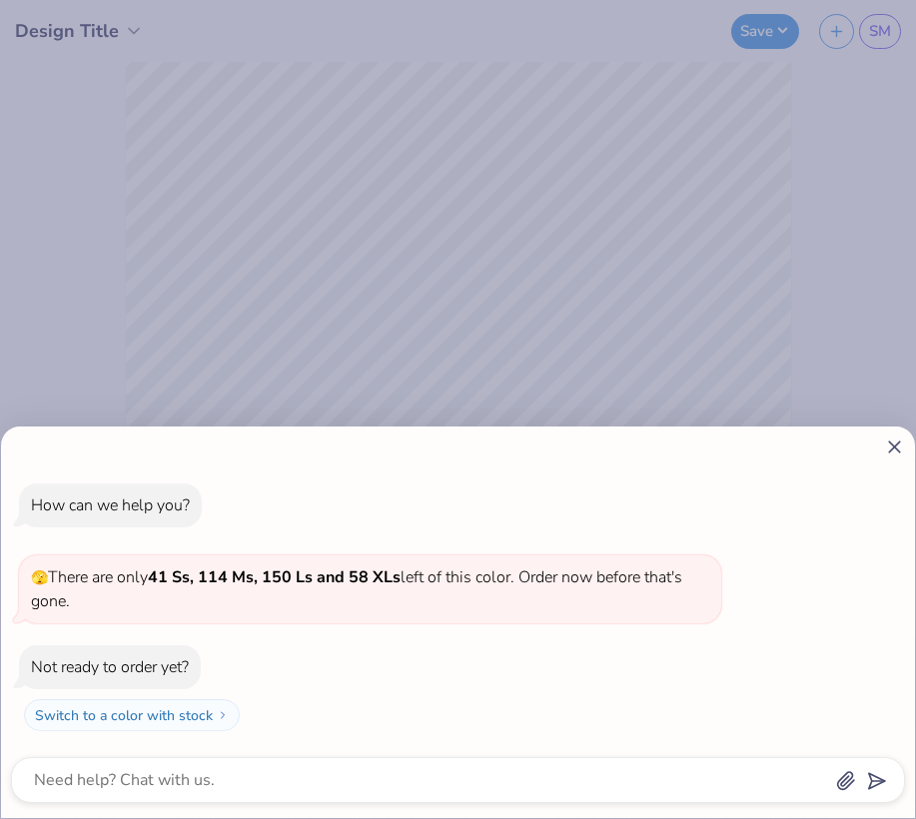
click at [450, 338] on div "How can we help you? 🫣 There are only 41 Ss, 114 Ms, 150 Ls and 58 XLs left of …" at bounding box center [458, 409] width 916 height 819
type textarea "x"
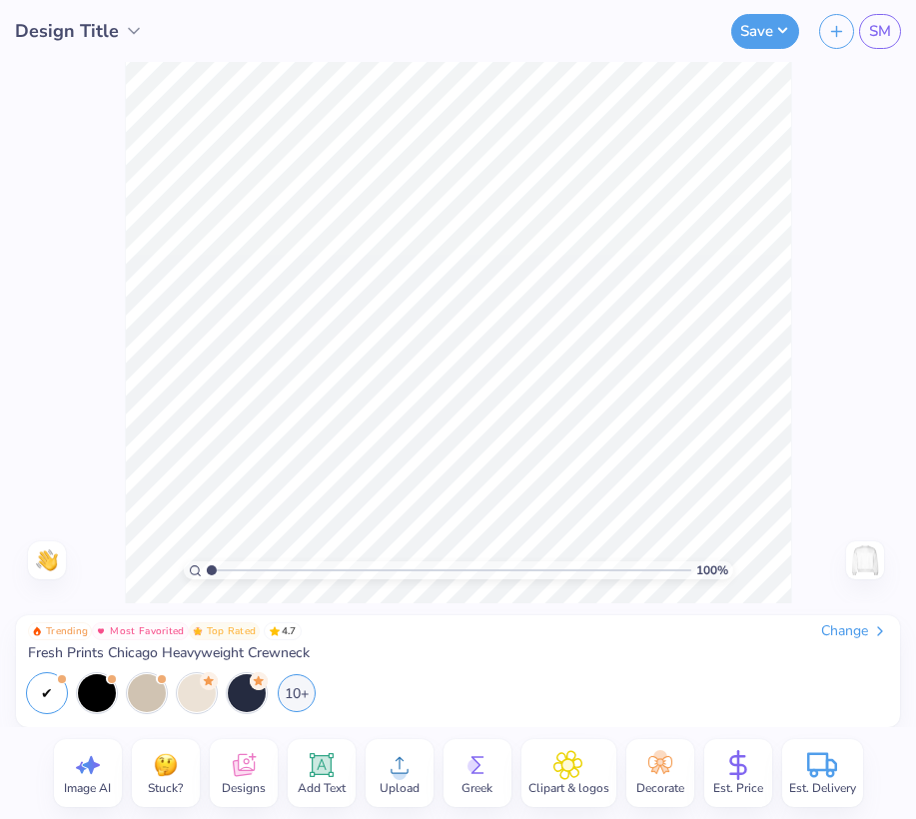
click at [78, 767] on icon at bounding box center [81, 768] width 11 height 12
select select "4"
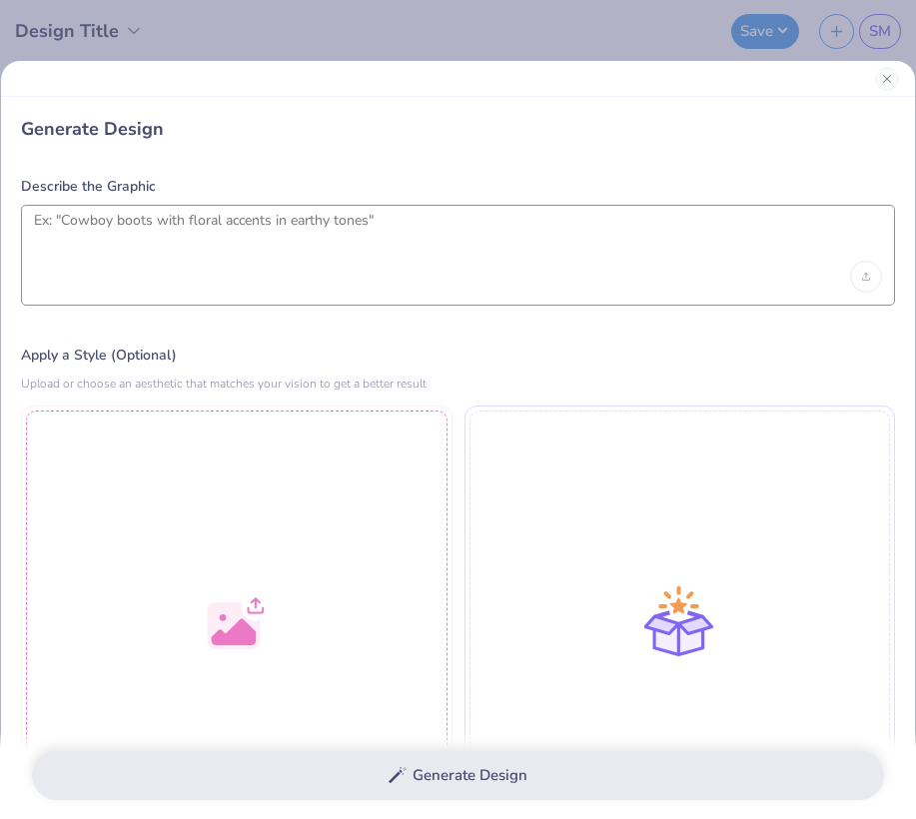
click at [270, 242] on textarea at bounding box center [458, 237] width 848 height 50
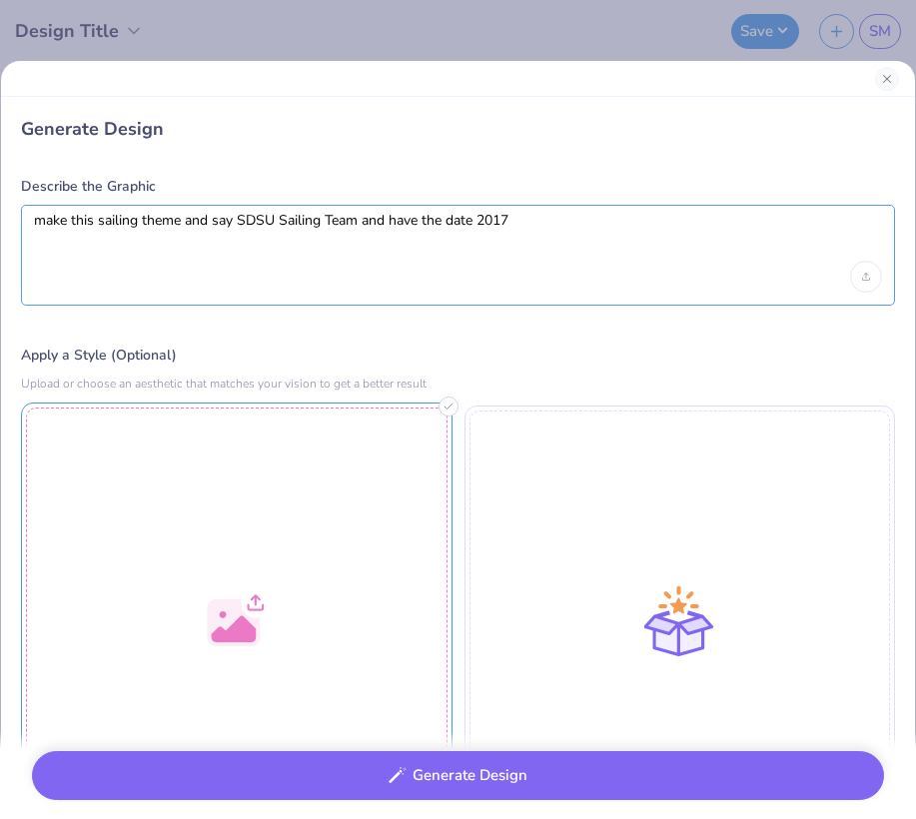
type textarea "make this sailing theme and say SDSU Sailing Team and have the date 2017"
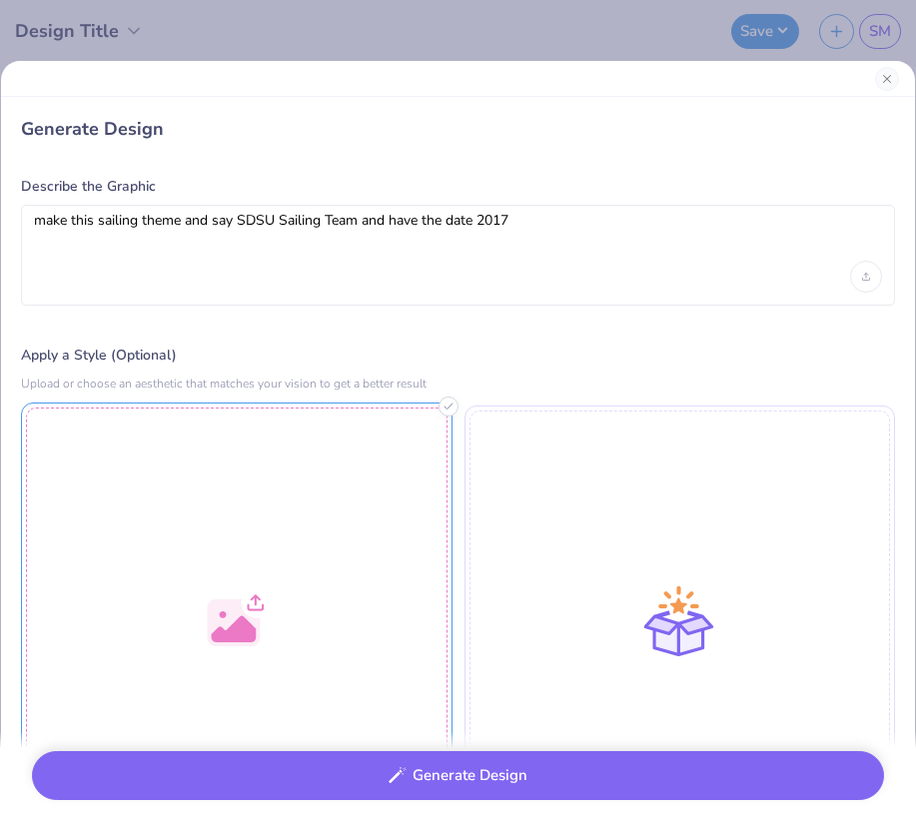
click at [327, 595] on div at bounding box center [236, 618] width 431 height 431
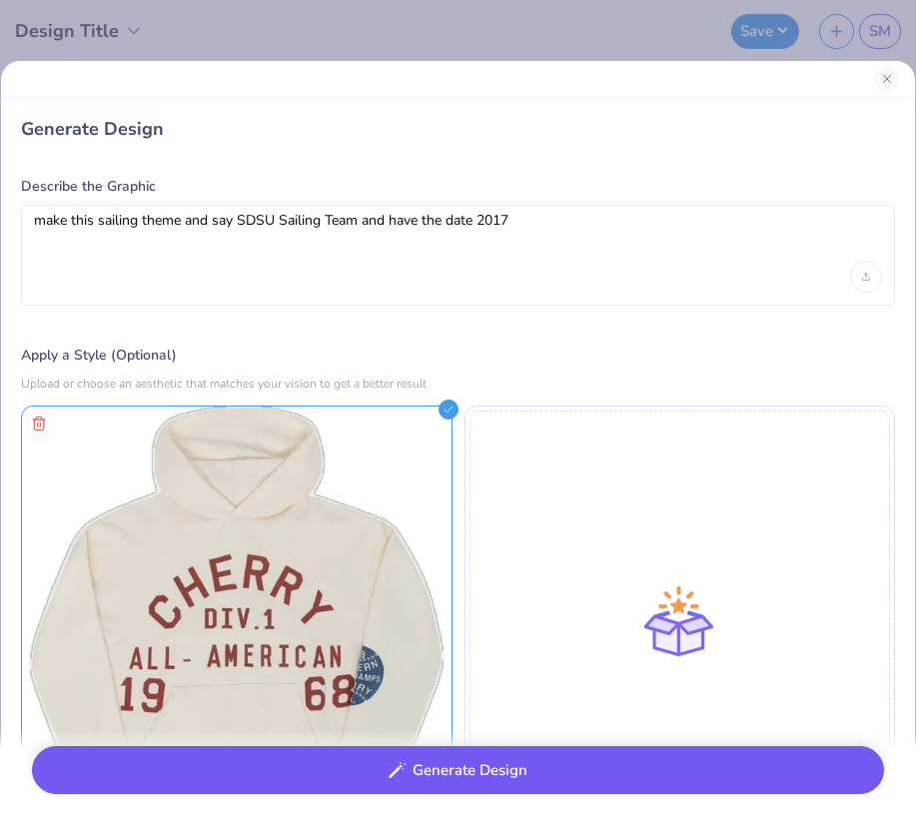
click at [494, 784] on button "Generate Design" at bounding box center [458, 770] width 852 height 49
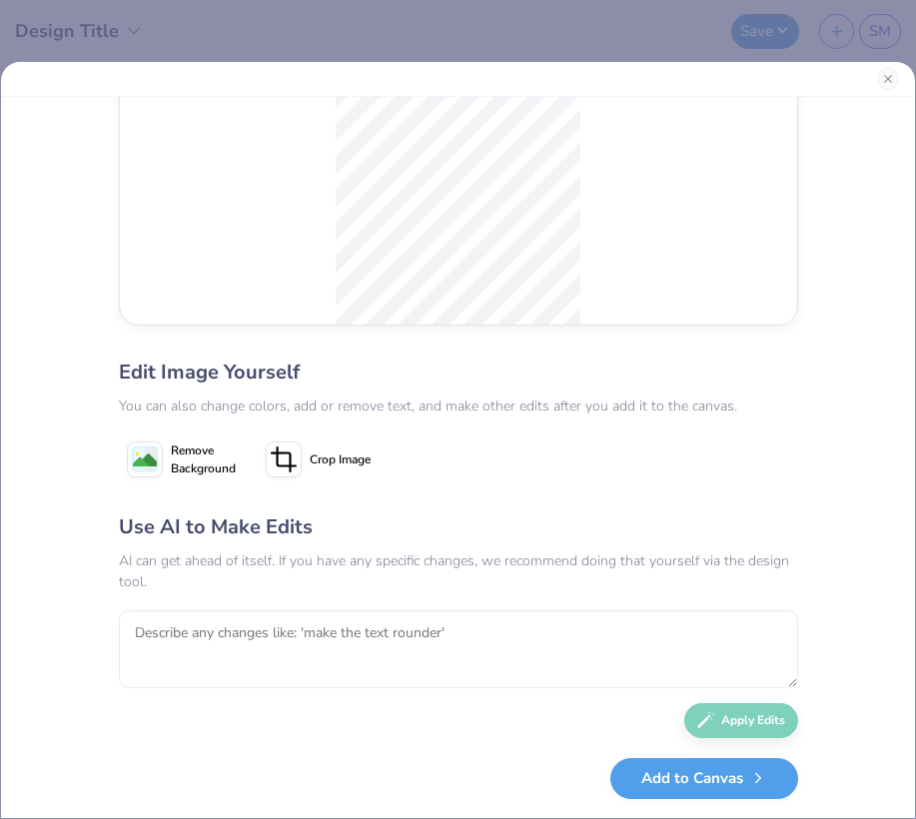
scroll to position [159, 0]
click at [673, 783] on button "Add to Canvas" at bounding box center [704, 774] width 188 height 41
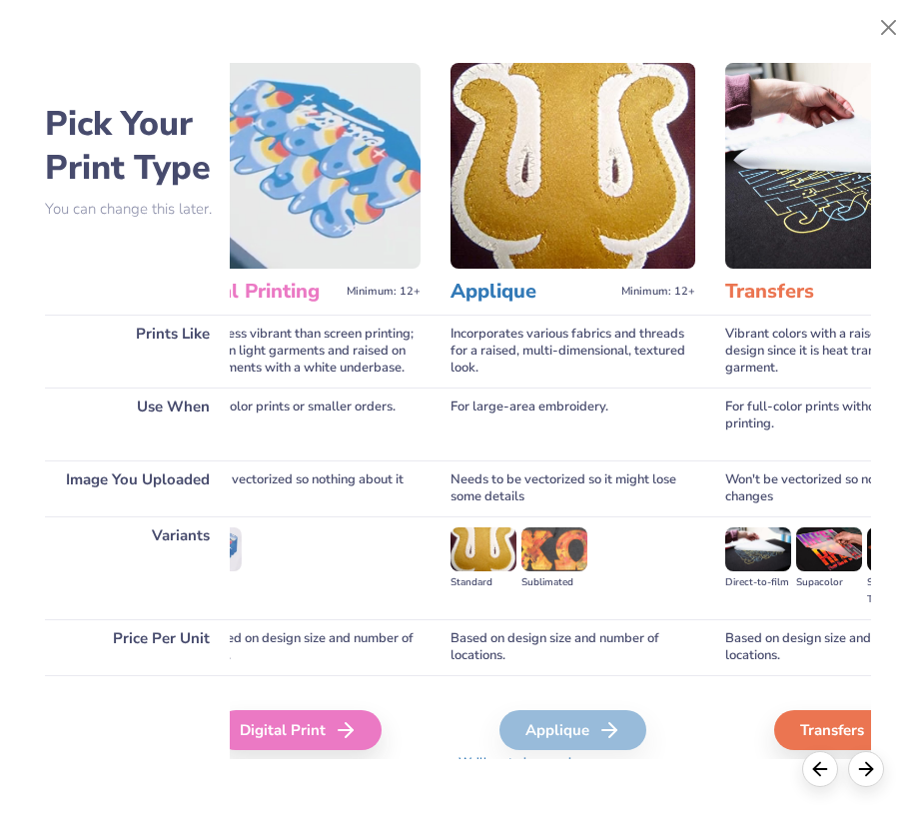
scroll to position [0, 781]
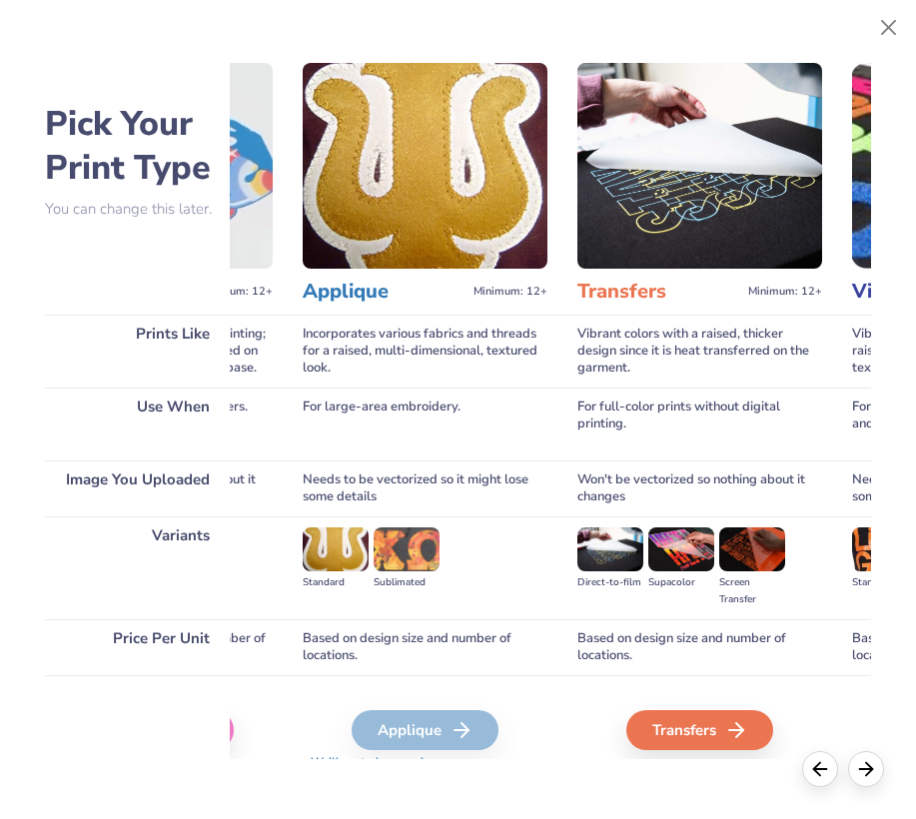
click at [430, 735] on div "Applique" at bounding box center [425, 730] width 147 height 40
click at [432, 727] on div "Applique" at bounding box center [425, 730] width 147 height 40
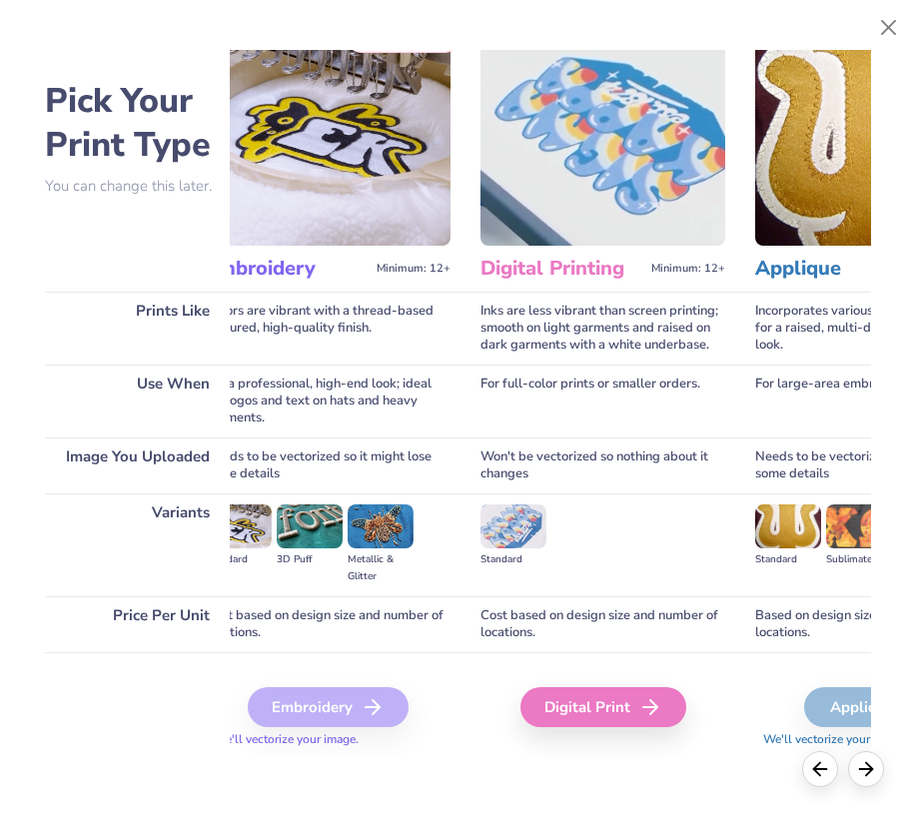
scroll to position [23, 311]
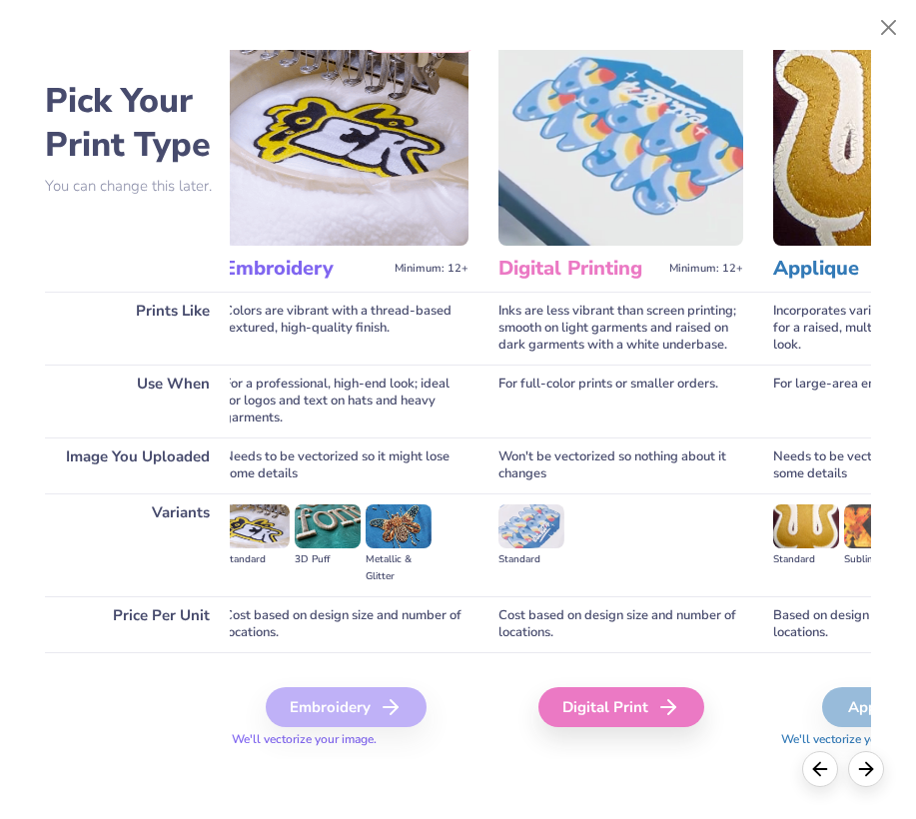
click at [359, 706] on div "Embroidery" at bounding box center [346, 707] width 161 height 40
click at [393, 694] on div "Embroidery" at bounding box center [346, 707] width 161 height 40
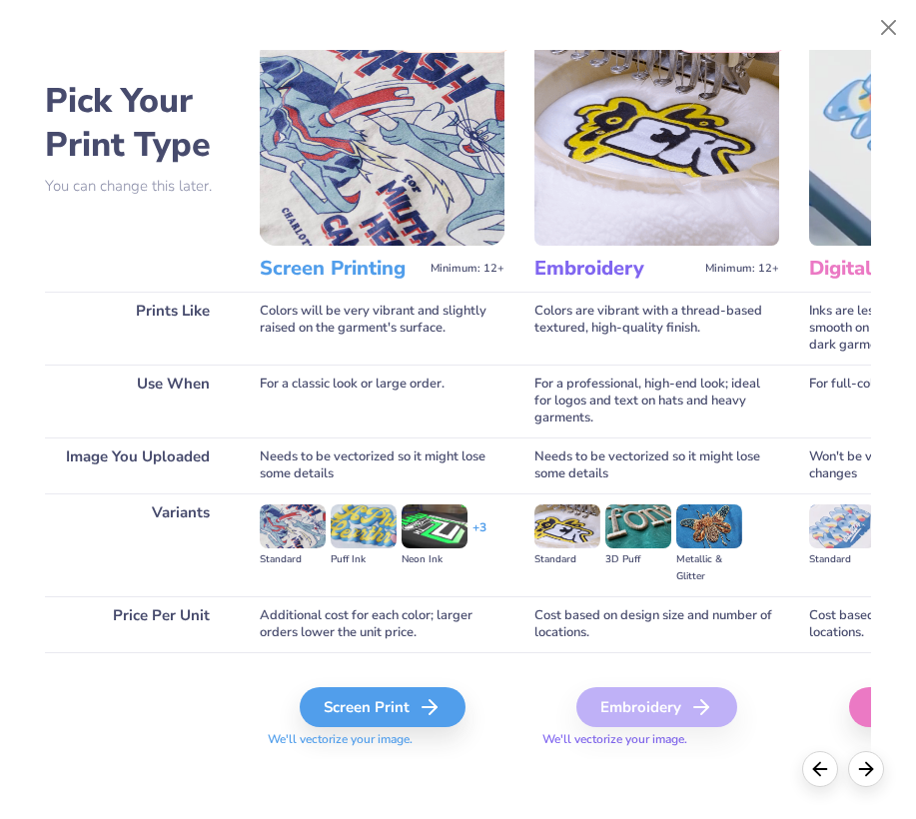
scroll to position [23, 0]
click at [398, 706] on div "Screen Print" at bounding box center [386, 707] width 166 height 40
click at [391, 705] on div "Screen Print" at bounding box center [386, 707] width 166 height 40
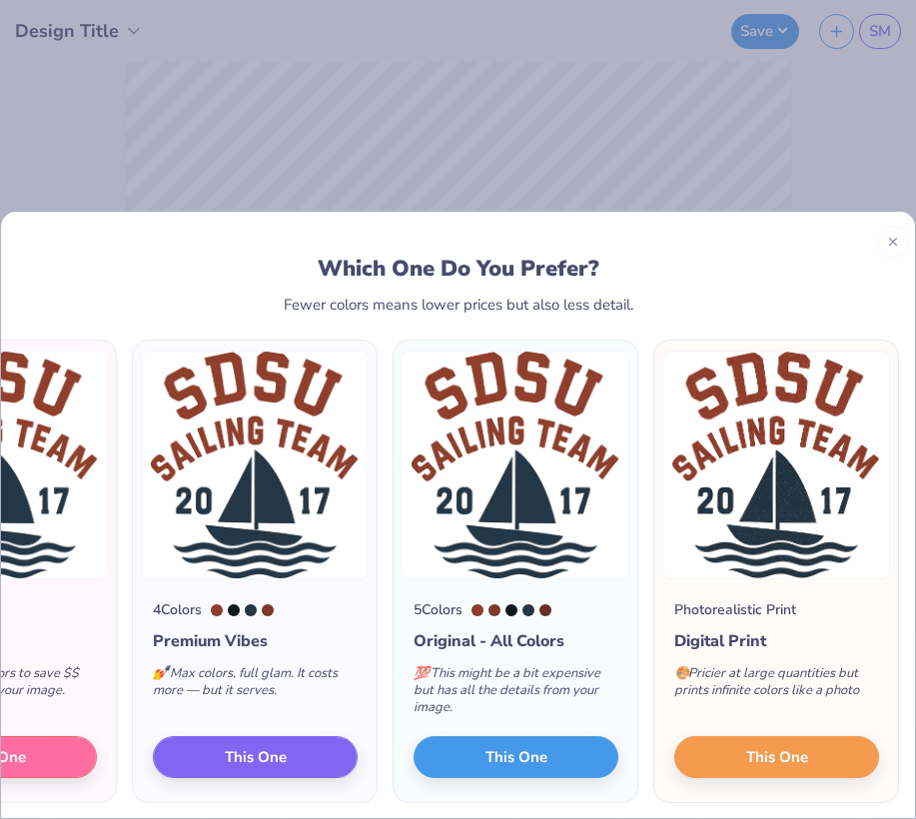
scroll to position [0, 205]
click at [740, 754] on button "This One" at bounding box center [776, 754] width 205 height 42
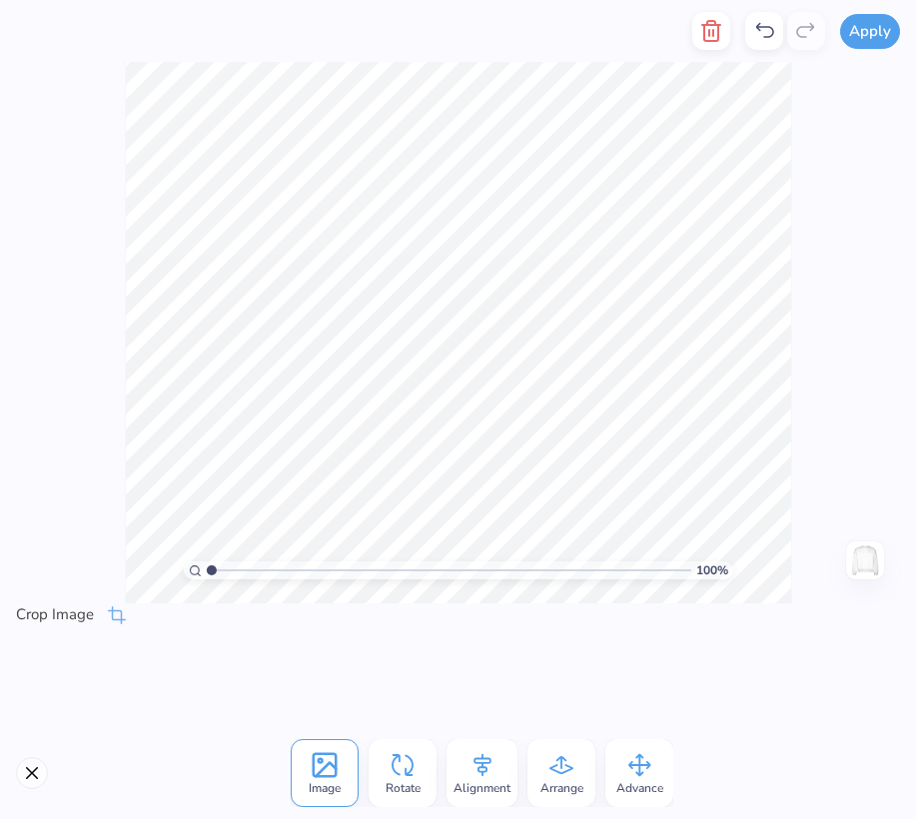
click at [548, 619] on div "Apply Image Rotate Alignment Arrange Advance Crop Image 100 % Need help? Chat w…" at bounding box center [458, 409] width 916 height 819
click at [336, 786] on span "Image" at bounding box center [325, 788] width 32 height 16
click at [34, 774] on button "Close" at bounding box center [32, 773] width 32 height 32
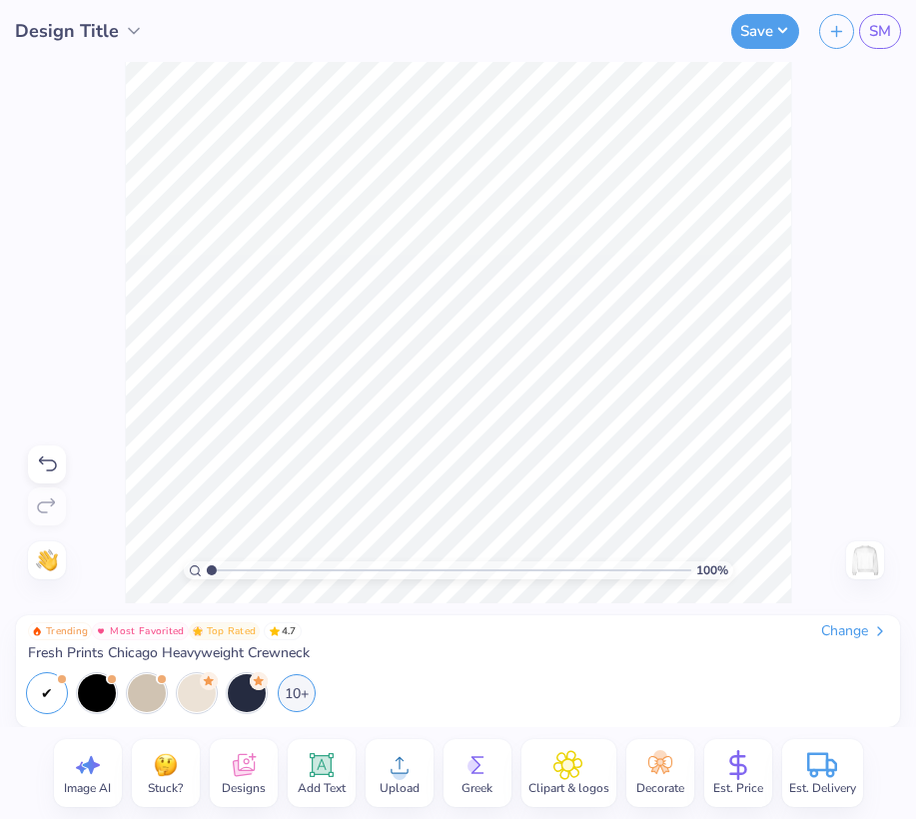
click at [847, 635] on div "Change" at bounding box center [854, 631] width 67 height 18
